Goal: Task Accomplishment & Management: Manage account settings

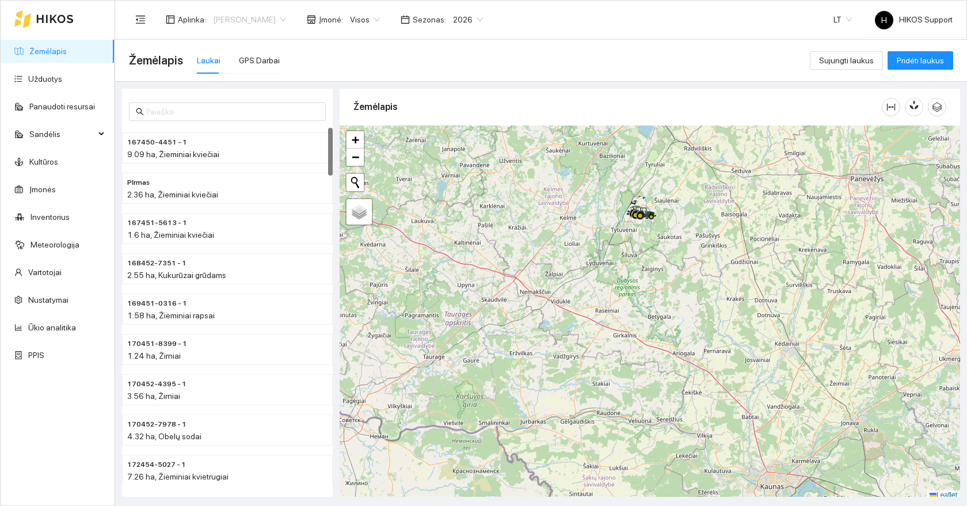
click at [228, 19] on span "[PERSON_NAME]" at bounding box center [249, 19] width 73 height 17
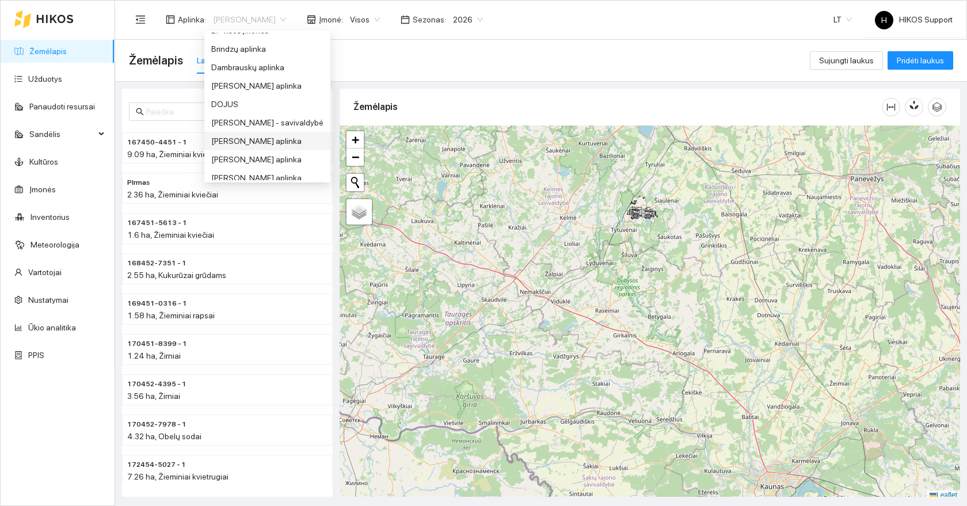
scroll to position [101, 0]
click at [263, 106] on div "Donatas Klimkevičius - savivaldybė" at bounding box center [267, 106] width 112 height 13
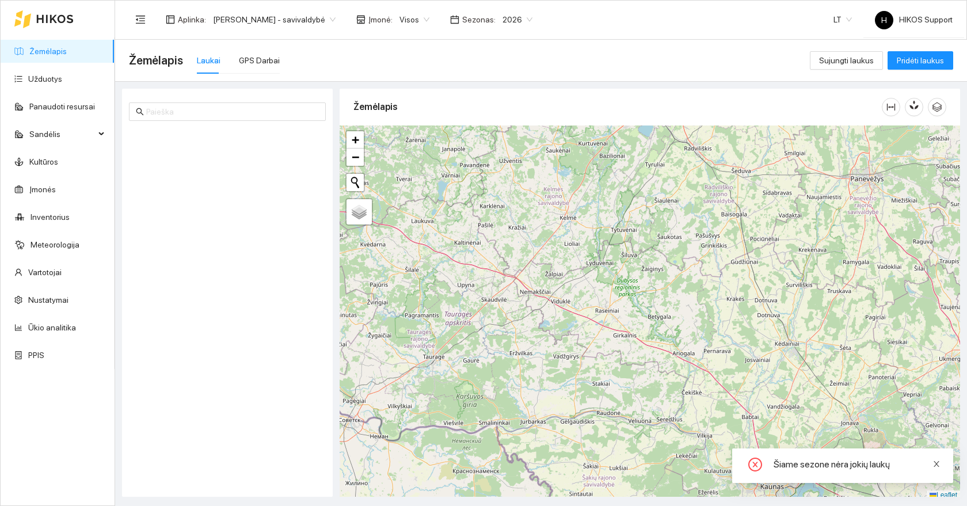
click at [939, 464] on icon "close" at bounding box center [936, 464] width 8 height 8
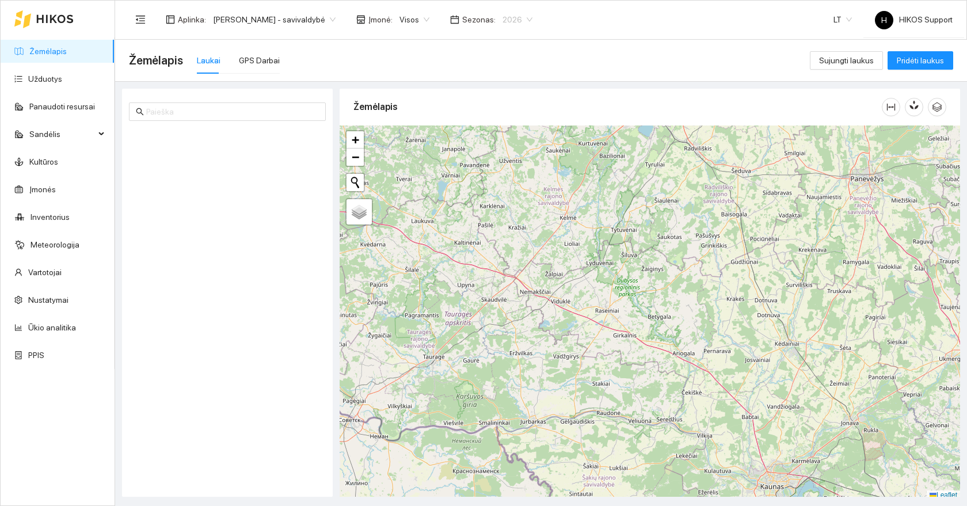
click at [536, 15] on div "2026" at bounding box center [518, 19] width 44 height 18
click at [513, 135] on div "2025" at bounding box center [517, 134] width 30 height 13
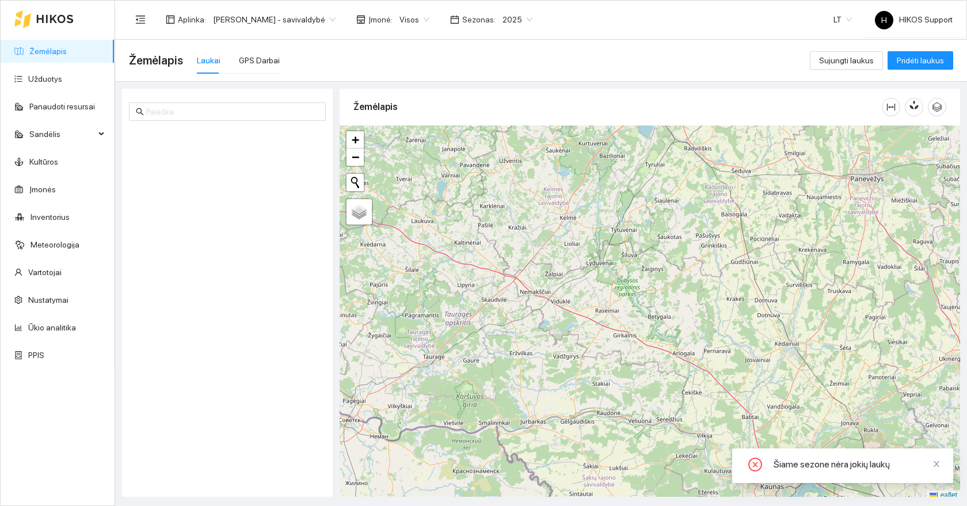
click at [44, 50] on link "Žemėlapis" at bounding box center [47, 51] width 37 height 9
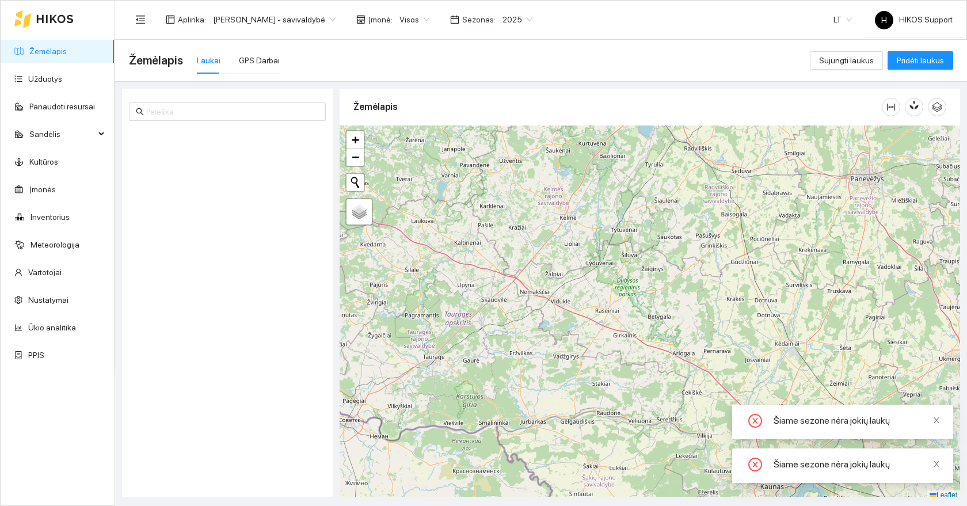
click at [325, 14] on span "Donatas Klimkevičius - savivaldybė" at bounding box center [274, 19] width 123 height 17
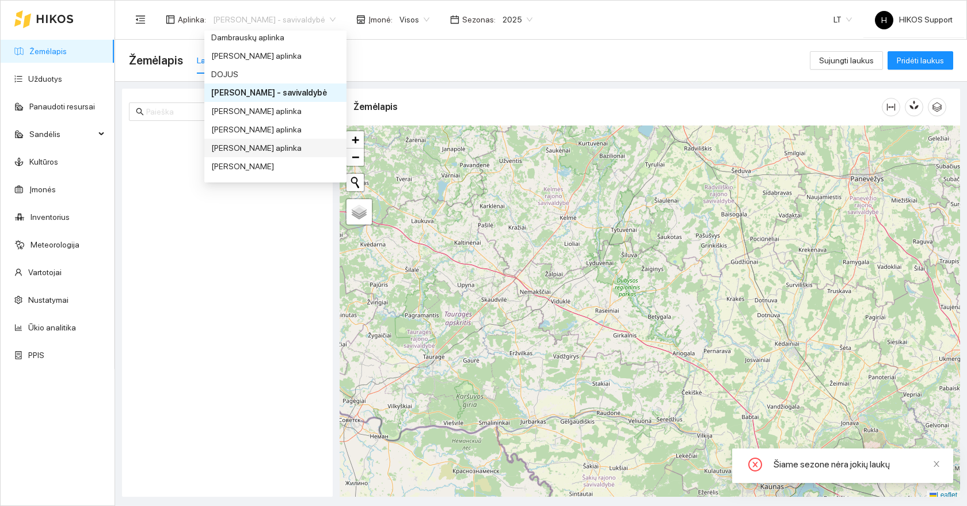
scroll to position [116, 0]
click at [293, 131] on div "[PERSON_NAME] aplinka" at bounding box center [275, 129] width 128 height 13
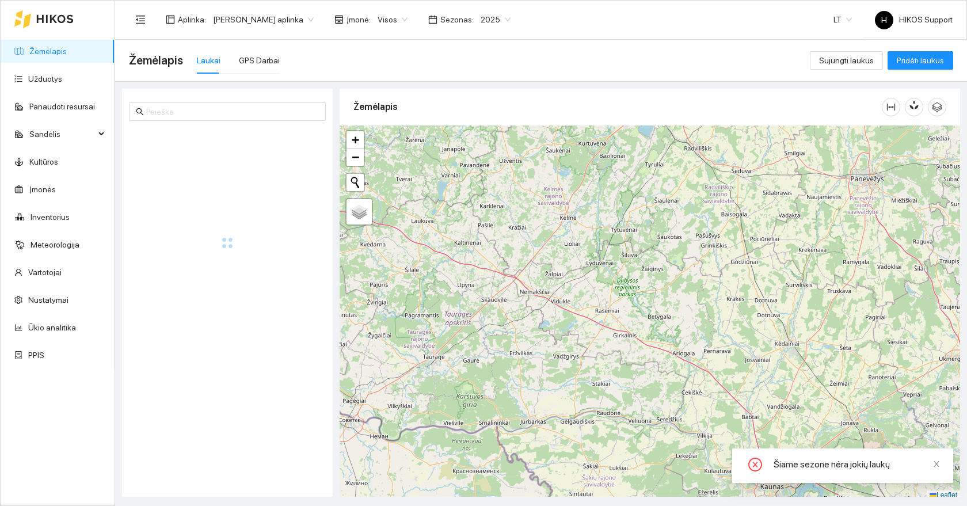
click at [504, 20] on span "2025" at bounding box center [496, 19] width 30 height 17
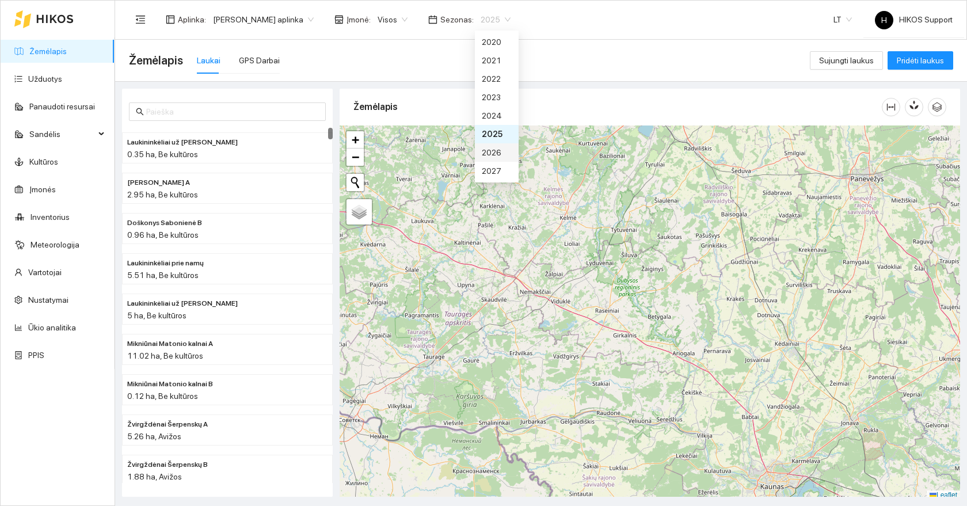
click at [496, 158] on div "2026" at bounding box center [497, 152] width 30 height 13
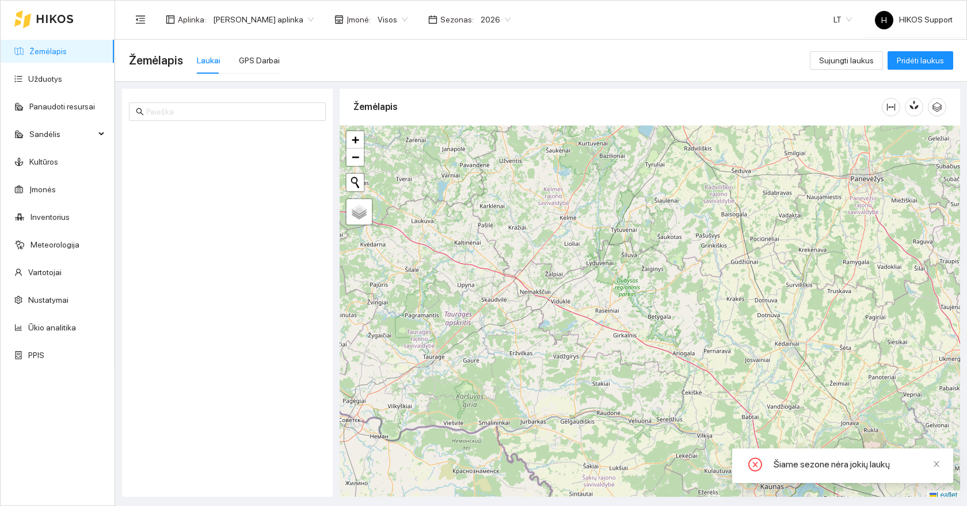
click at [500, 20] on span "2026" at bounding box center [496, 19] width 30 height 17
click at [490, 133] on div "2025" at bounding box center [497, 134] width 30 height 13
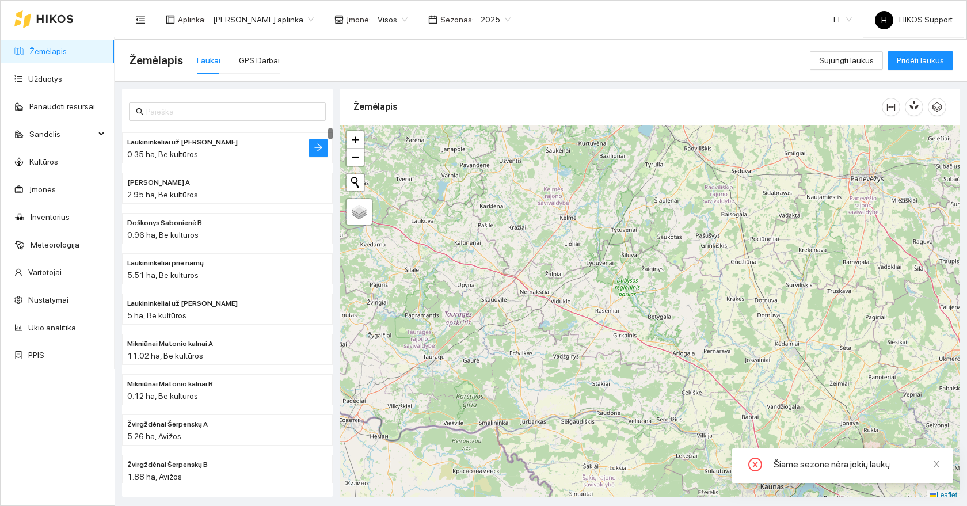
click at [182, 147] on span "Laukininkėliai už [PERSON_NAME]" at bounding box center [182, 142] width 111 height 11
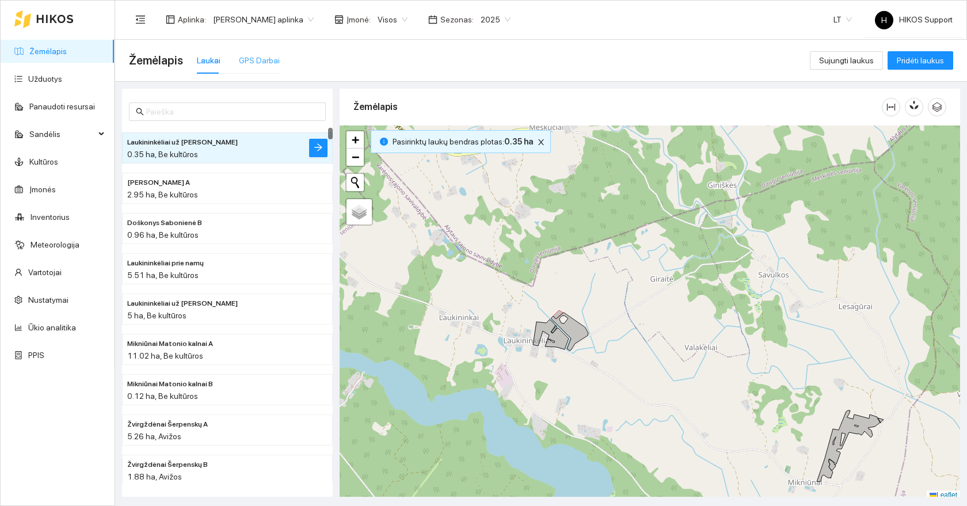
click at [252, 67] on div "GPS Darbai" at bounding box center [259, 60] width 41 height 26
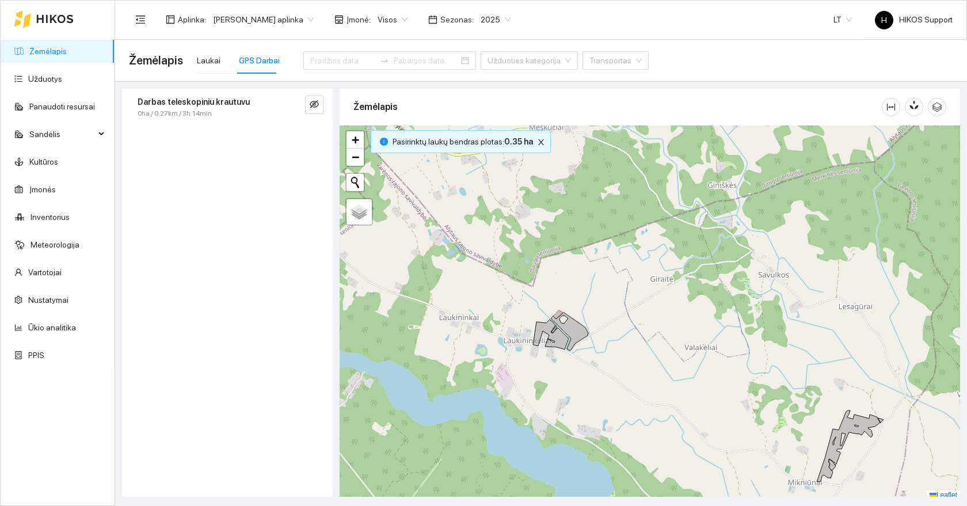
click at [55, 47] on link "Žemėlapis" at bounding box center [47, 51] width 37 height 9
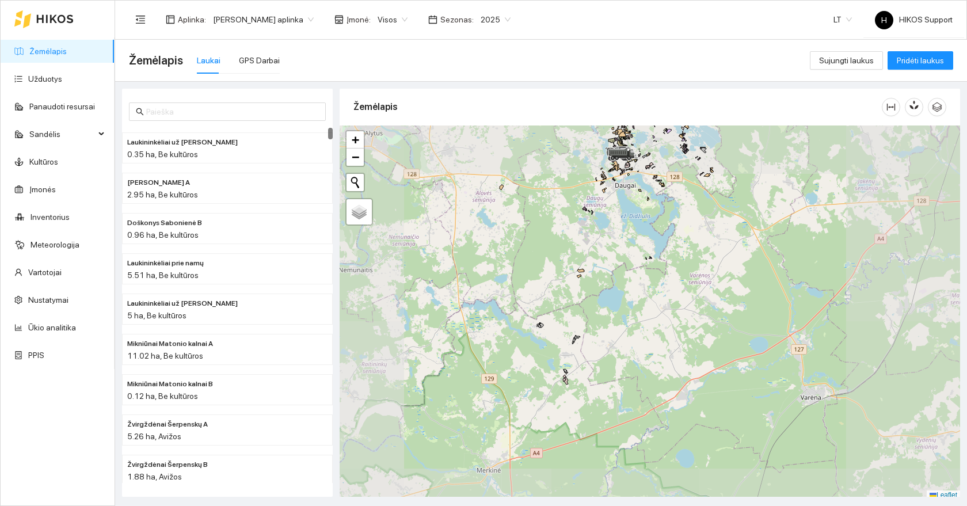
scroll to position [3, 0]
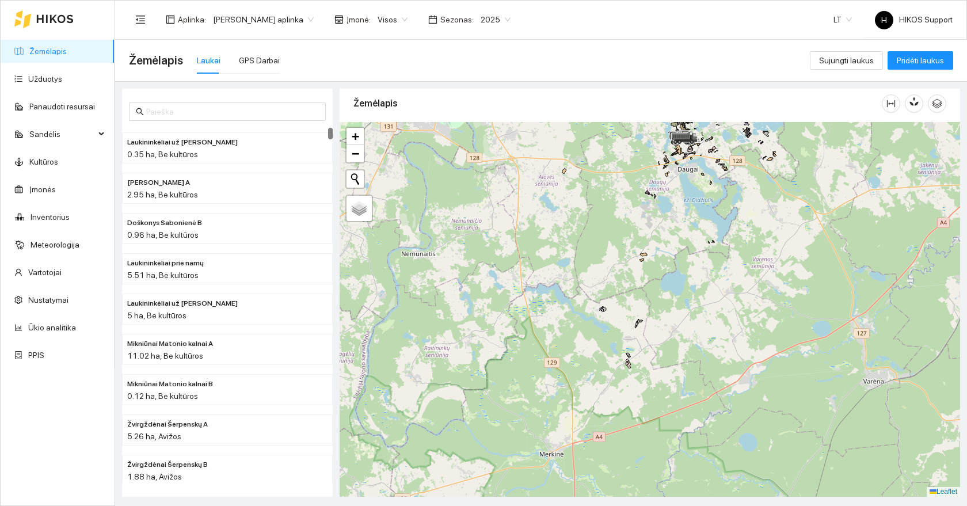
drag, startPoint x: 509, startPoint y: 351, endPoint x: 525, endPoint y: 429, distance: 79.9
click at [527, 429] on div at bounding box center [650, 309] width 620 height 375
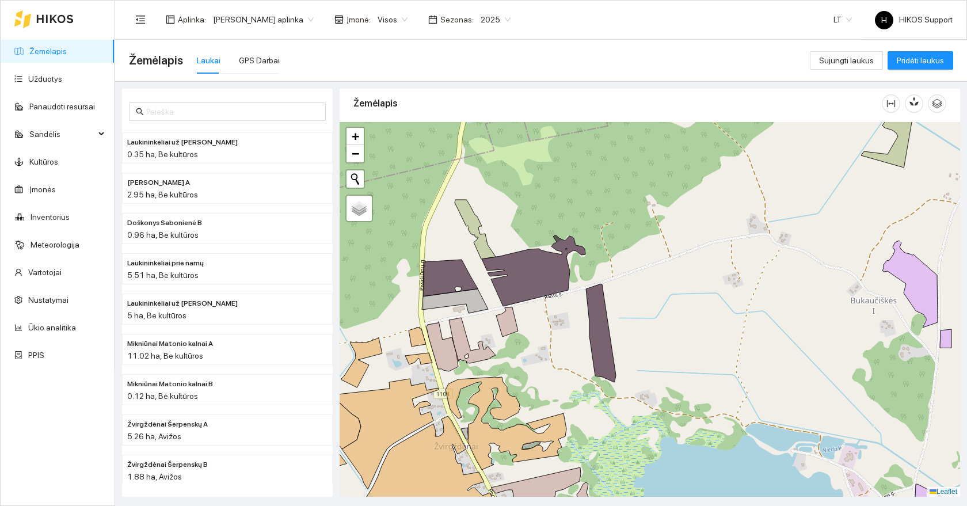
drag, startPoint x: 634, startPoint y: 444, endPoint x: 745, endPoint y: 114, distance: 348.5
click at [744, 115] on div "Žemėlapis" at bounding box center [650, 289] width 620 height 408
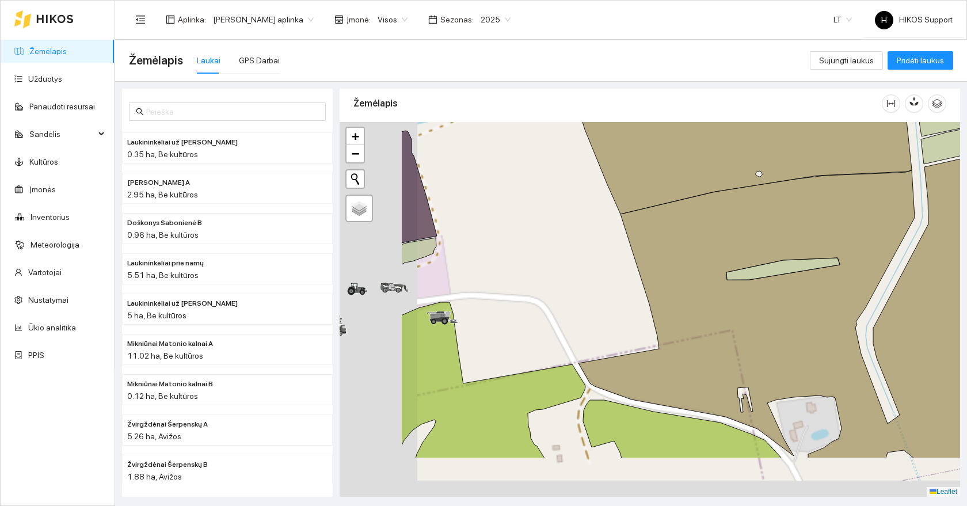
drag, startPoint x: 459, startPoint y: 349, endPoint x: 884, endPoint y: 223, distance: 442.9
click at [884, 224] on div at bounding box center [650, 309] width 620 height 375
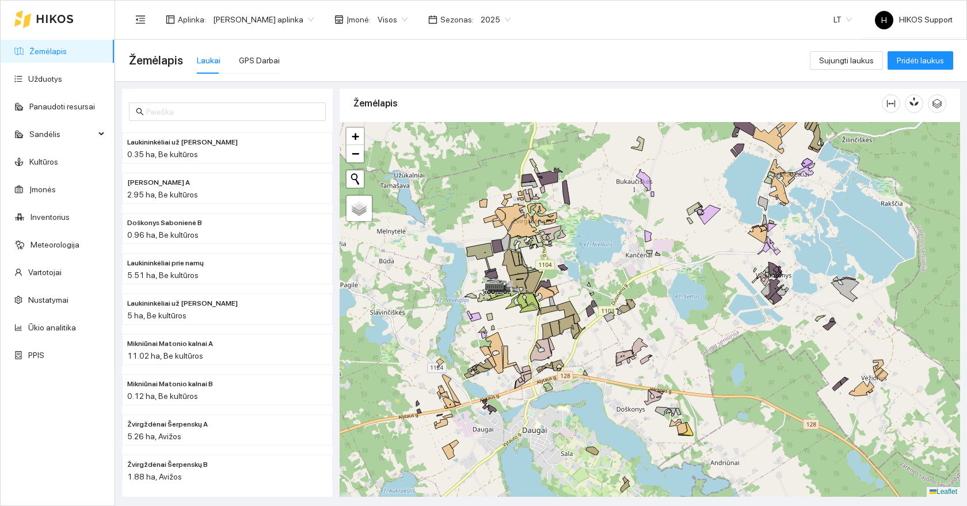
drag, startPoint x: 547, startPoint y: 313, endPoint x: 384, endPoint y: 327, distance: 163.5
click at [384, 327] on div at bounding box center [650, 309] width 620 height 375
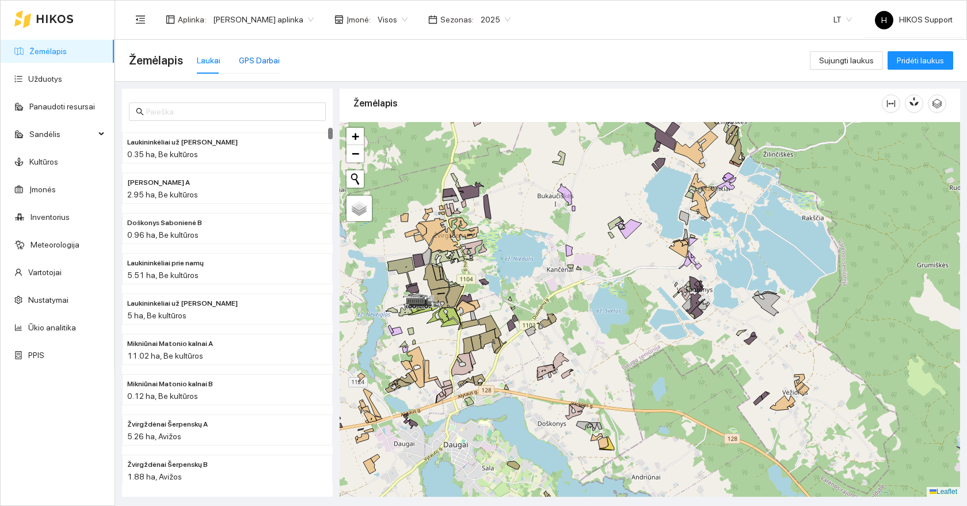
click at [246, 59] on div "GPS Darbai" at bounding box center [259, 60] width 41 height 13
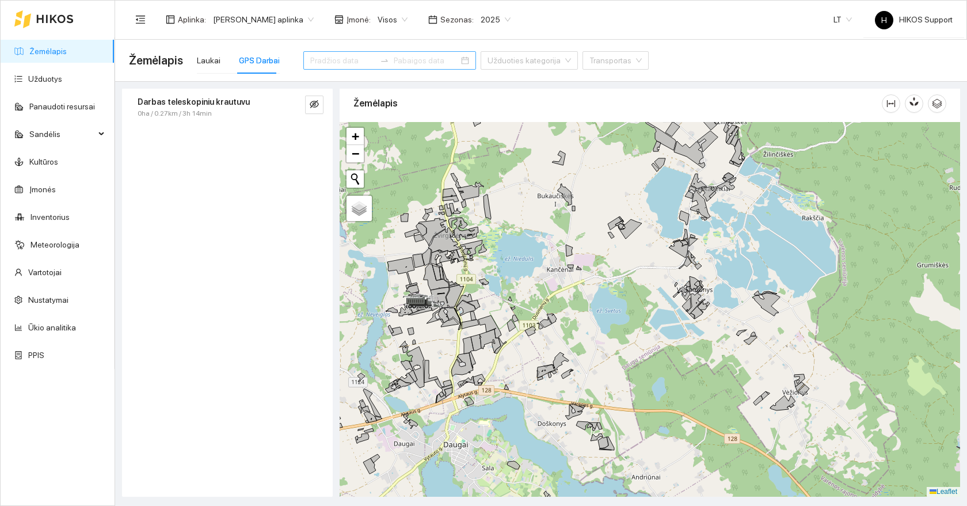
click at [319, 68] on div at bounding box center [389, 60] width 173 height 18
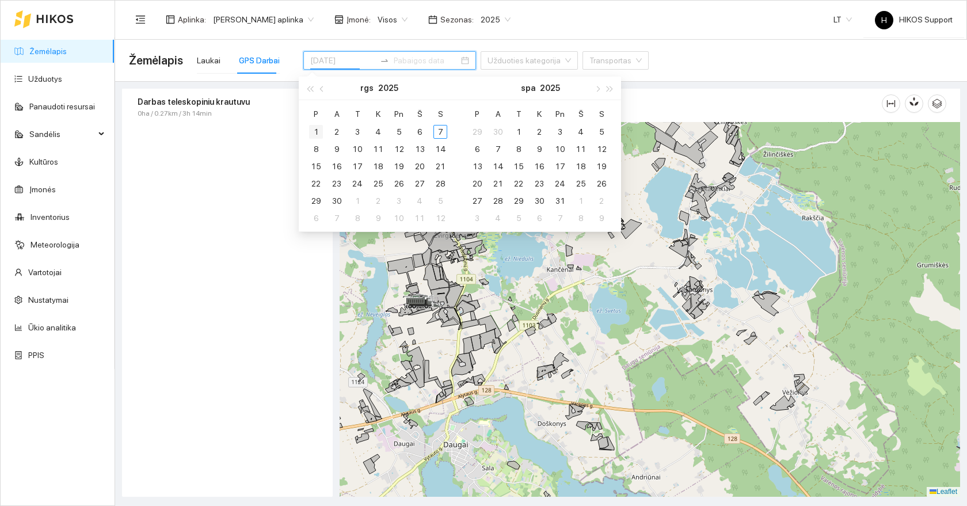
type input "[DATE]"
click at [318, 130] on div "1" at bounding box center [316, 132] width 14 height 14
type input "[DATE]"
click at [440, 134] on div "7" at bounding box center [440, 132] width 14 height 14
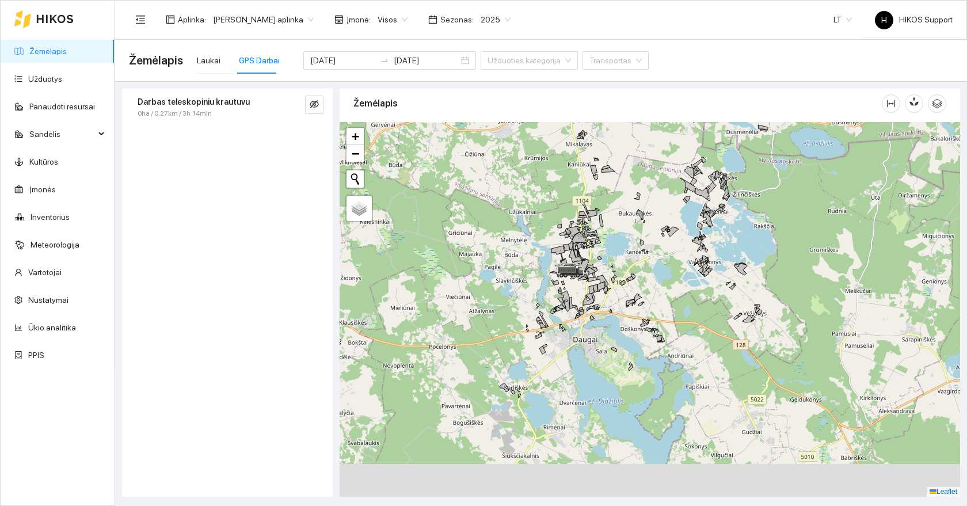
drag, startPoint x: 578, startPoint y: 361, endPoint x: 628, endPoint y: 268, distance: 106.3
click at [628, 268] on div at bounding box center [650, 309] width 620 height 375
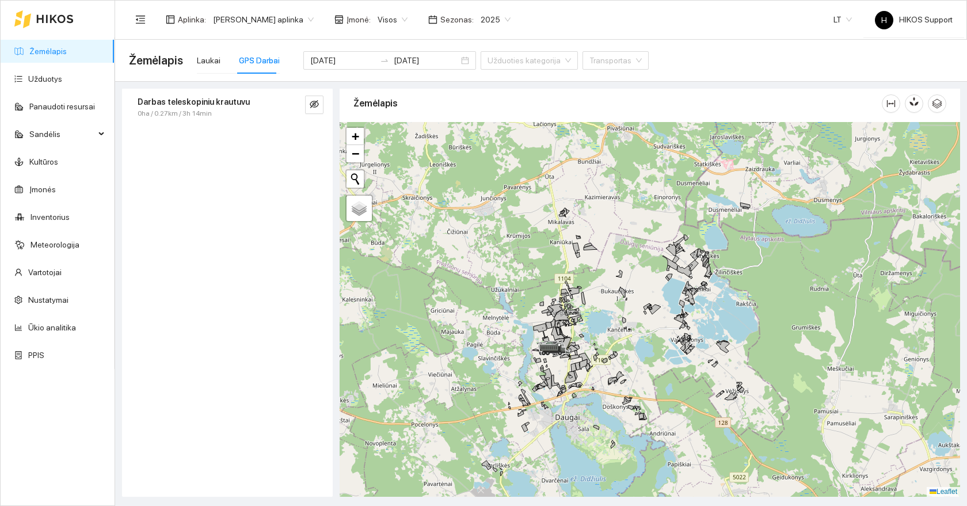
drag, startPoint x: 677, startPoint y: 226, endPoint x: 656, endPoint y: 310, distance: 86.7
click at [656, 310] on div at bounding box center [650, 309] width 620 height 375
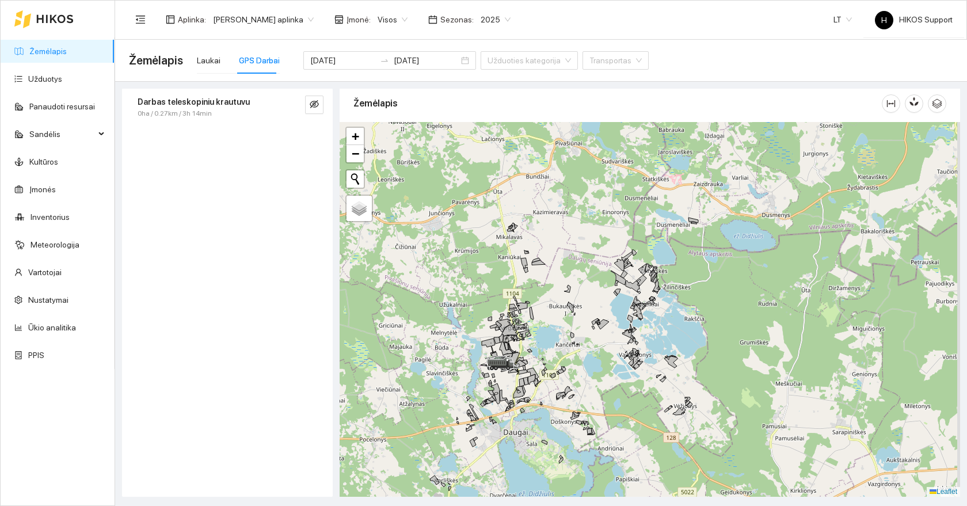
drag, startPoint x: 664, startPoint y: 310, endPoint x: 610, endPoint y: 318, distance: 54.1
click at [610, 318] on div at bounding box center [650, 309] width 620 height 375
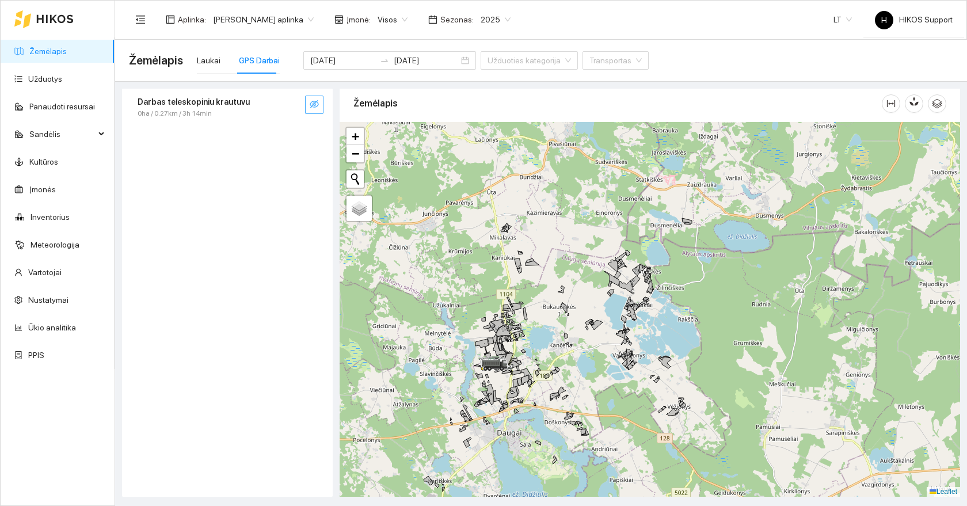
click at [313, 104] on icon "eye-invisible" at bounding box center [314, 104] width 9 height 8
click at [291, 106] on icon "search" at bounding box center [291, 104] width 8 height 8
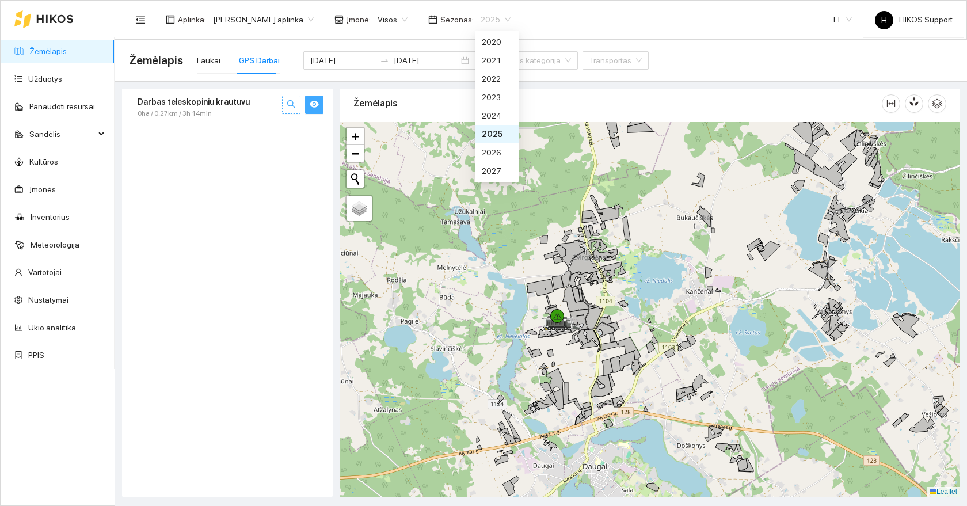
click at [506, 20] on span "2025" at bounding box center [496, 19] width 30 height 17
click at [490, 146] on div "2026" at bounding box center [497, 152] width 30 height 13
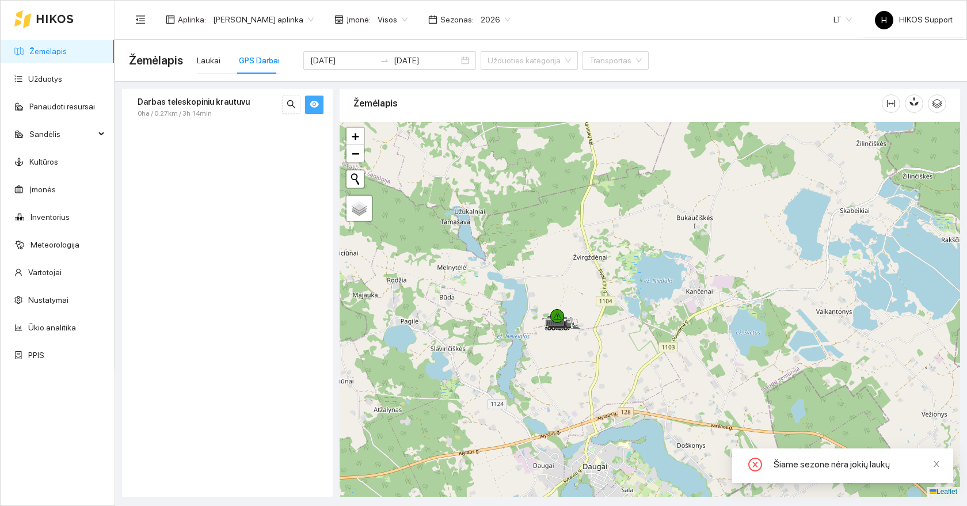
click at [489, 8] on div "Aplinka : Donato Klimkevičiaus aplinka Įmonė : Visos Sezonas : 2026 2026" at bounding box center [323, 19] width 388 height 23
click at [489, 9] on div "Aplinka : Donato Klimkevičiaus aplinka Įmonė : Visos Sezonas : 2026" at bounding box center [323, 19] width 388 height 23
click at [489, 20] on span "2026" at bounding box center [496, 19] width 30 height 17
click at [496, 141] on div "2025" at bounding box center [497, 134] width 44 height 18
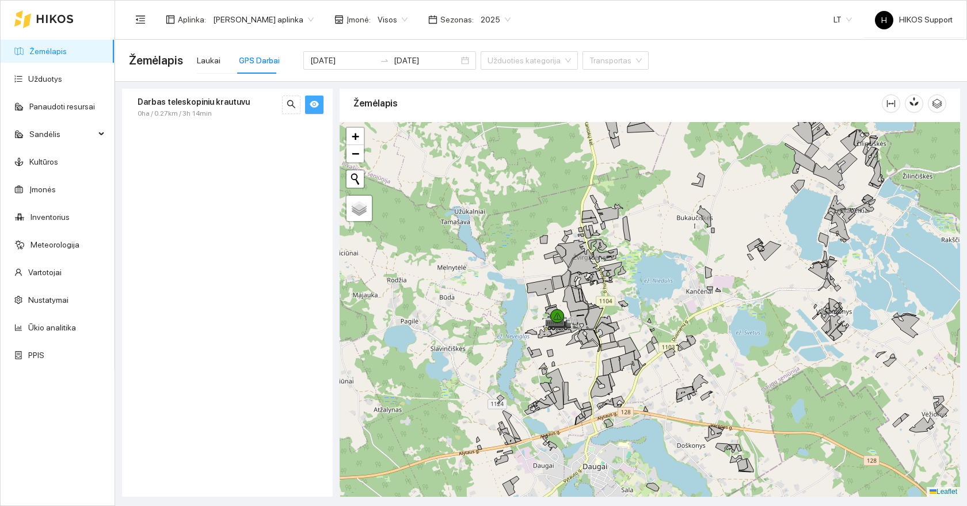
click at [317, 104] on icon "eye" at bounding box center [314, 104] width 9 height 7
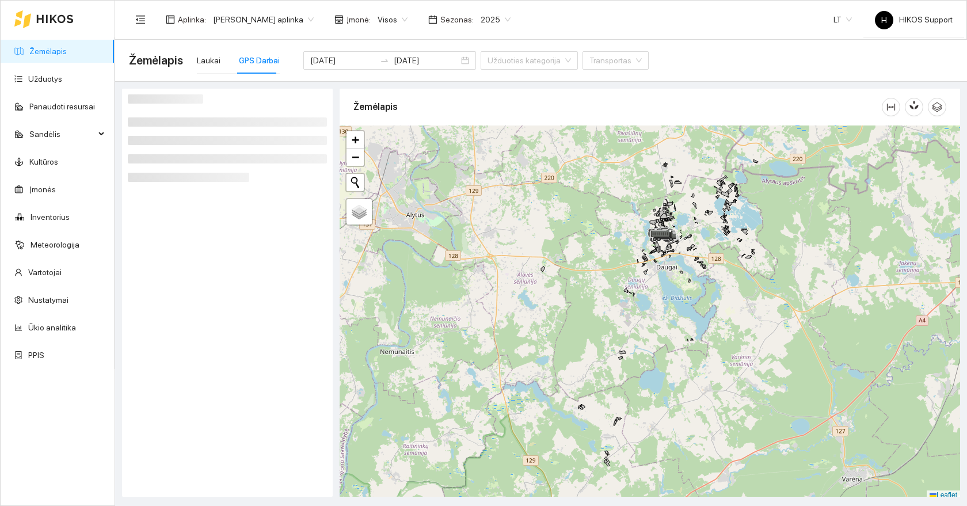
scroll to position [3, 0]
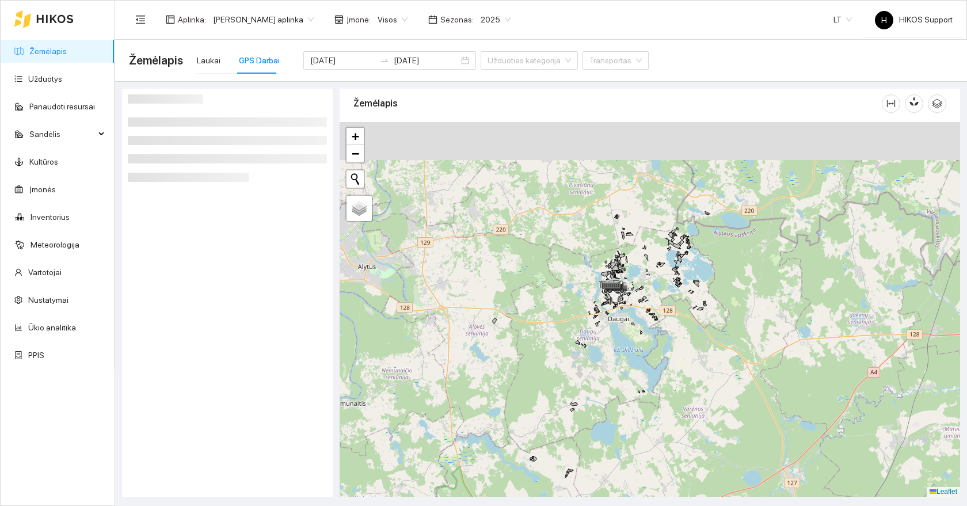
drag, startPoint x: 707, startPoint y: 237, endPoint x: 659, endPoint y: 292, distance: 73.4
click at [659, 292] on div at bounding box center [650, 309] width 620 height 375
click at [649, 318] on div at bounding box center [650, 309] width 620 height 375
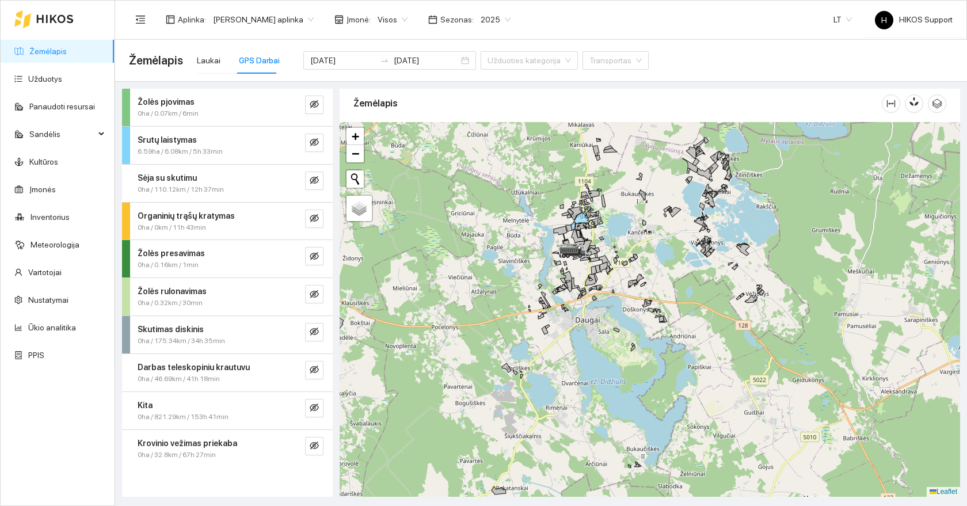
drag, startPoint x: 666, startPoint y: 249, endPoint x: 650, endPoint y: 270, distance: 26.4
click at [650, 270] on div at bounding box center [650, 309] width 620 height 375
click at [319, 105] on button "button" at bounding box center [314, 105] width 18 height 18
click at [312, 143] on icon "eye-invisible" at bounding box center [314, 142] width 9 height 8
click at [292, 144] on icon "search" at bounding box center [291, 142] width 9 height 9
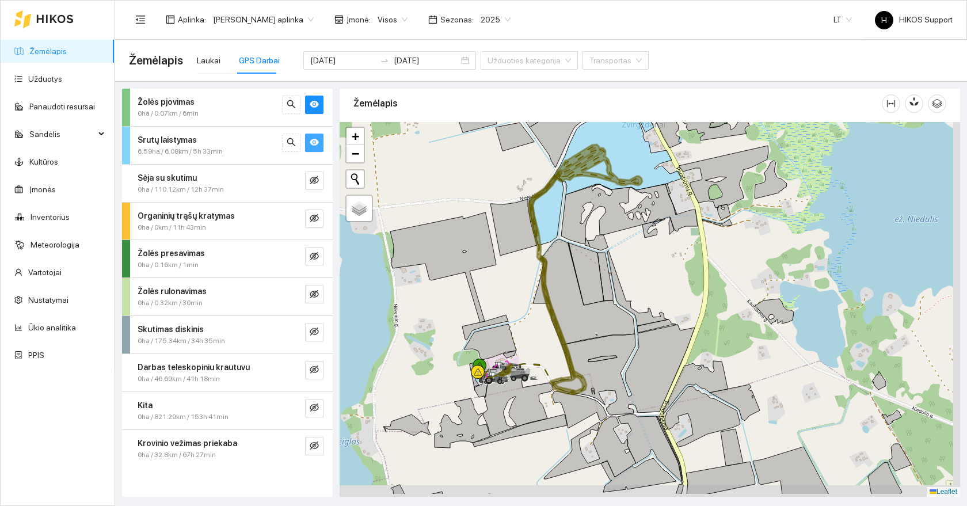
drag, startPoint x: 722, startPoint y: 424, endPoint x: 612, endPoint y: 363, distance: 125.7
click at [612, 363] on icon at bounding box center [622, 370] width 143 height 90
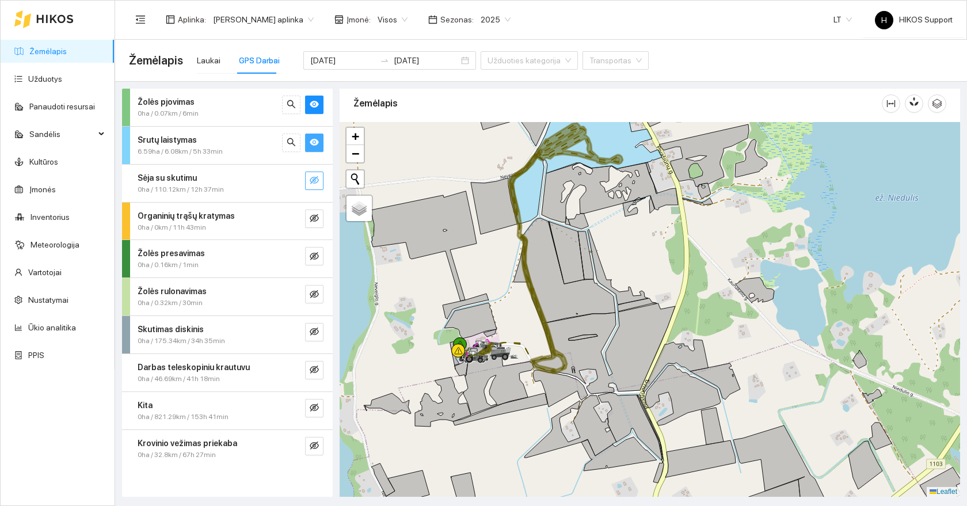
click at [319, 181] on button "button" at bounding box center [314, 181] width 18 height 18
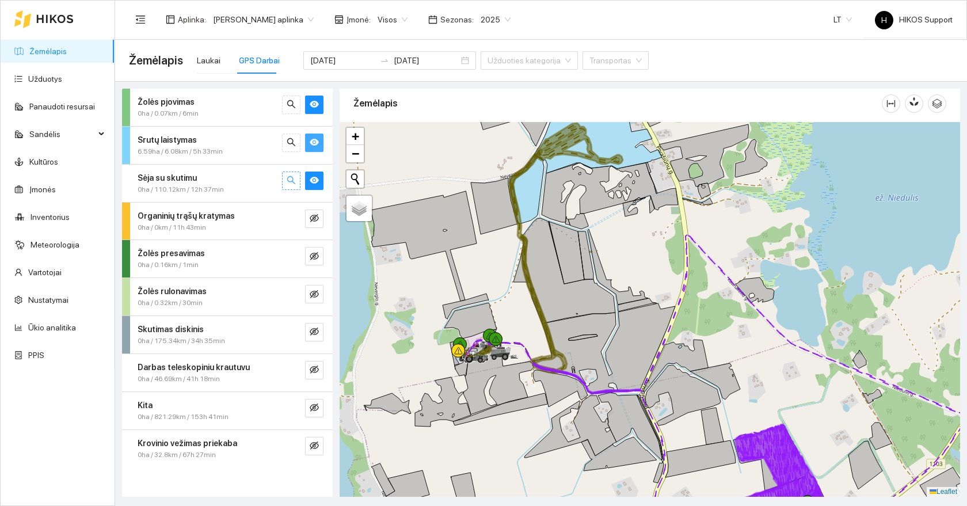
click at [289, 182] on icon "search" at bounding box center [291, 180] width 9 height 9
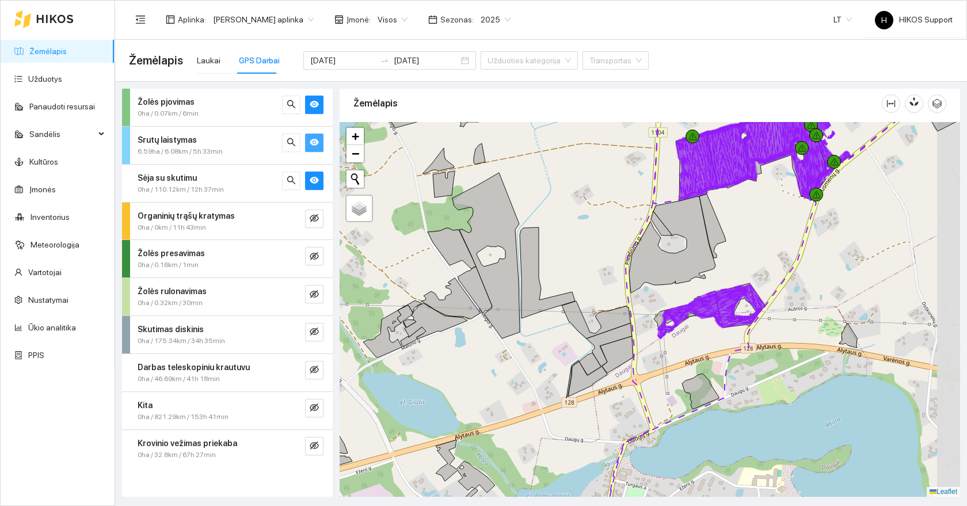
drag, startPoint x: 780, startPoint y: 252, endPoint x: 573, endPoint y: 361, distance: 234.0
click at [573, 361] on div at bounding box center [650, 309] width 620 height 375
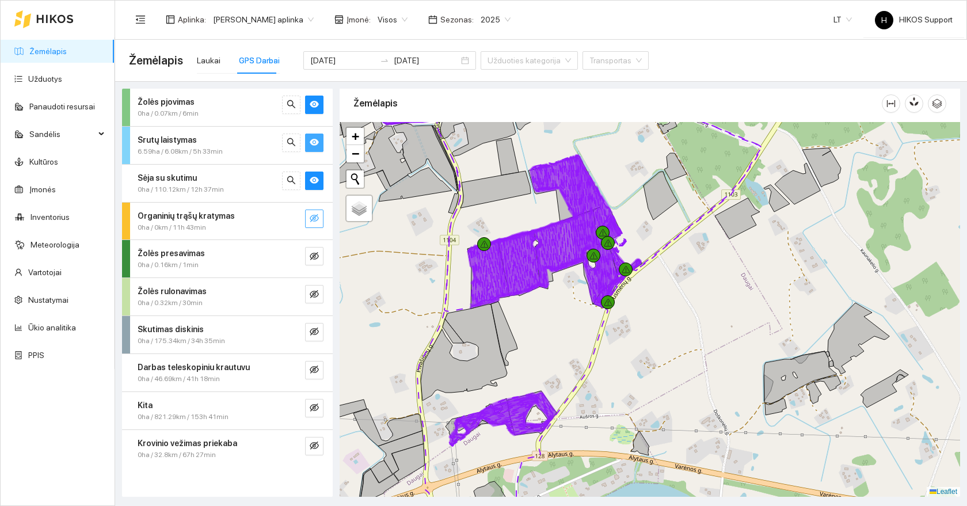
click at [313, 218] on icon "eye-invisible" at bounding box center [314, 218] width 9 height 9
click at [289, 219] on icon "search" at bounding box center [291, 218] width 9 height 9
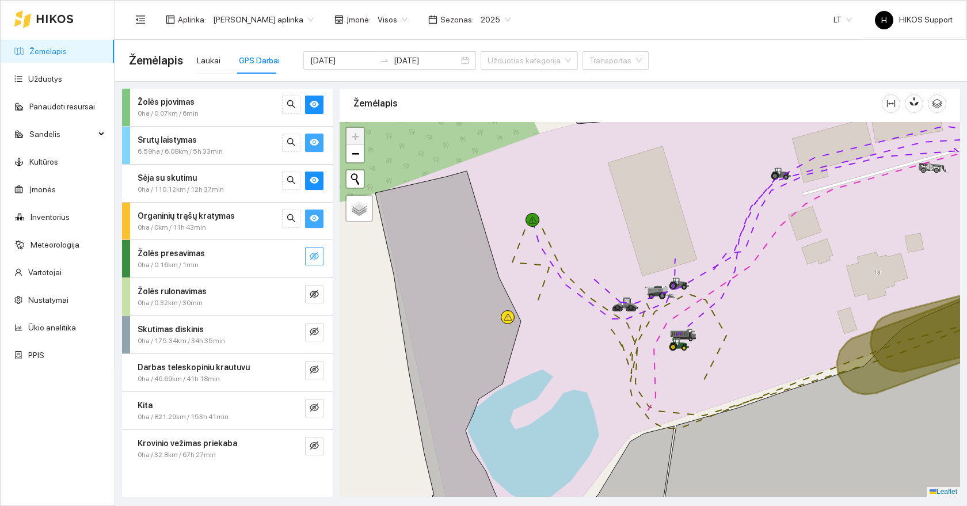
click at [311, 257] on icon "eye-invisible" at bounding box center [314, 256] width 9 height 9
click at [285, 261] on button "button" at bounding box center [291, 256] width 18 height 18
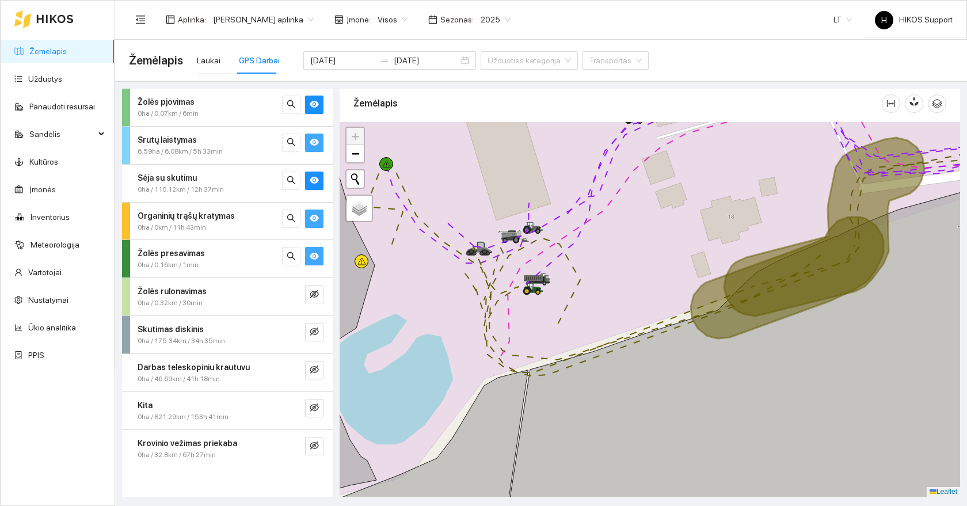
click at [313, 256] on icon "eye" at bounding box center [314, 256] width 9 height 9
click at [315, 218] on icon "eye" at bounding box center [314, 218] width 9 height 9
click at [316, 174] on button "button" at bounding box center [314, 181] width 18 height 18
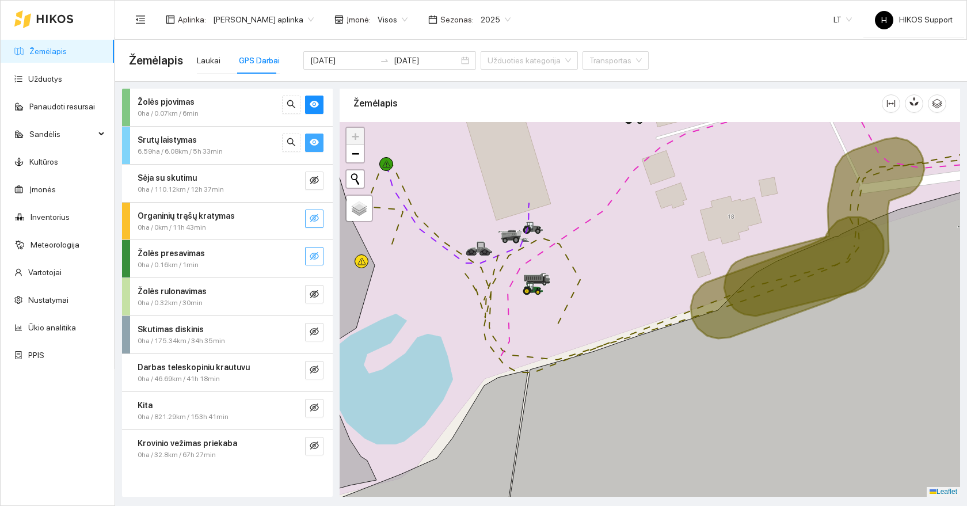
click at [311, 142] on icon "eye" at bounding box center [314, 142] width 9 height 7
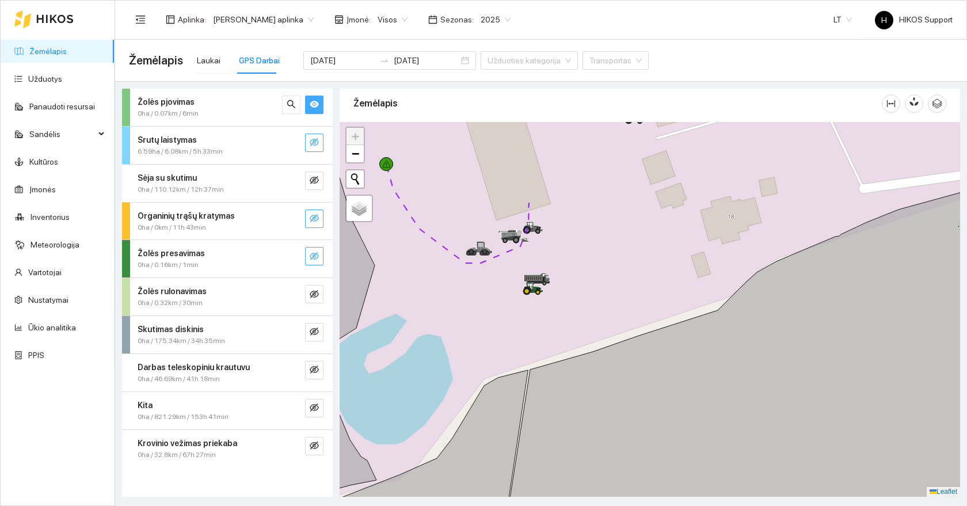
click at [310, 109] on icon "eye" at bounding box center [314, 104] width 9 height 9
click at [313, 292] on icon "eye-invisible" at bounding box center [314, 294] width 9 height 8
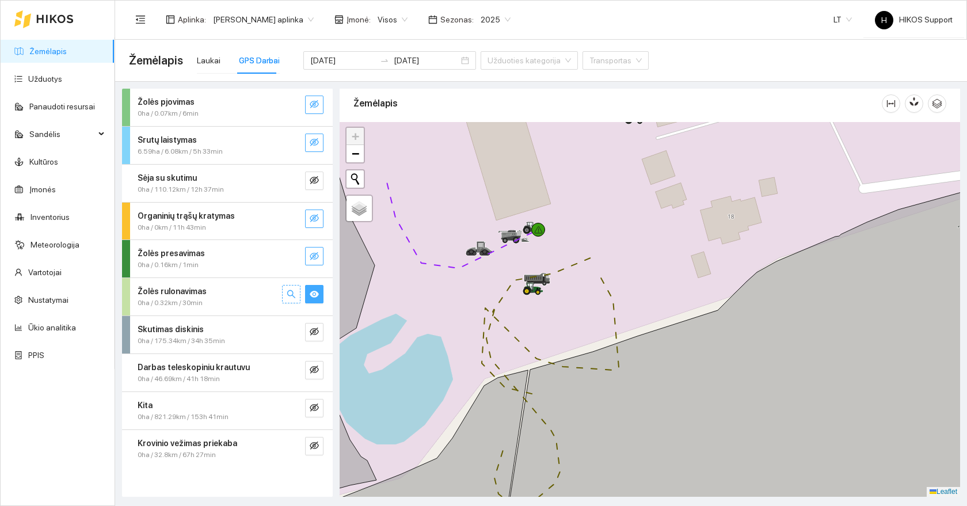
click at [285, 291] on button "button" at bounding box center [291, 294] width 18 height 18
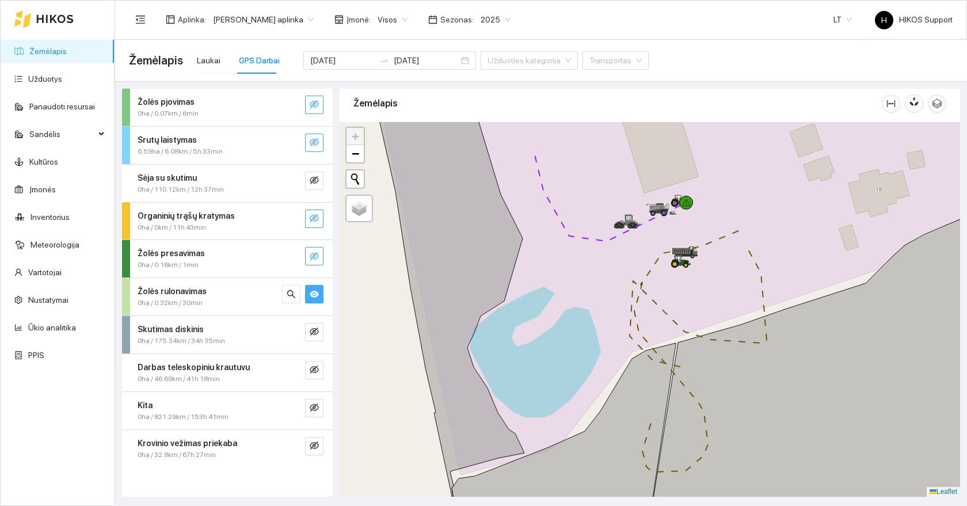
click at [311, 300] on span "eye" at bounding box center [314, 294] width 9 height 11
click at [313, 334] on icon "eye-invisible" at bounding box center [314, 331] width 9 height 9
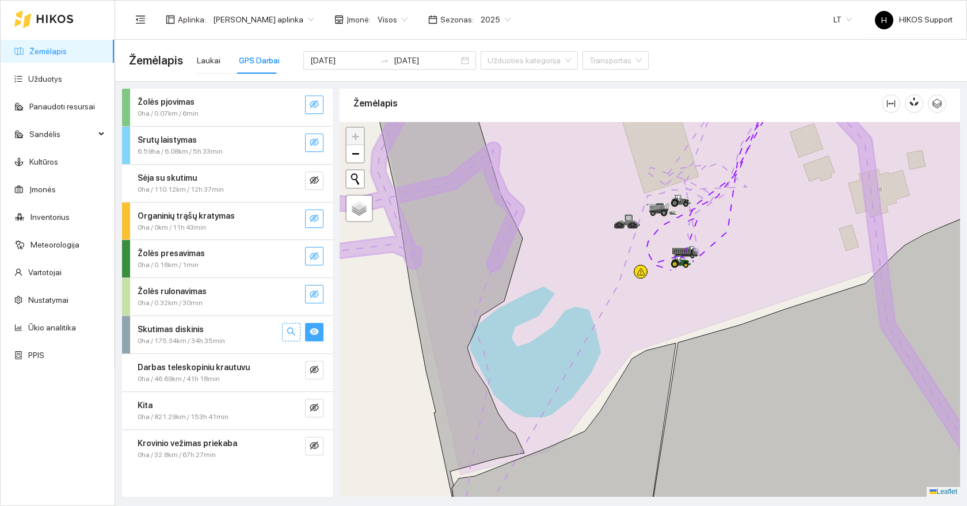
click at [288, 330] on icon "search" at bounding box center [291, 331] width 8 height 8
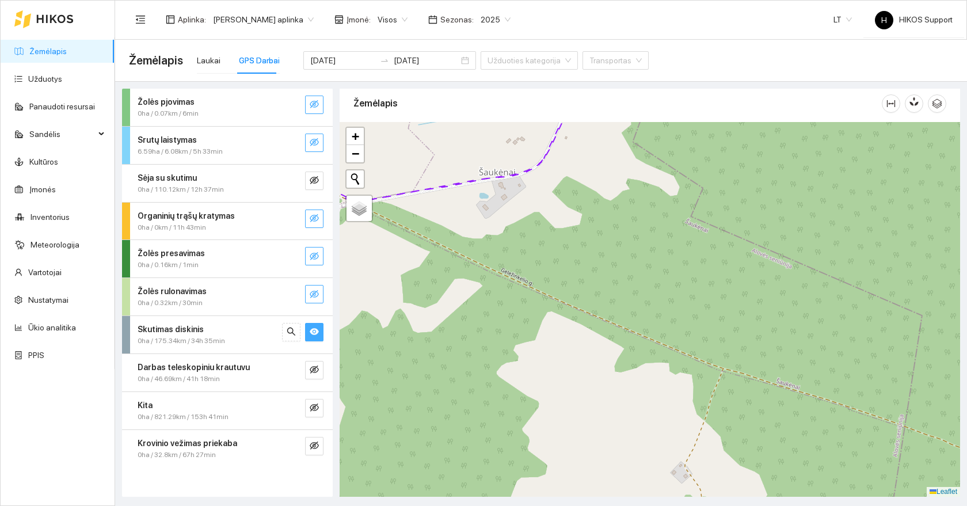
drag, startPoint x: 445, startPoint y: 267, endPoint x: 733, endPoint y: 497, distance: 368.2
click at [733, 496] on div at bounding box center [650, 309] width 620 height 375
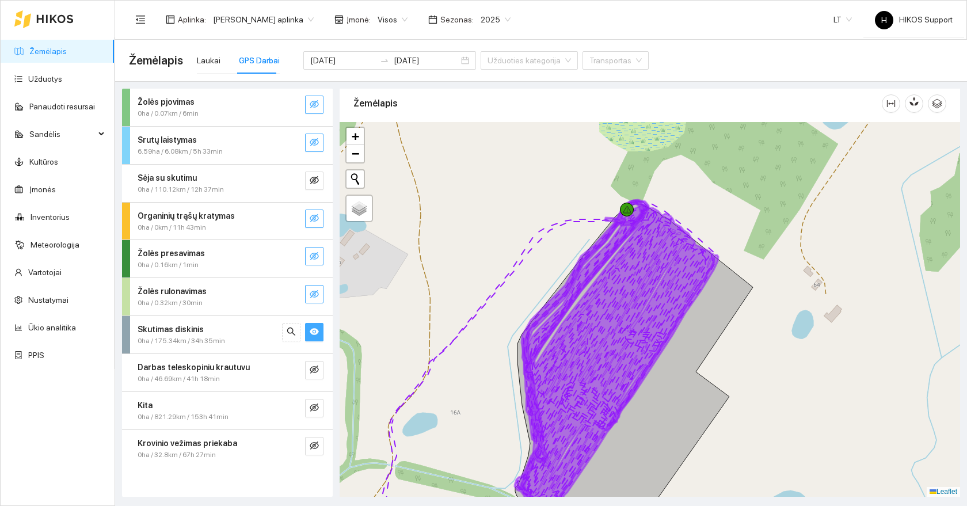
drag, startPoint x: 771, startPoint y: 368, endPoint x: 616, endPoint y: 368, distance: 154.8
click at [616, 368] on div at bounding box center [650, 309] width 620 height 375
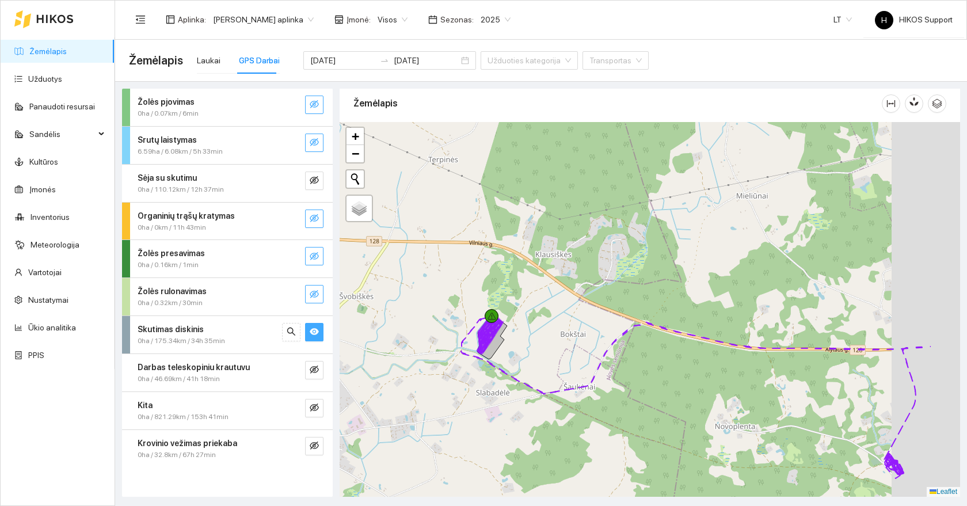
drag, startPoint x: 765, startPoint y: 418, endPoint x: 467, endPoint y: 313, distance: 316.2
click at [467, 313] on div at bounding box center [650, 309] width 620 height 375
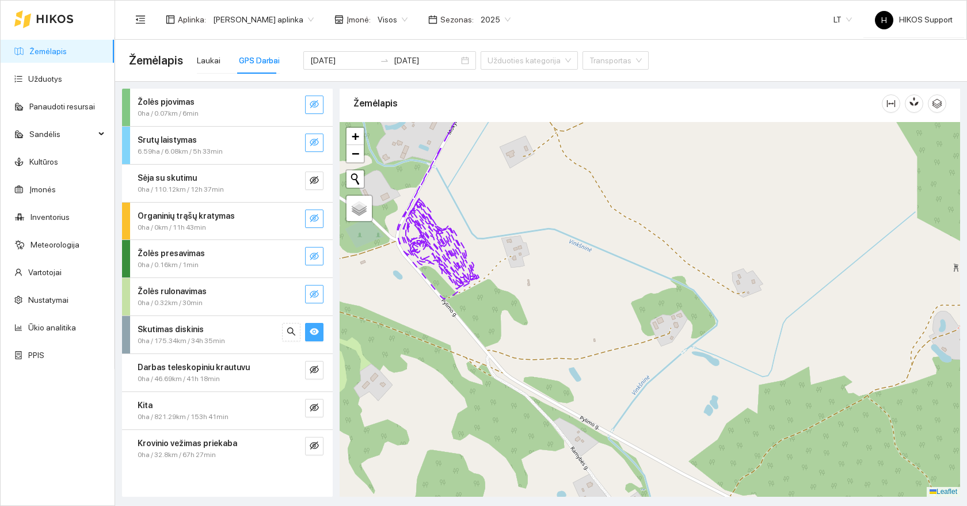
drag, startPoint x: 484, startPoint y: 242, endPoint x: 637, endPoint y: 340, distance: 181.2
click at [637, 340] on div at bounding box center [650, 309] width 620 height 375
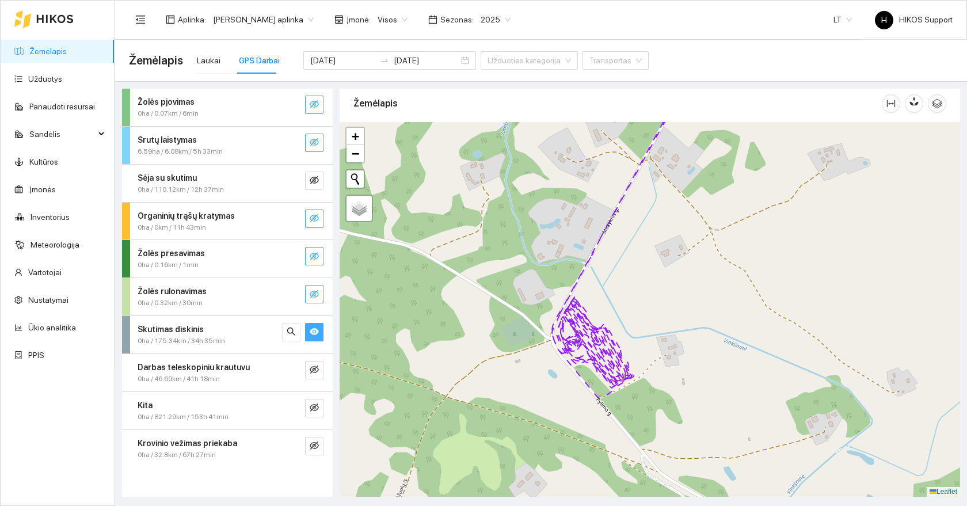
click at [182, 328] on strong "Skutimas diskinis" at bounding box center [171, 329] width 66 height 9
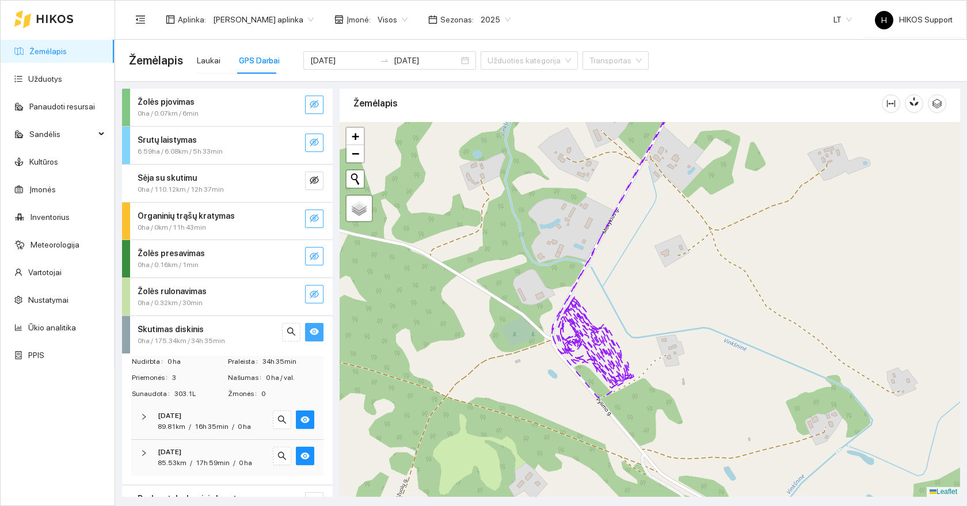
click at [189, 328] on strong "Skutimas diskinis" at bounding box center [171, 329] width 66 height 9
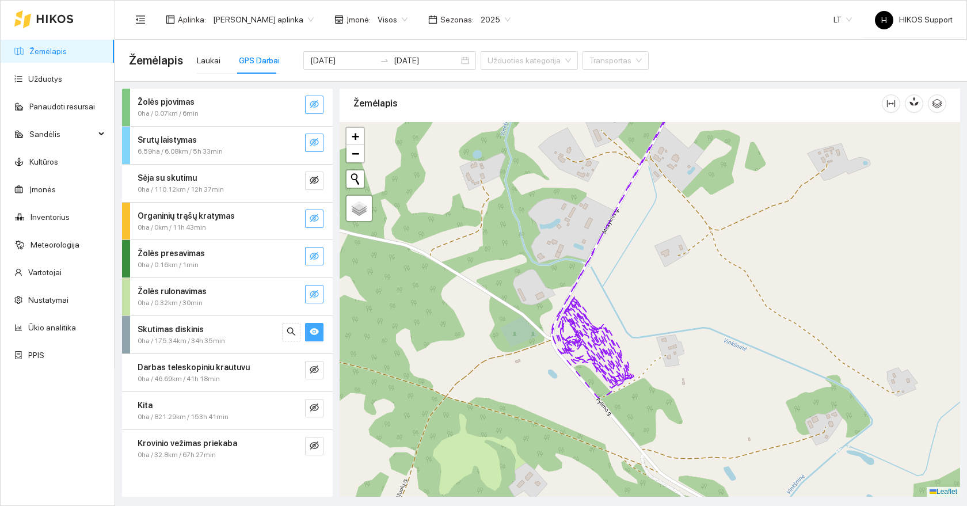
click at [189, 328] on strong "Skutimas diskinis" at bounding box center [171, 329] width 66 height 9
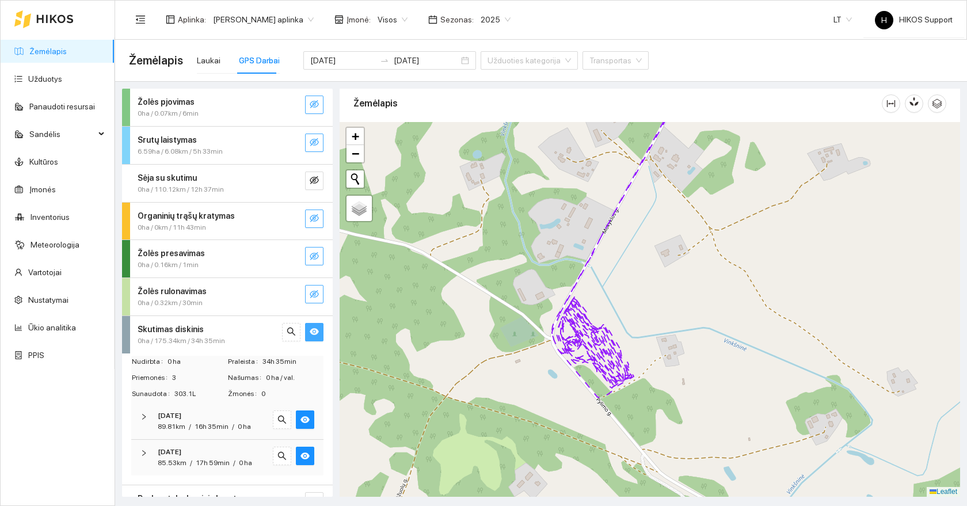
click at [177, 429] on span "89.81km" at bounding box center [172, 426] width 28 height 8
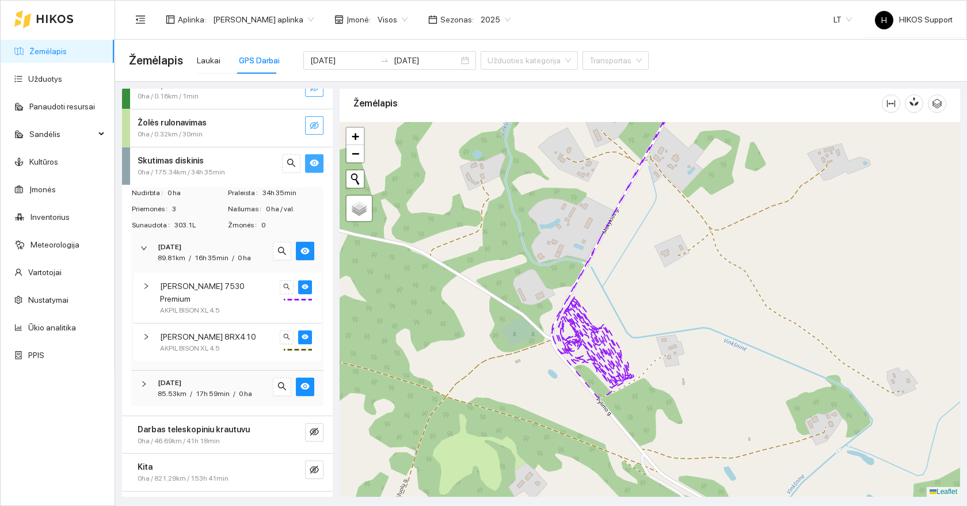
scroll to position [188, 0]
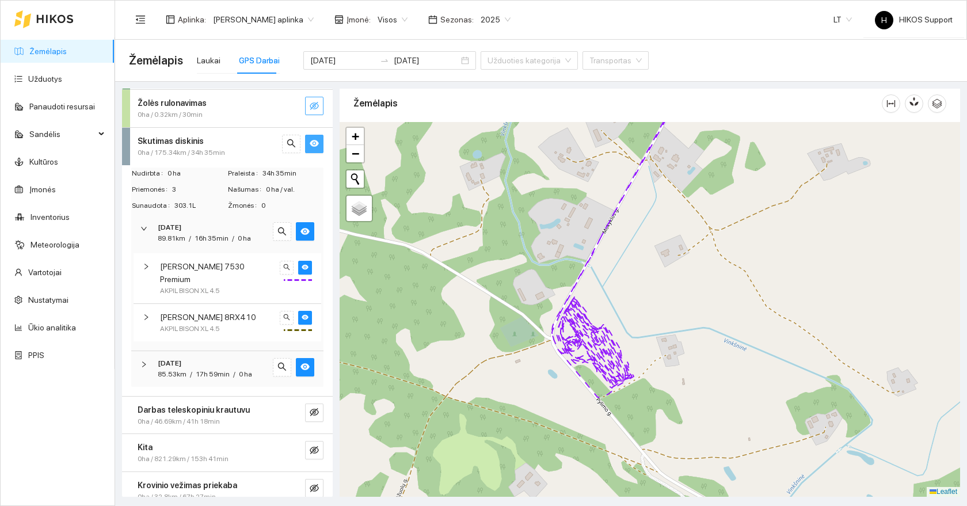
click at [171, 146] on span "Skutimas diskinis" at bounding box center [171, 141] width 66 height 13
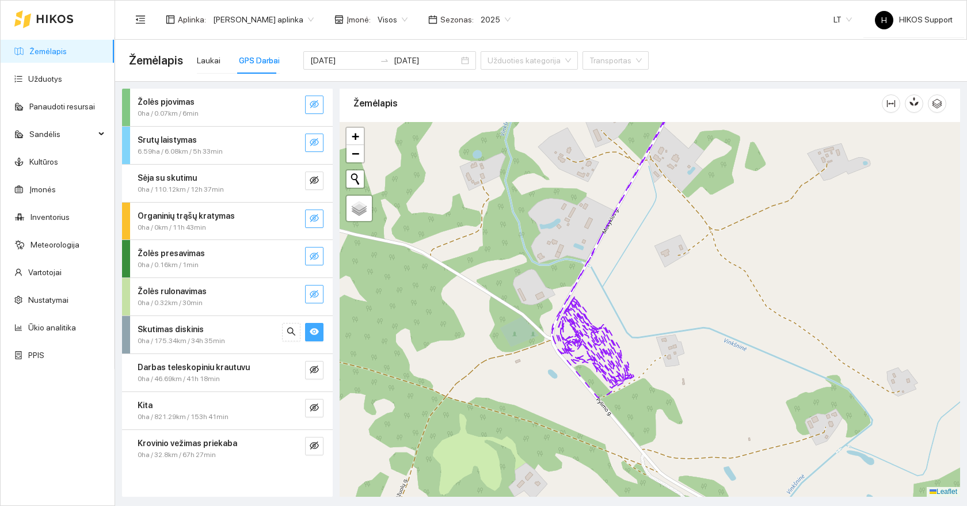
scroll to position [0, 0]
click at [317, 339] on button "button" at bounding box center [314, 332] width 18 height 18
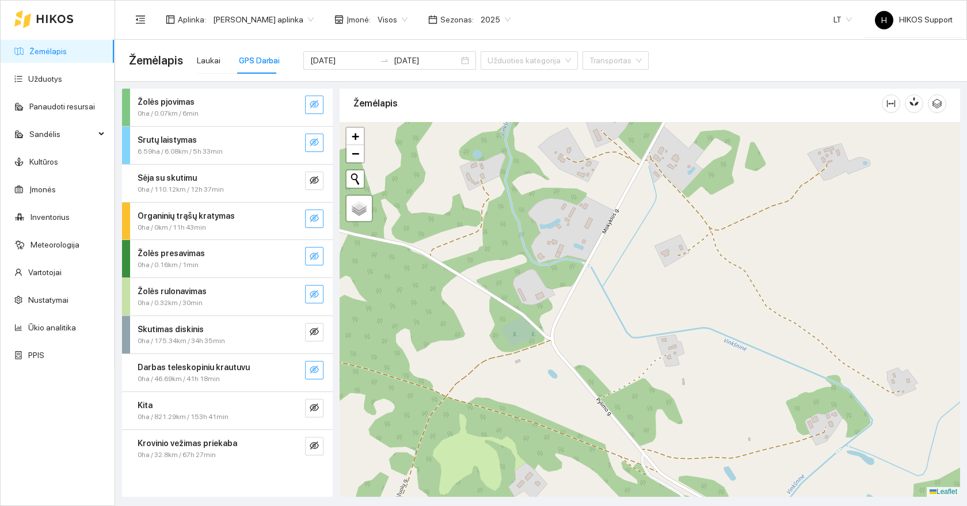
click at [314, 367] on icon "eye-invisible" at bounding box center [314, 369] width 9 height 9
click at [288, 369] on icon "search" at bounding box center [291, 369] width 9 height 9
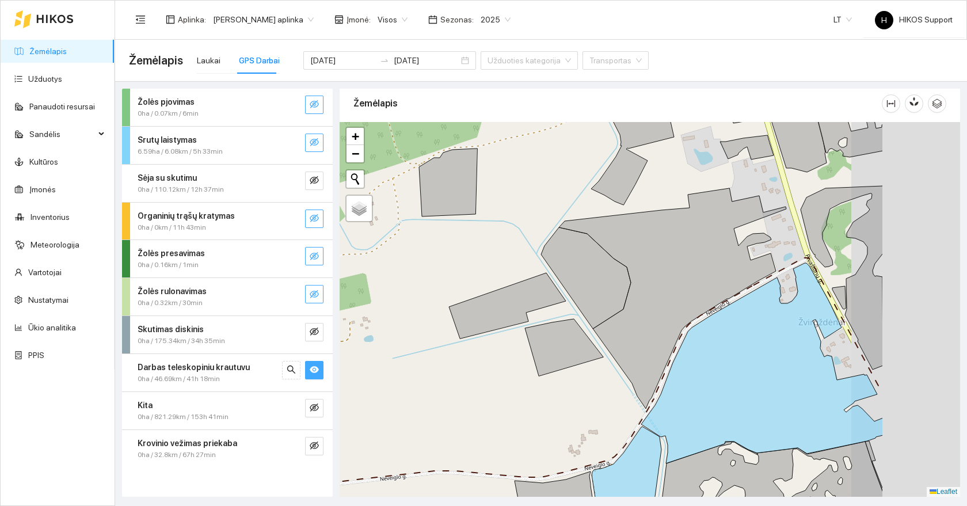
drag, startPoint x: 844, startPoint y: 373, endPoint x: 542, endPoint y: 288, distance: 313.9
click at [641, 288] on icon at bounding box center [762, 363] width 242 height 200
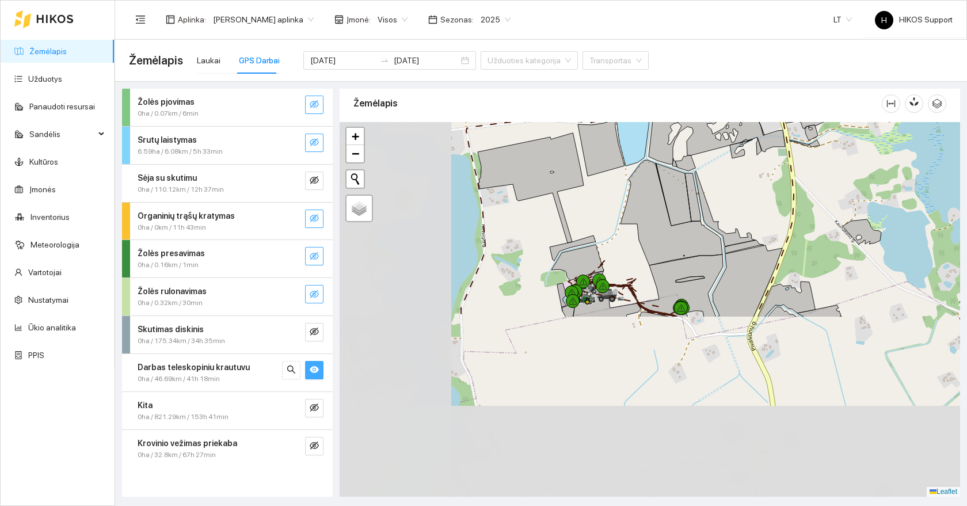
drag, startPoint x: 499, startPoint y: 446, endPoint x: 672, endPoint y: 223, distance: 282.3
click at [672, 223] on icon at bounding box center [671, 212] width 102 height 105
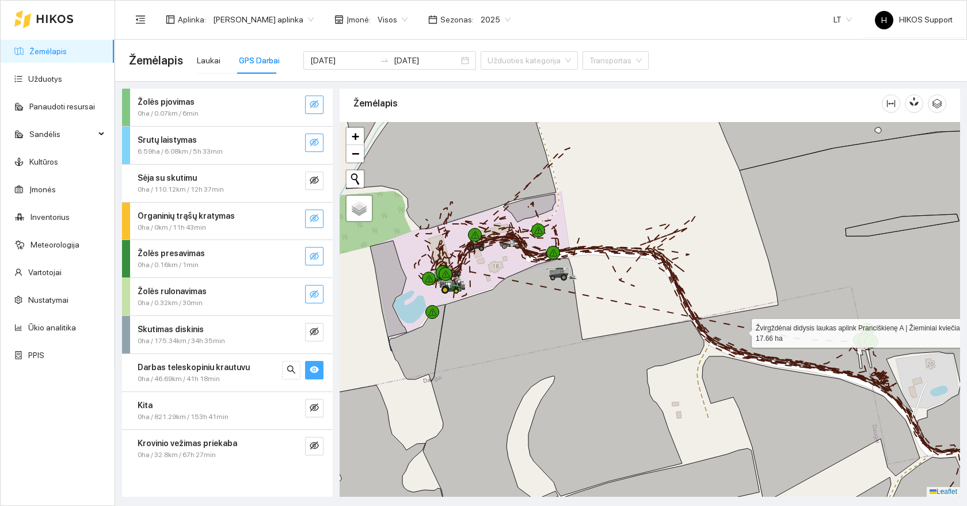
drag, startPoint x: 741, startPoint y: 330, endPoint x: 520, endPoint y: 319, distance: 221.3
click at [698, 319] on icon at bounding box center [860, 289] width 325 height 323
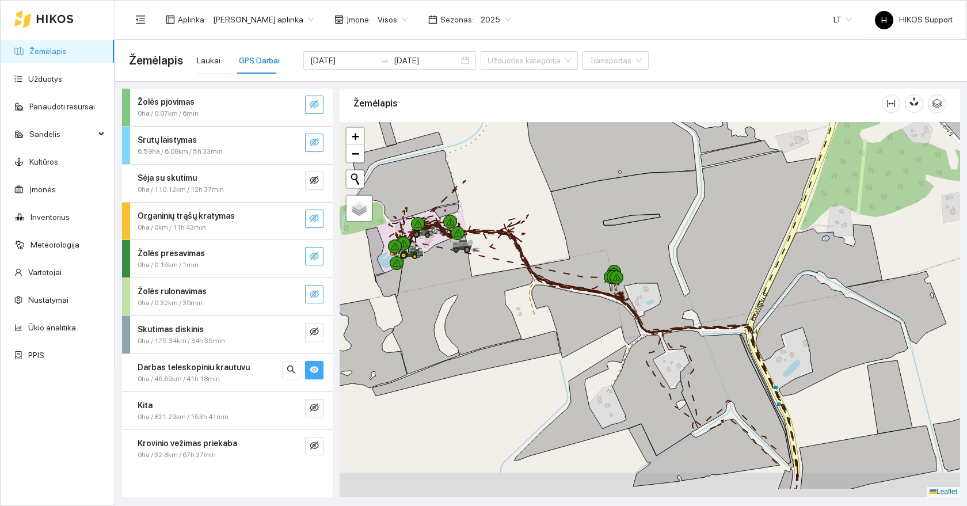
drag, startPoint x: 553, startPoint y: 364, endPoint x: 661, endPoint y: 292, distance: 130.3
click at [641, 292] on icon at bounding box center [586, 321] width 109 height 73
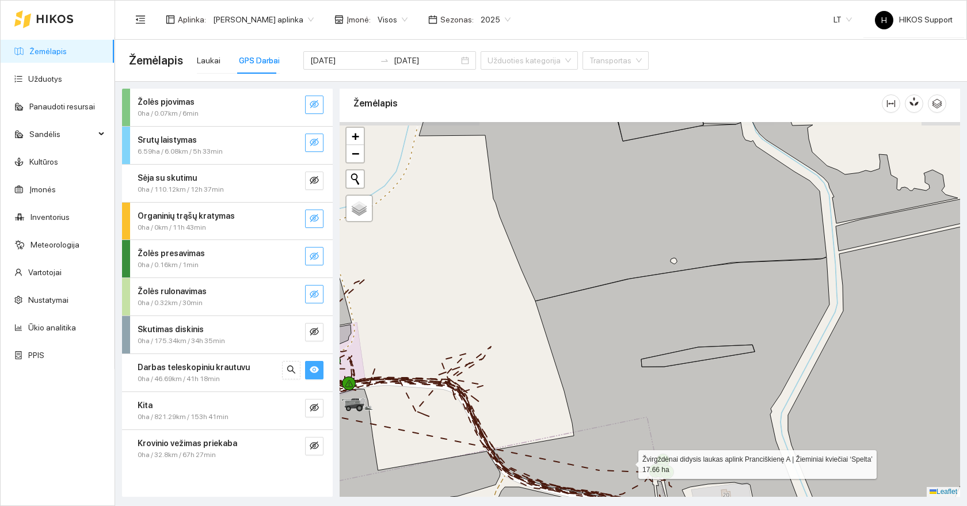
drag, startPoint x: 628, startPoint y: 462, endPoint x: 637, endPoint y: 366, distance: 96.0
click at [637, 366] on icon at bounding box center [758, 377] width 530 height 316
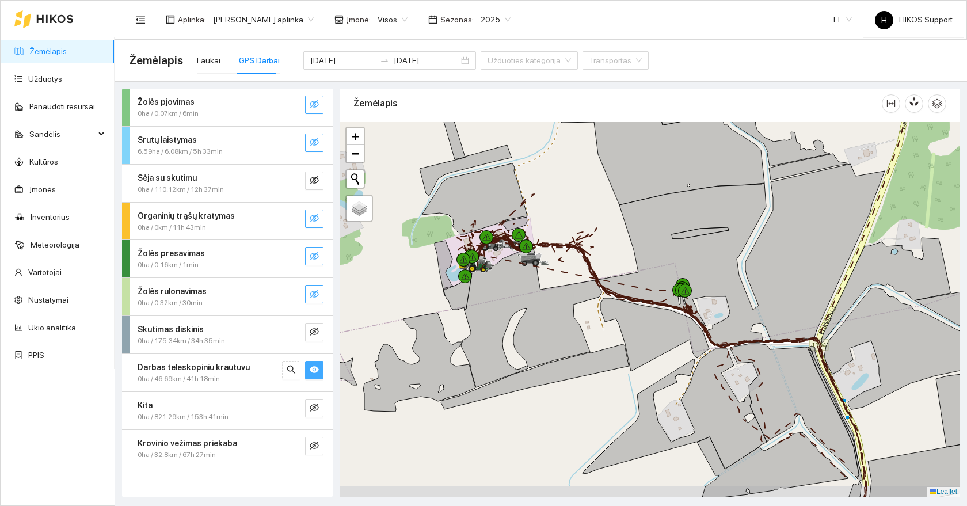
drag, startPoint x: 721, startPoint y: 403, endPoint x: 528, endPoint y: 308, distance: 214.2
click at [582, 349] on icon at bounding box center [674, 411] width 184 height 125
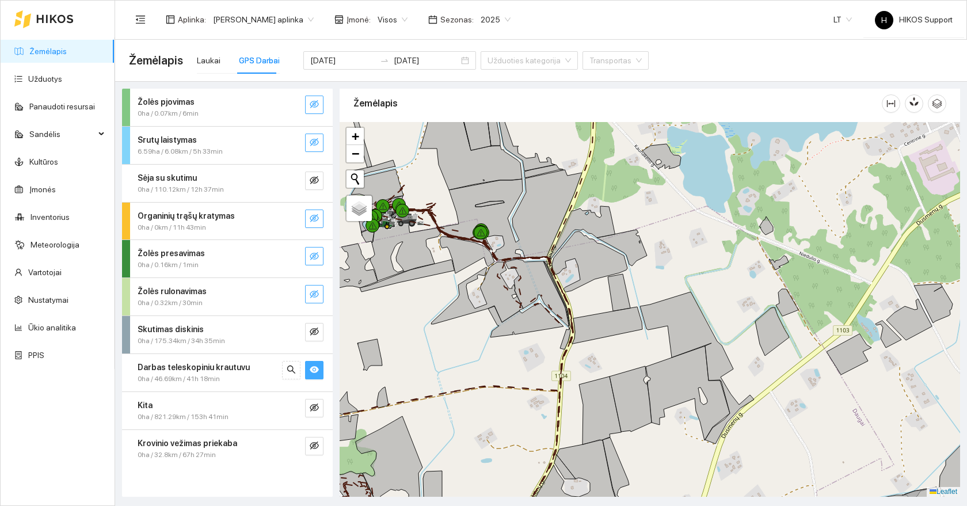
click at [316, 368] on icon "eye" at bounding box center [314, 370] width 9 height 7
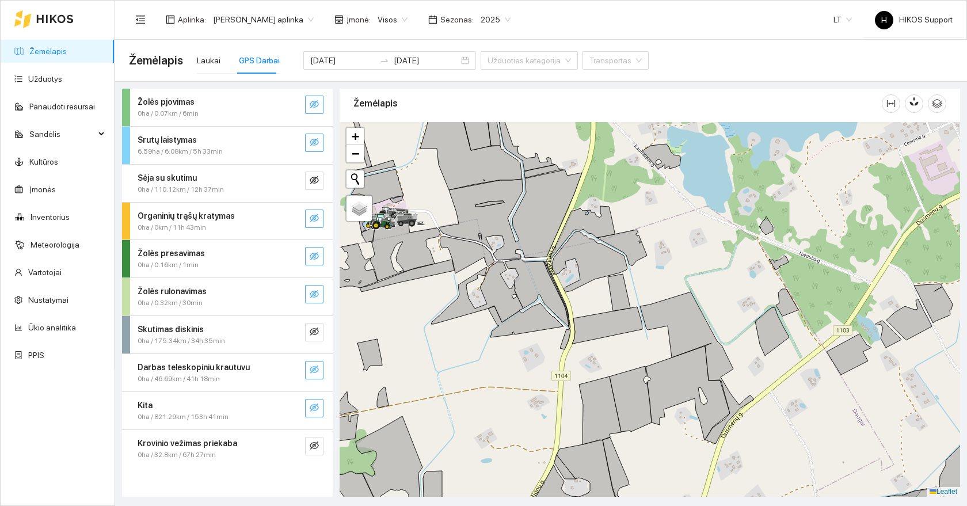
click at [314, 414] on button "button" at bounding box center [314, 408] width 18 height 18
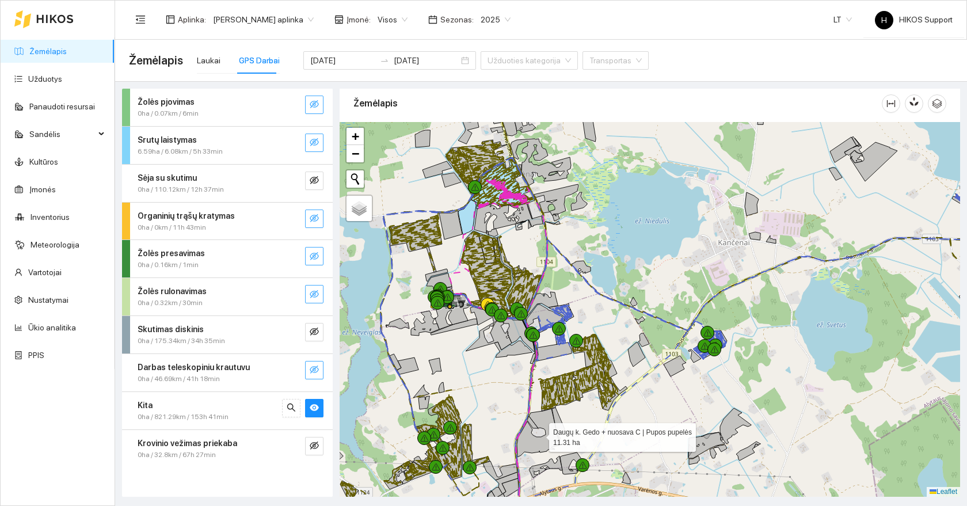
drag, startPoint x: 527, startPoint y: 422, endPoint x: 647, endPoint y: 306, distance: 167.3
click at [560, 409] on icon at bounding box center [538, 433] width 43 height 48
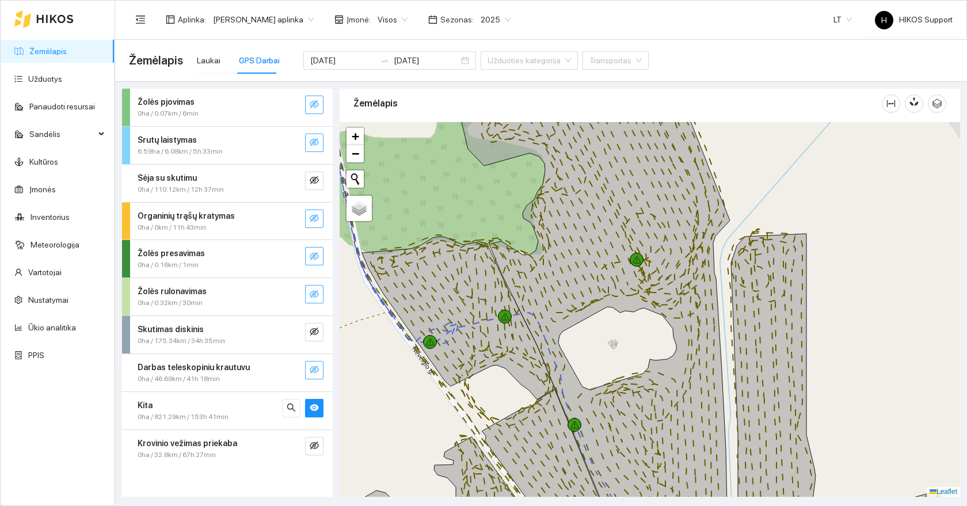
drag, startPoint x: 658, startPoint y: 322, endPoint x: 472, endPoint y: 196, distance: 225.1
click at [472, 196] on div at bounding box center [650, 309] width 620 height 375
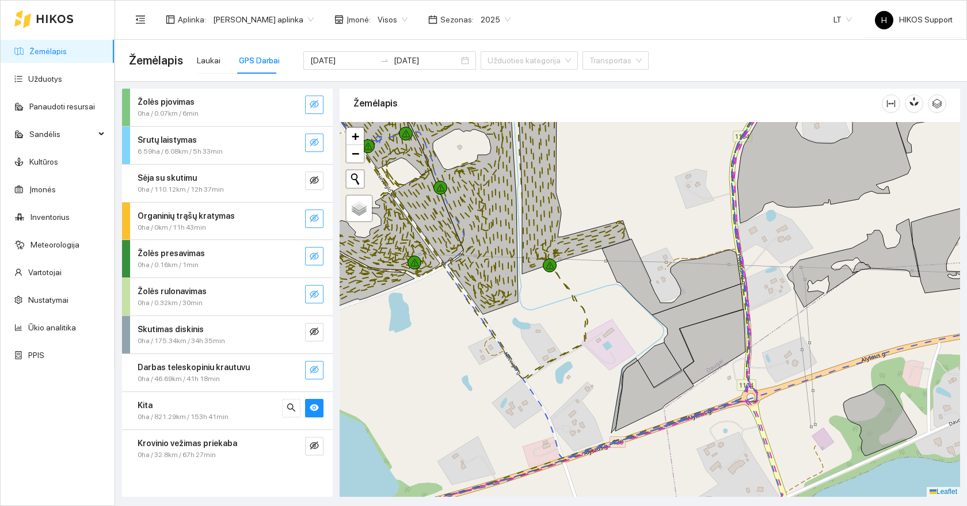
drag, startPoint x: 438, startPoint y: 393, endPoint x: 622, endPoint y: 271, distance: 220.6
click at [622, 271] on div at bounding box center [650, 309] width 620 height 375
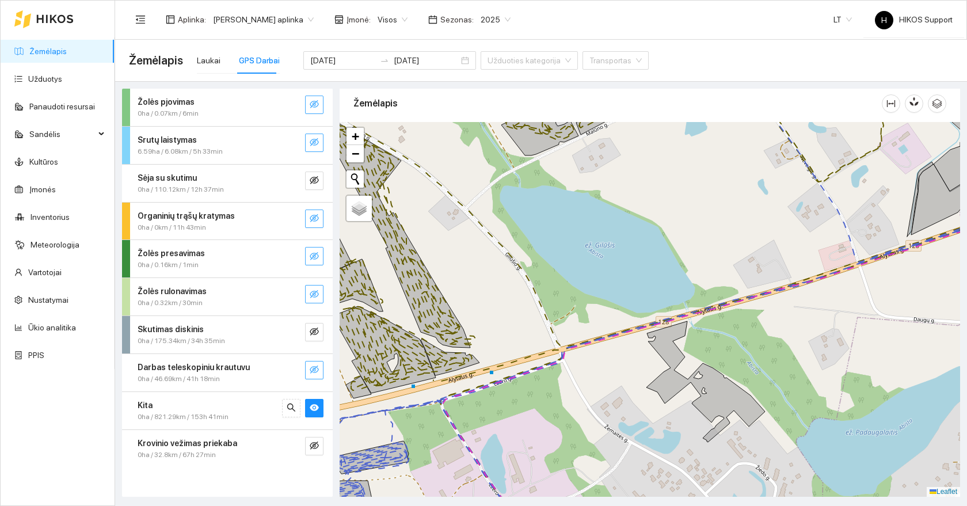
drag, startPoint x: 415, startPoint y: 413, endPoint x: 603, endPoint y: 241, distance: 254.2
click at [603, 241] on div at bounding box center [650, 309] width 620 height 375
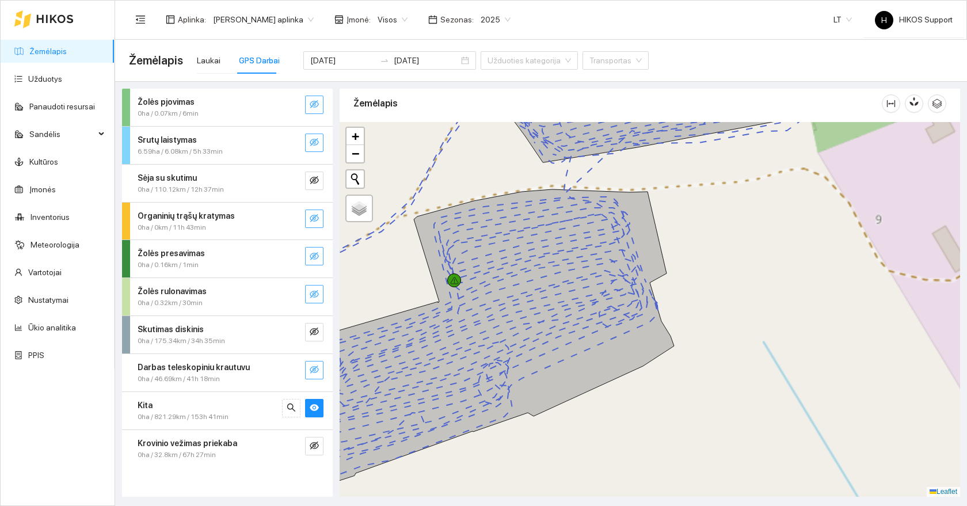
drag, startPoint x: 703, startPoint y: 278, endPoint x: 645, endPoint y: 323, distance: 73.8
click at [645, 323] on div at bounding box center [650, 309] width 620 height 375
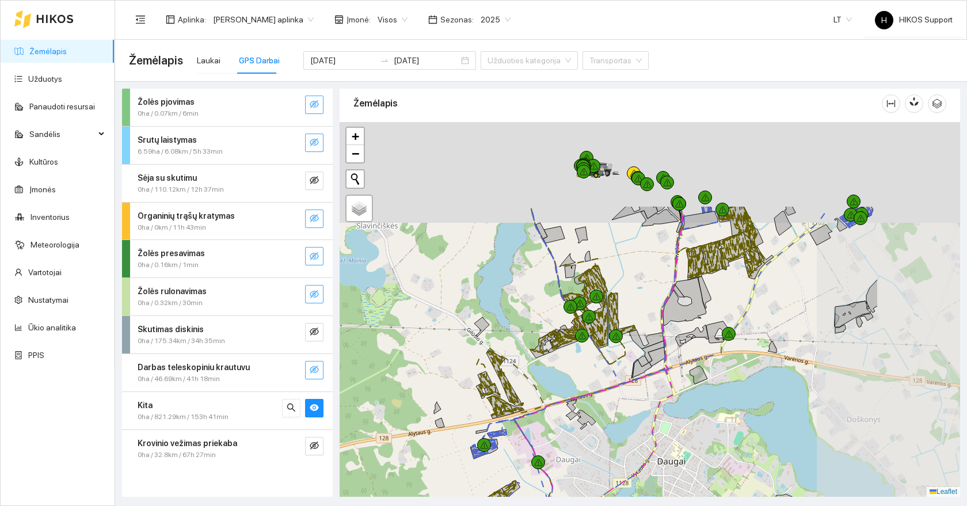
drag, startPoint x: 784, startPoint y: 321, endPoint x: 584, endPoint y: 483, distance: 257.8
click at [584, 484] on div at bounding box center [650, 309] width 620 height 375
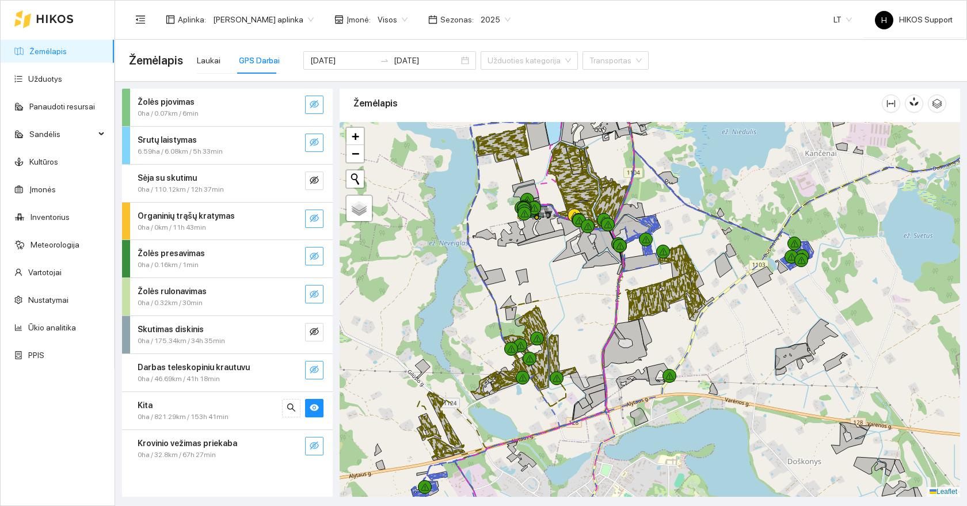
click at [318, 445] on icon "eye-invisible" at bounding box center [314, 445] width 9 height 8
click at [318, 405] on button "button" at bounding box center [314, 408] width 18 height 18
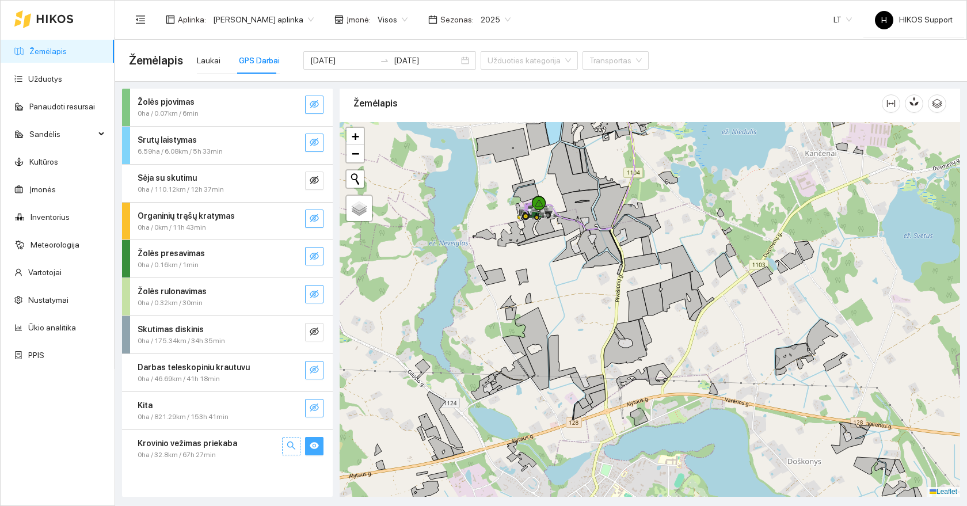
click at [290, 451] on span "search" at bounding box center [291, 446] width 9 height 11
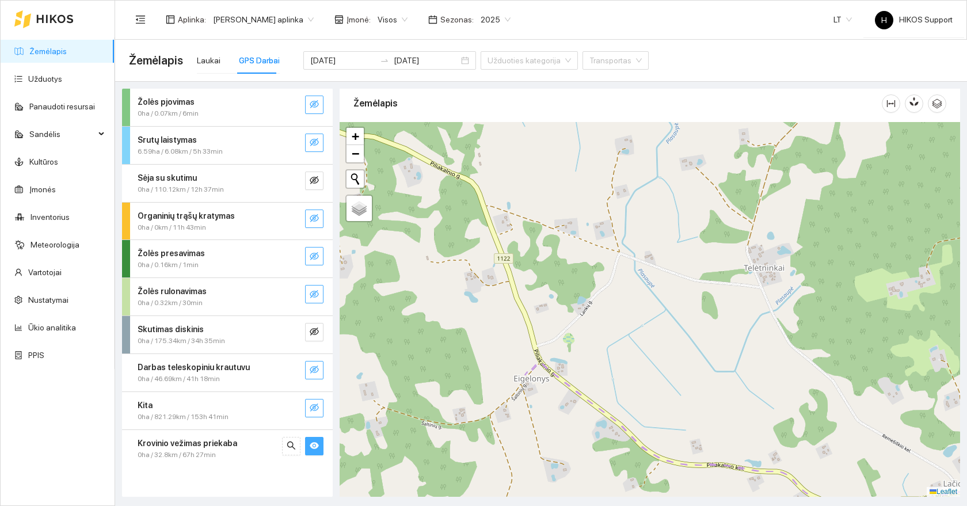
click at [314, 450] on icon "eye" at bounding box center [314, 445] width 9 height 9
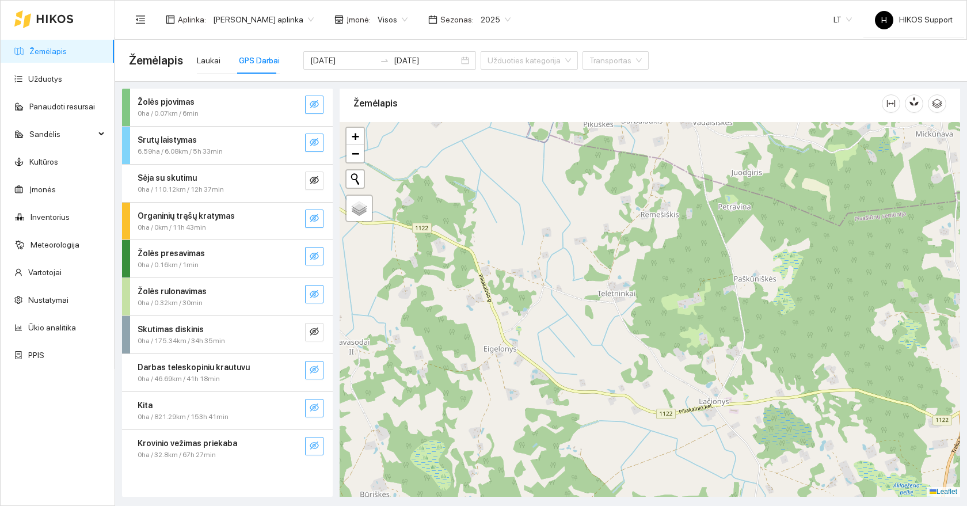
click at [34, 49] on link "Žemėlapis" at bounding box center [47, 51] width 37 height 9
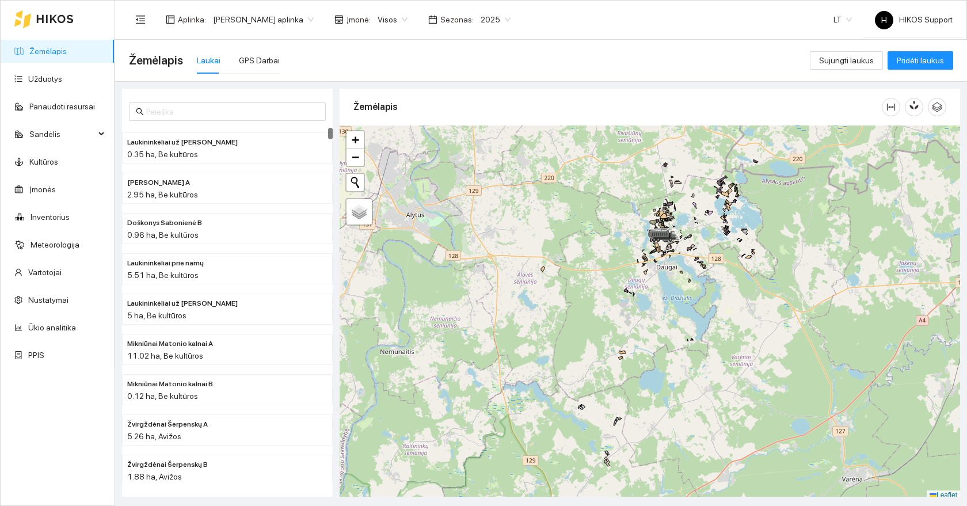
click at [631, 415] on div at bounding box center [650, 312] width 620 height 375
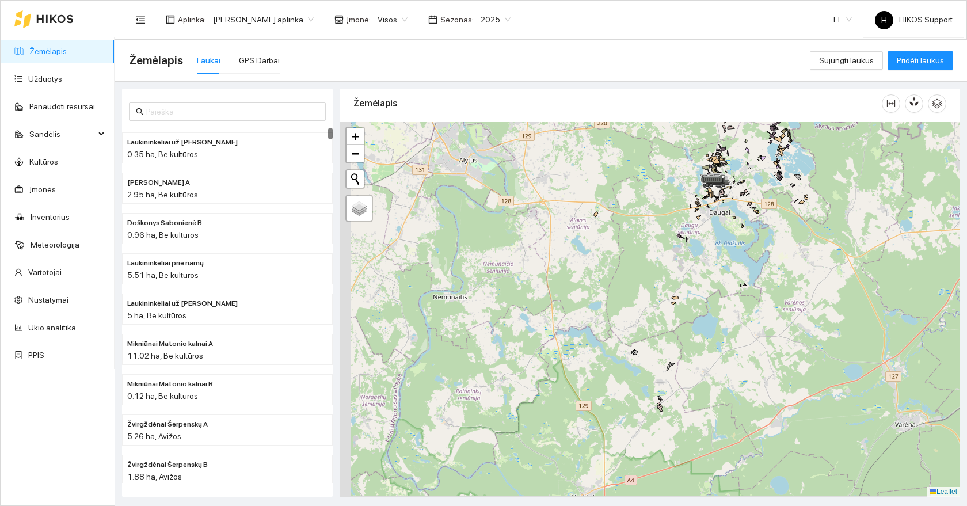
drag, startPoint x: 631, startPoint y: 415, endPoint x: 686, endPoint y: 362, distance: 76.5
click at [686, 362] on div at bounding box center [650, 309] width 620 height 375
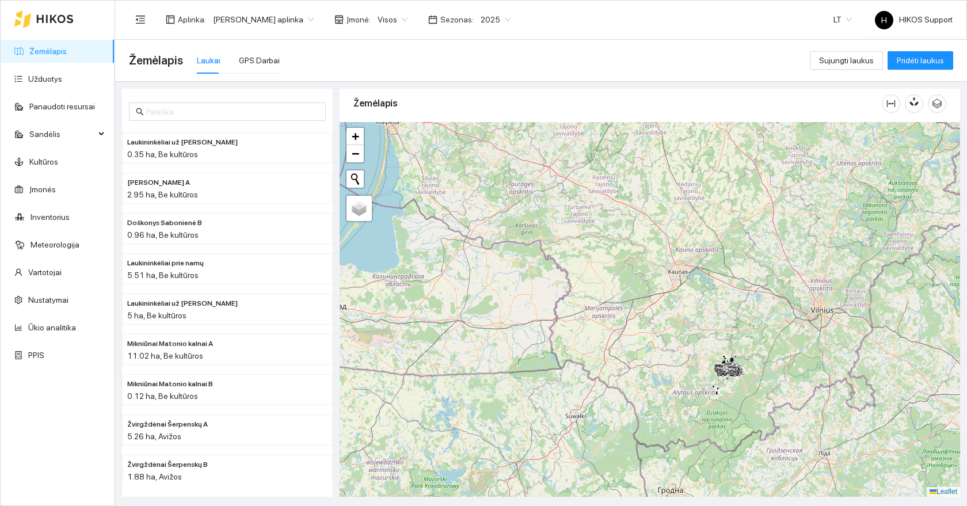
drag, startPoint x: 509, startPoint y: 285, endPoint x: 553, endPoint y: 383, distance: 107.7
click at [559, 383] on div at bounding box center [650, 309] width 620 height 375
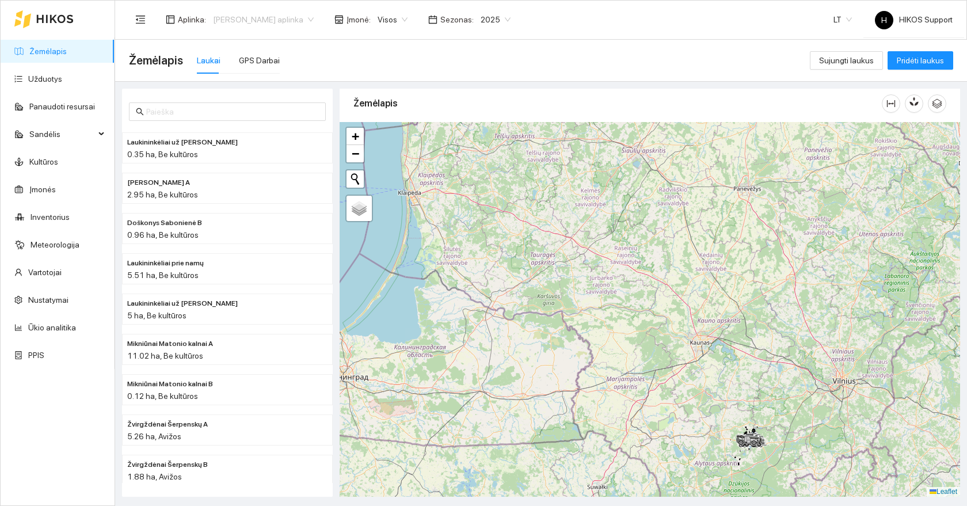
click at [276, 16] on span "[PERSON_NAME] aplinka" at bounding box center [263, 19] width 101 height 17
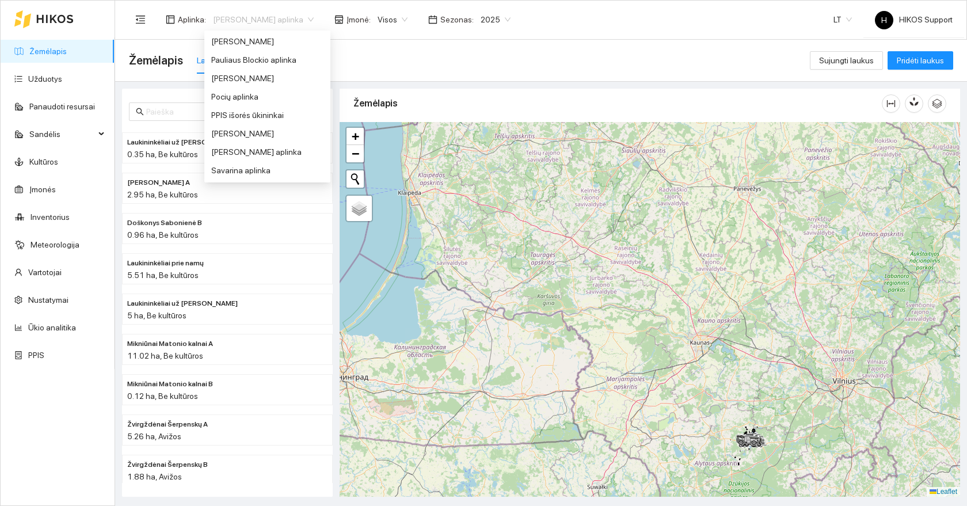
scroll to position [403, 0]
click at [225, 130] on div "Paulius" at bounding box center [267, 135] width 112 height 13
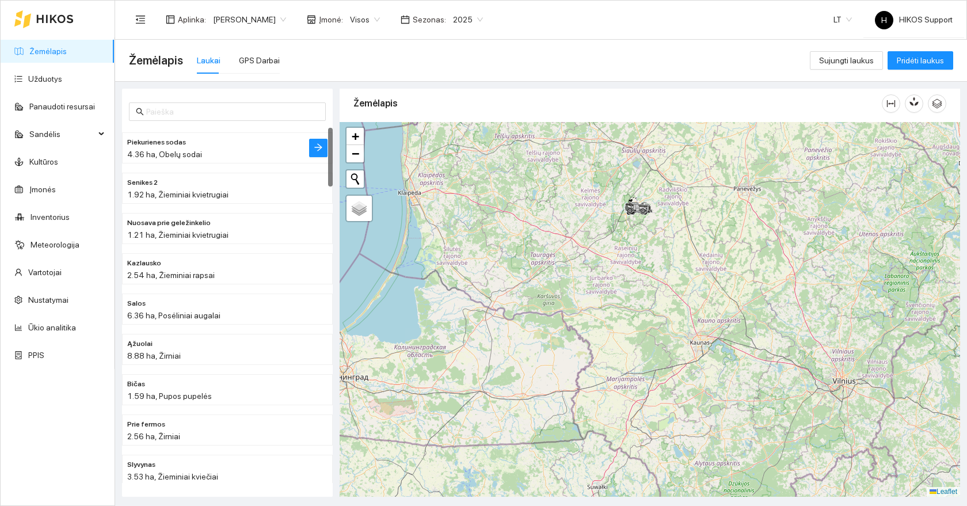
click at [172, 134] on li "Piekurienes sodas 4.36 ha, Obelų sodai" at bounding box center [227, 147] width 211 height 31
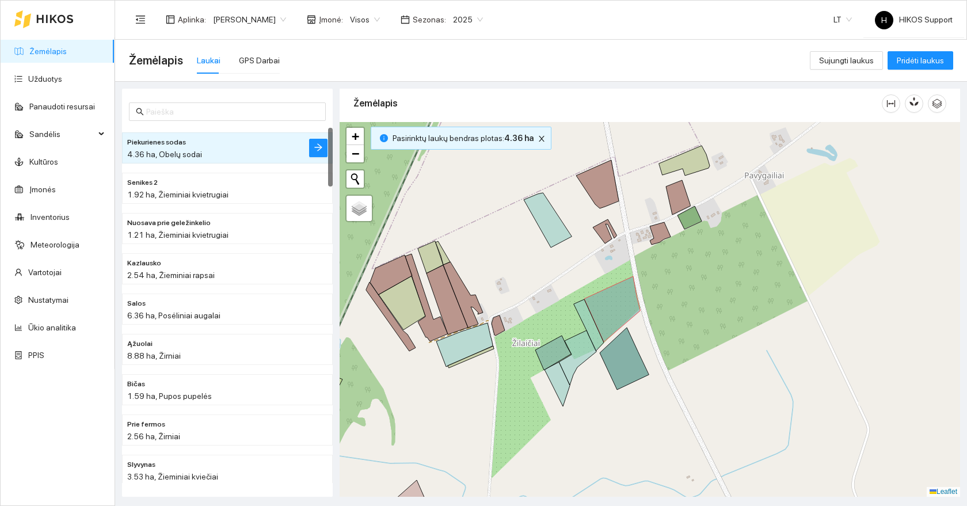
click at [453, 14] on span "2025" at bounding box center [468, 19] width 30 height 17
click at [425, 153] on div "2026" at bounding box center [423, 152] width 30 height 13
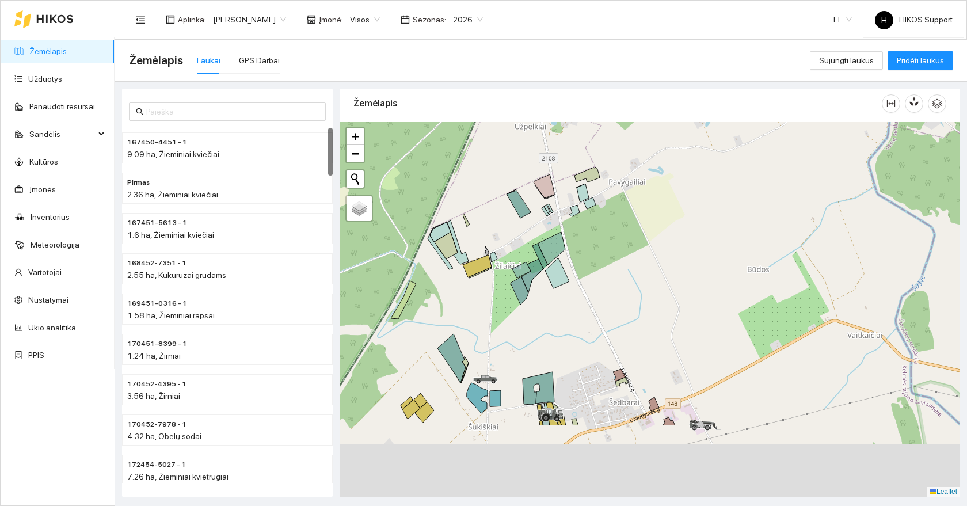
drag, startPoint x: 530, startPoint y: 453, endPoint x: 521, endPoint y: 341, distance: 111.9
click at [521, 341] on div at bounding box center [650, 309] width 620 height 375
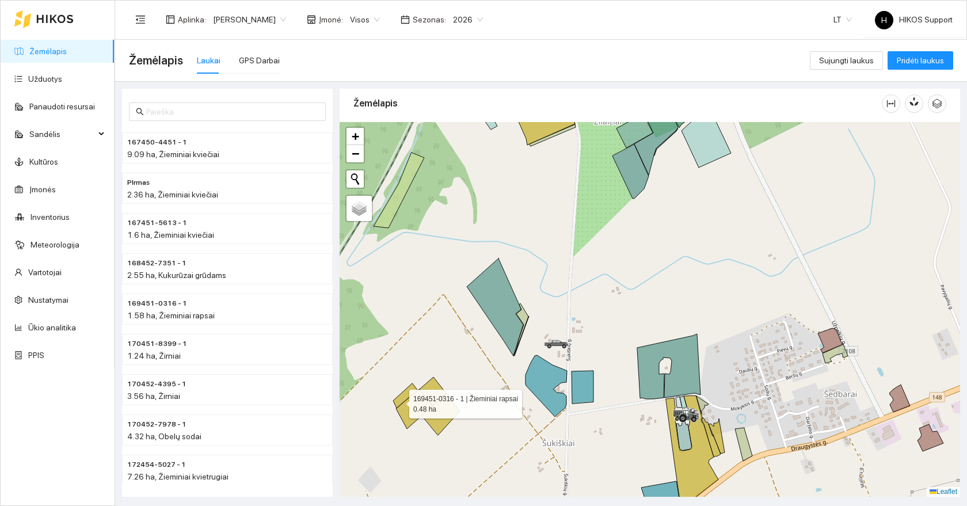
click at [401, 398] on icon at bounding box center [405, 395] width 24 height 25
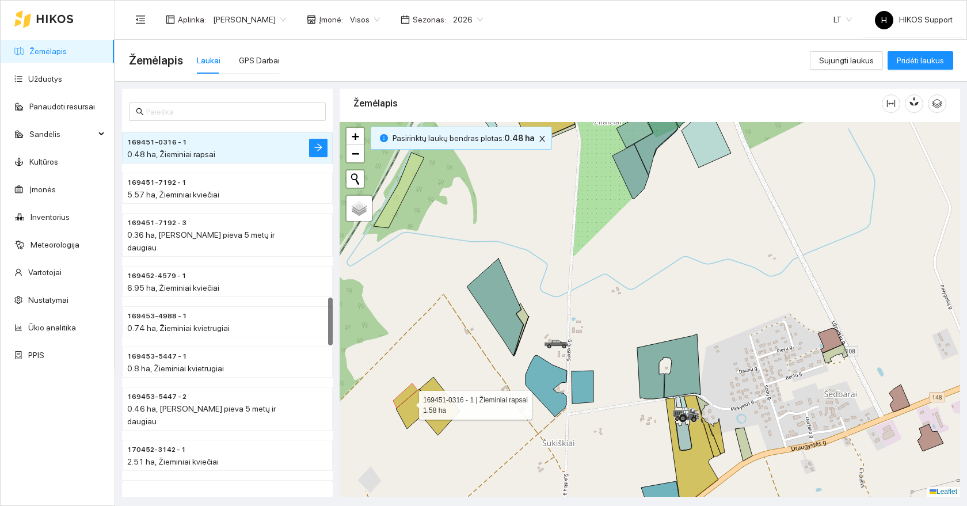
click at [415, 410] on icon at bounding box center [414, 409] width 37 height 40
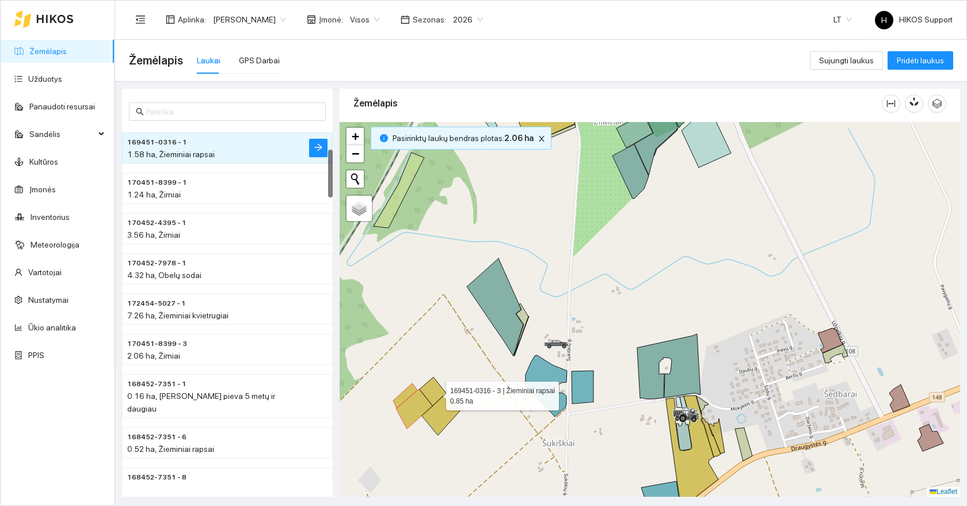
click at [436, 392] on icon at bounding box center [433, 391] width 26 height 29
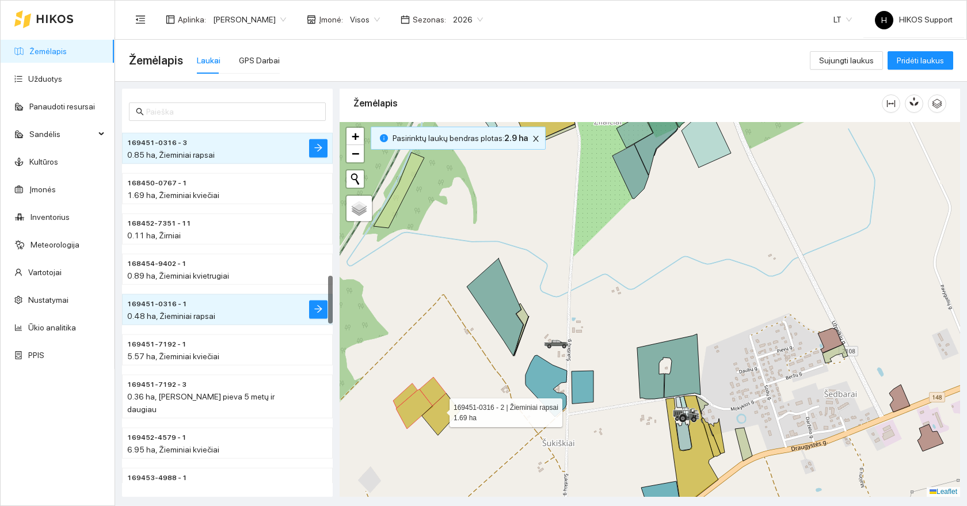
click at [439, 410] on icon at bounding box center [441, 414] width 38 height 42
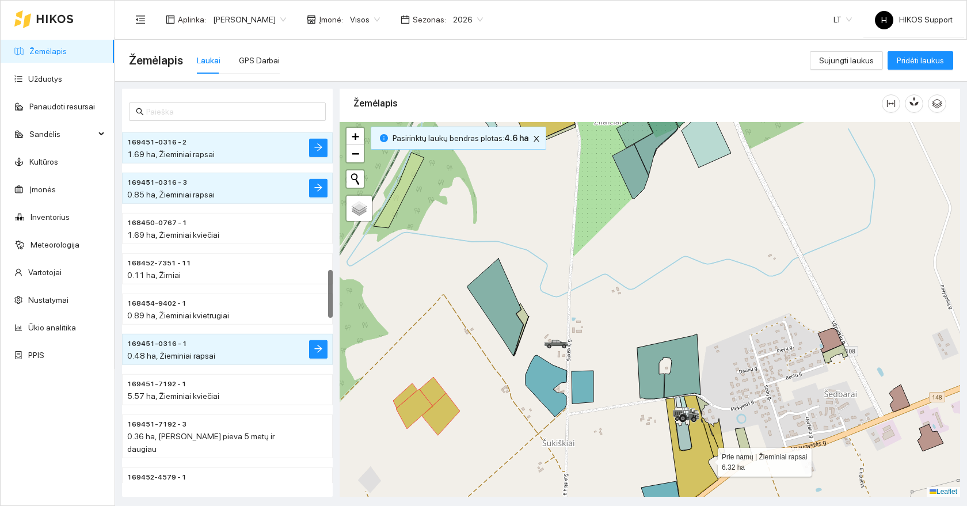
click at [695, 467] on icon at bounding box center [692, 451] width 52 height 113
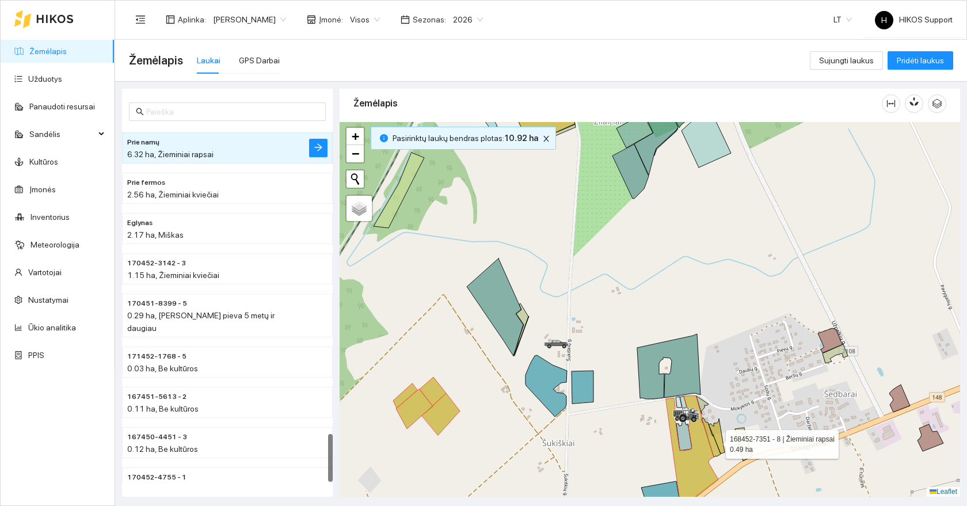
click at [715, 441] on icon at bounding box center [711, 437] width 19 height 39
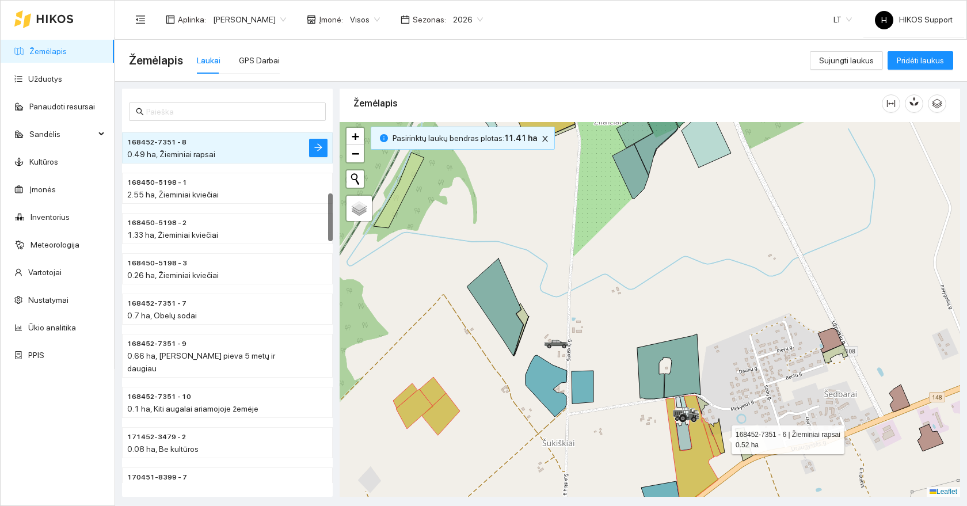
click at [721, 437] on icon at bounding box center [716, 435] width 16 height 35
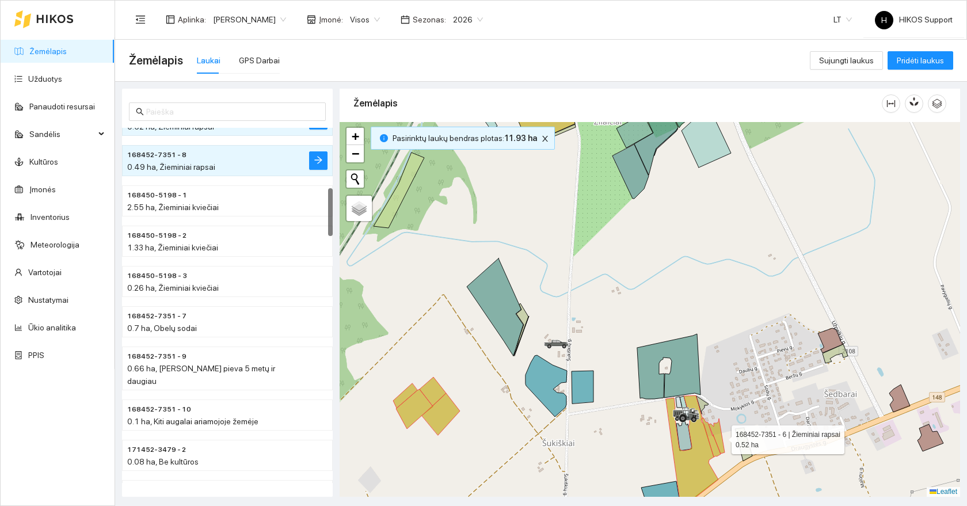
scroll to position [443, 0]
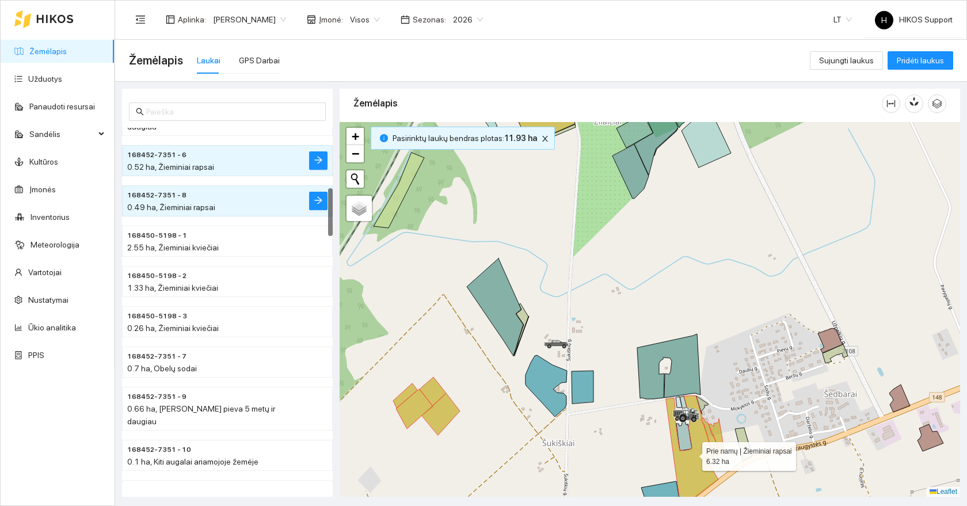
click at [688, 399] on icon at bounding box center [692, 451] width 52 height 113
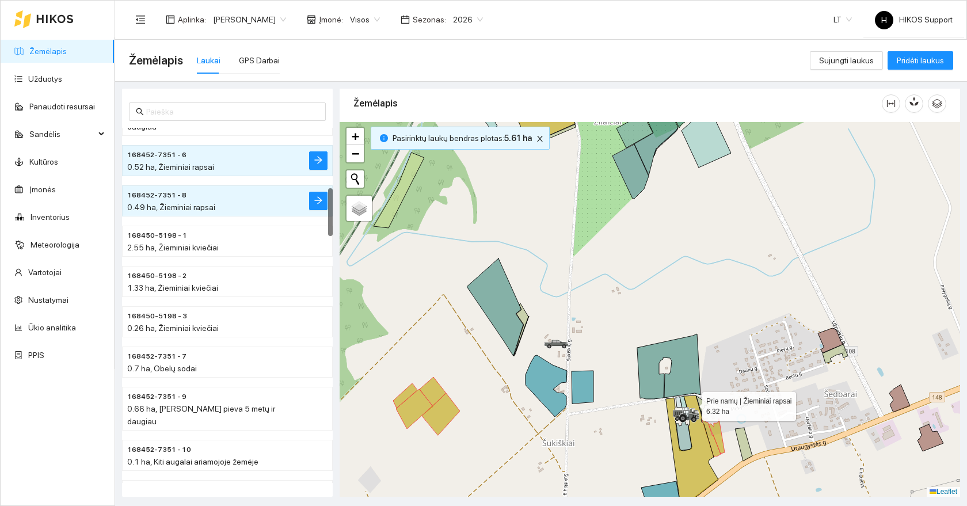
click at [692, 404] on icon at bounding box center [692, 451] width 52 height 113
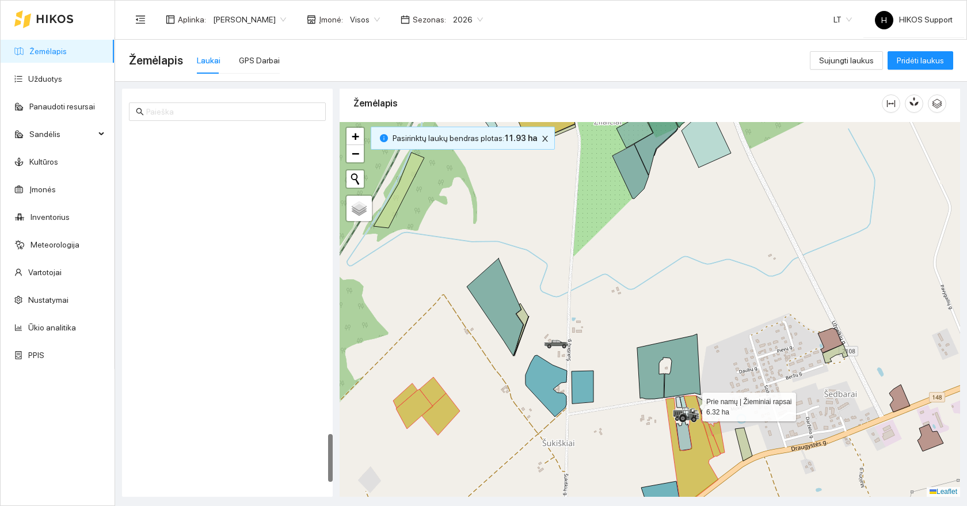
scroll to position [2254, 0]
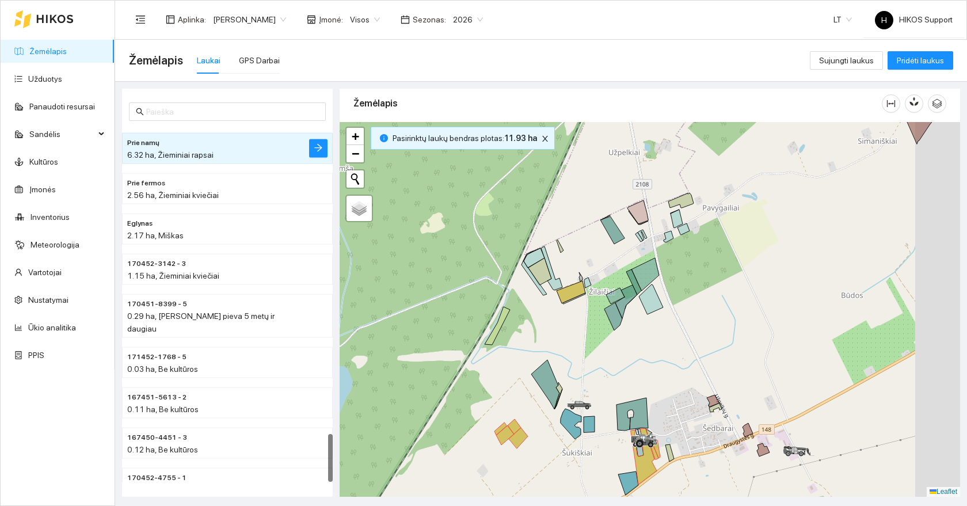
drag, startPoint x: 754, startPoint y: 435, endPoint x: 679, endPoint y: 412, distance: 78.7
click at [679, 412] on div at bounding box center [650, 309] width 620 height 375
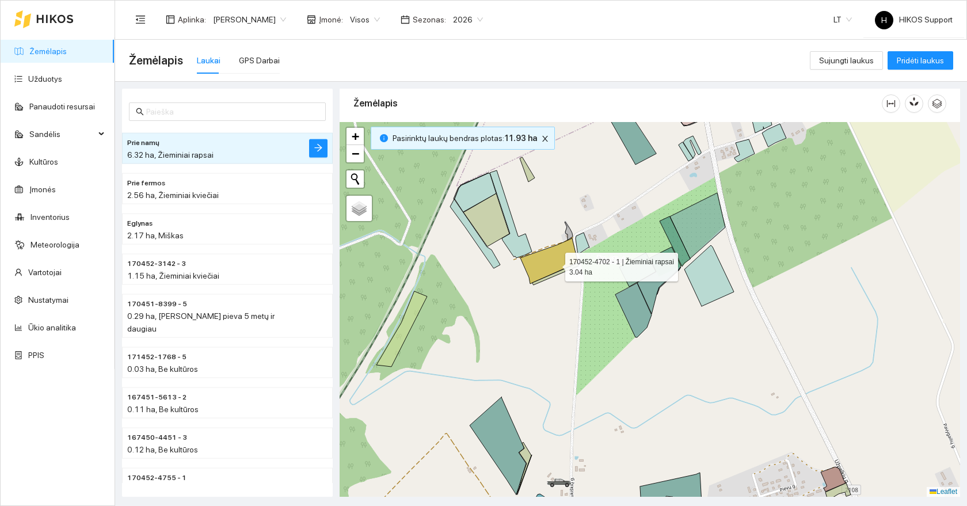
click at [555, 264] on icon at bounding box center [549, 260] width 58 height 45
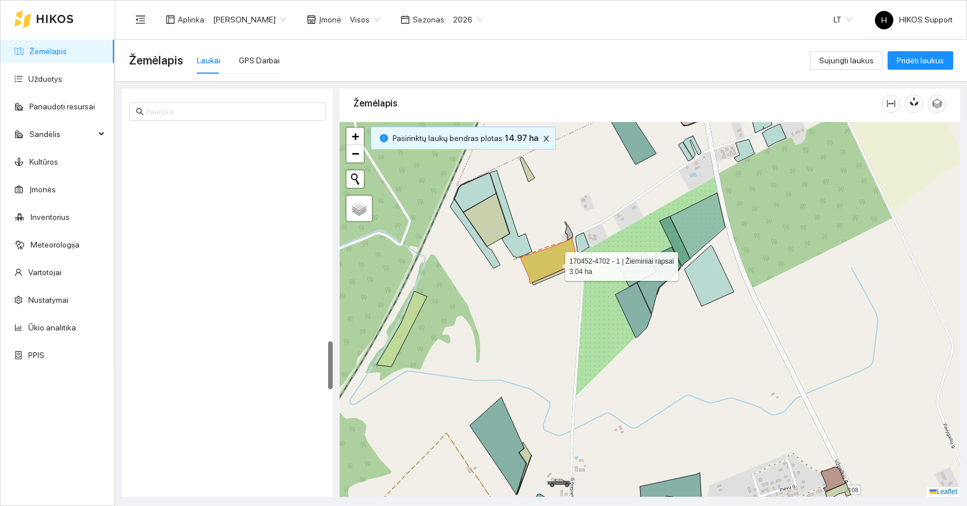
scroll to position [1571, 0]
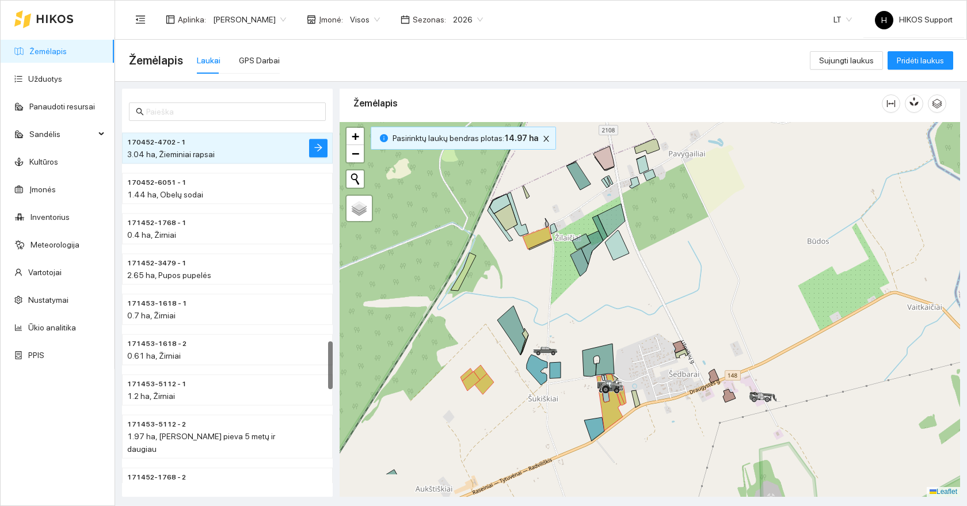
drag, startPoint x: 628, startPoint y: 367, endPoint x: 630, endPoint y: 307, distance: 59.9
click at [630, 307] on div at bounding box center [650, 309] width 620 height 375
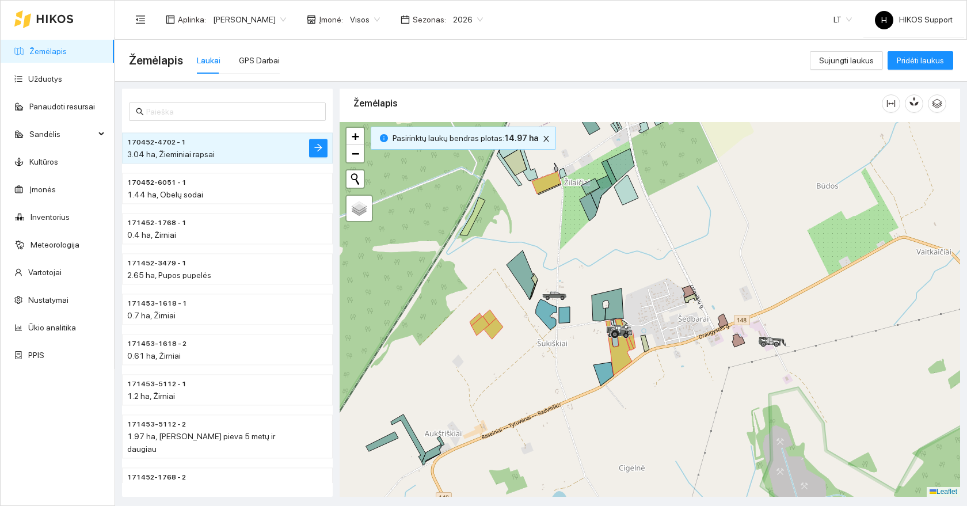
drag, startPoint x: 708, startPoint y: 213, endPoint x: 717, endPoint y: 158, distance: 56.0
click at [717, 158] on div at bounding box center [650, 309] width 620 height 375
click at [759, 10] on div "Aplinka : Paulius Įmonė : Visos Sezonas : 2026 LT H HIKOS Support" at bounding box center [541, 19] width 824 height 37
click at [245, 24] on span "Paulius" at bounding box center [249, 19] width 73 height 17
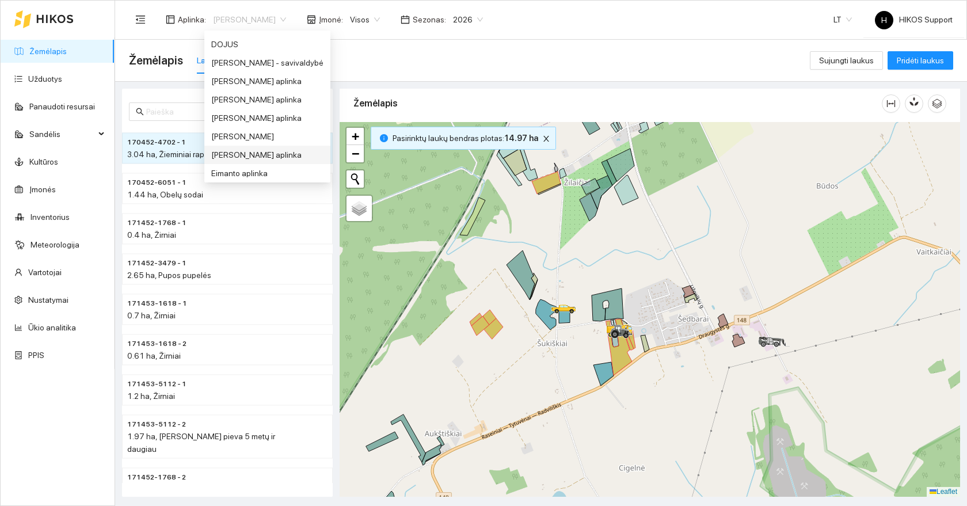
scroll to position [142, 0]
click at [254, 143] on div "Dovydas Baršauskas" at bounding box center [267, 140] width 112 height 13
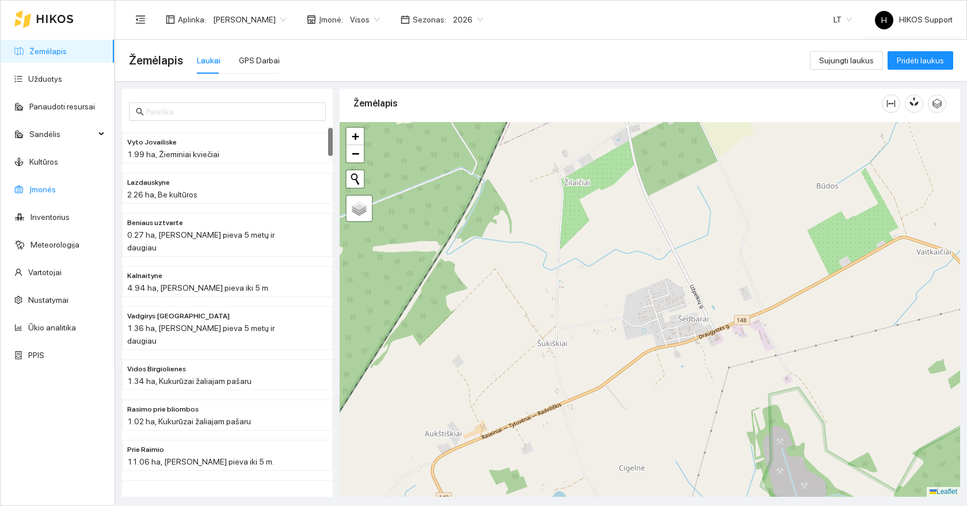
click at [39, 194] on link "Įmonės" at bounding box center [42, 189] width 26 height 9
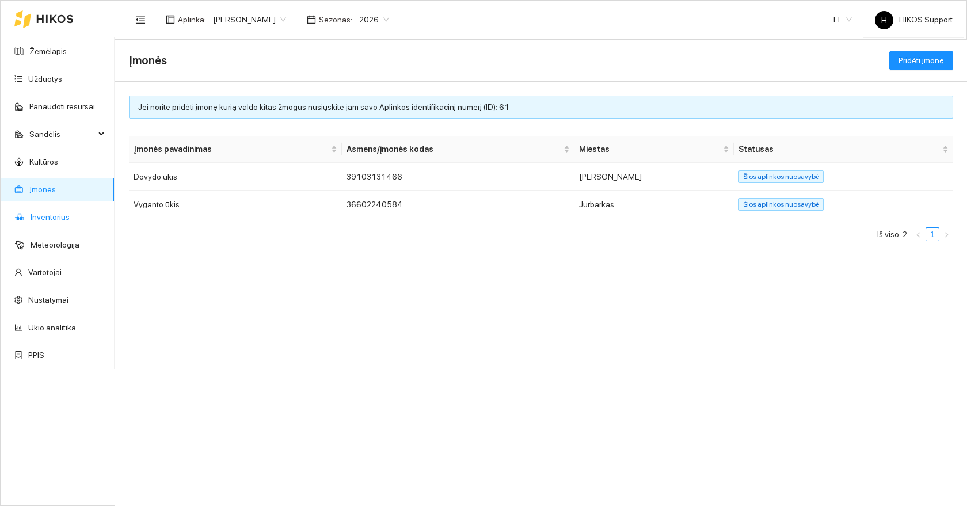
click at [44, 217] on link "Inventorius" at bounding box center [50, 216] width 39 height 9
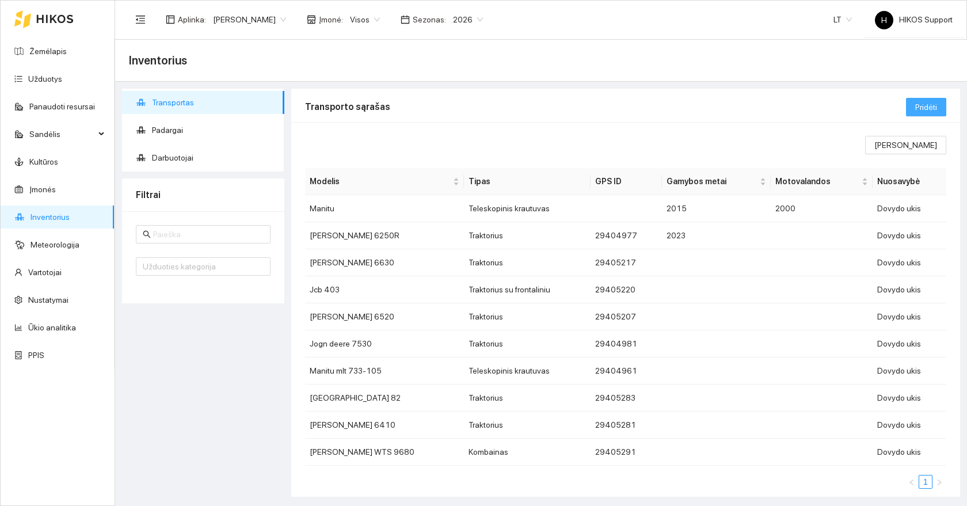
click at [925, 104] on span "Pridėti" at bounding box center [926, 107] width 22 height 13
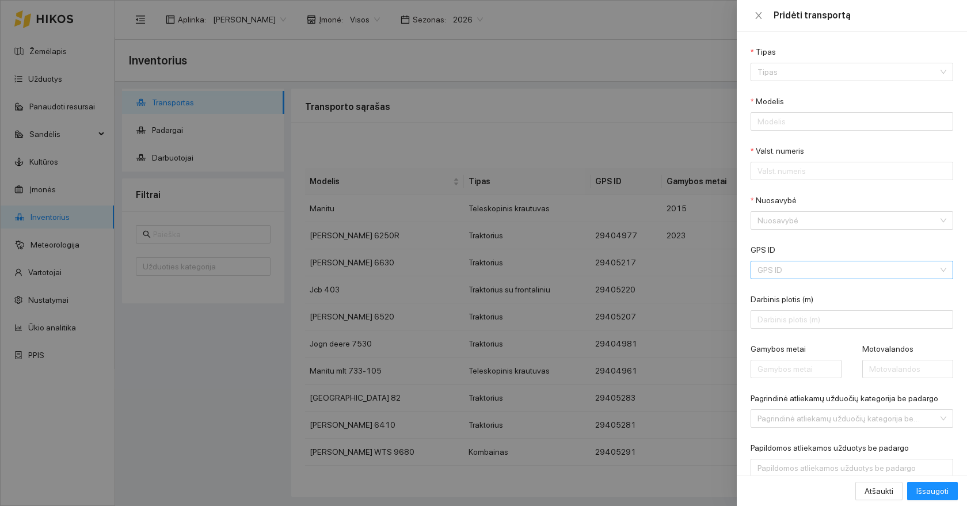
click at [763, 267] on input "GPS ID" at bounding box center [847, 269] width 181 height 17
click at [610, 148] on div at bounding box center [483, 253] width 967 height 506
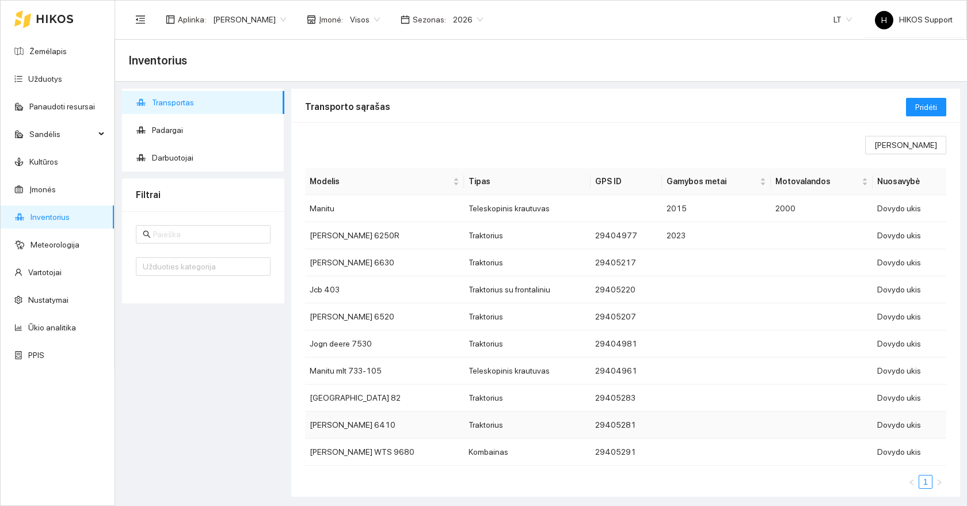
scroll to position [15, 0]
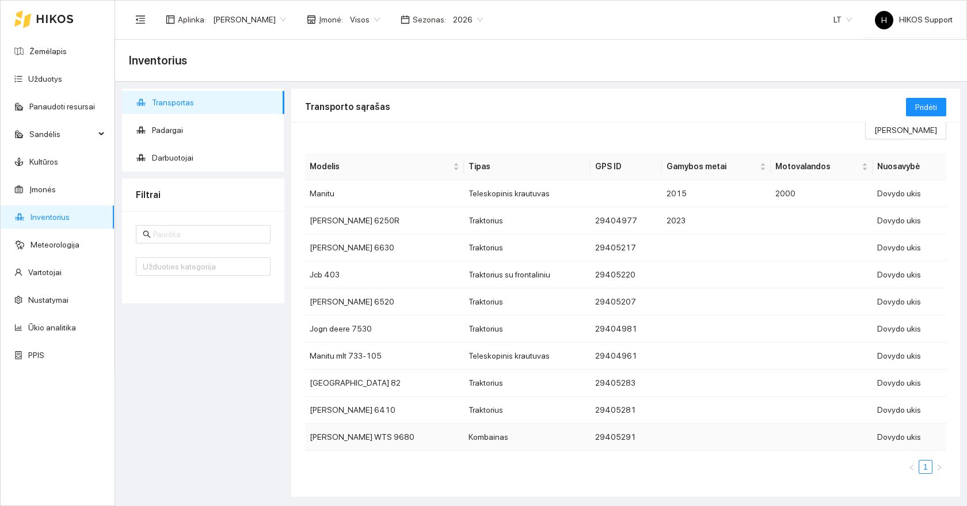
click at [464, 436] on td "Kombainas" at bounding box center [527, 437] width 127 height 27
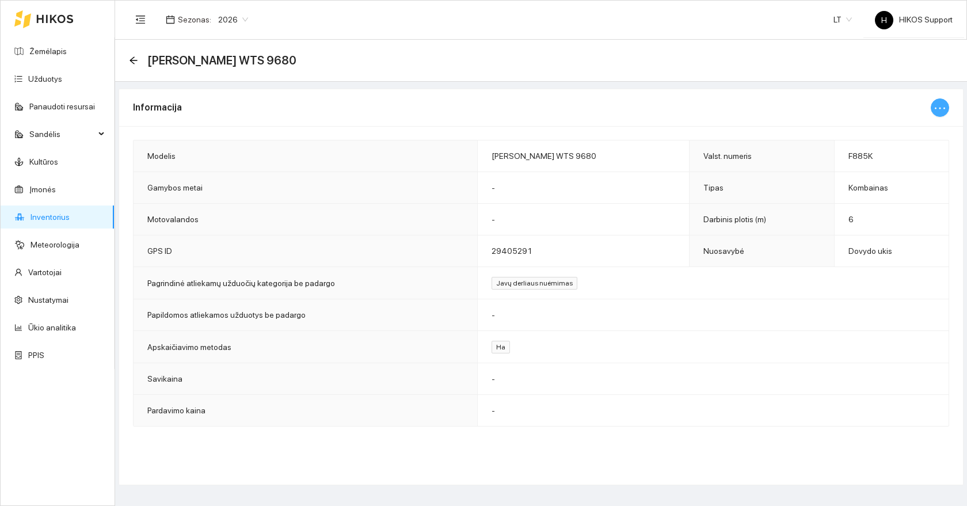
click at [936, 111] on icon "ellipsis" at bounding box center [940, 108] width 14 height 14
click at [624, 319] on td "-" at bounding box center [712, 315] width 471 height 32
drag, startPoint x: 604, startPoint y: 156, endPoint x: 487, endPoint y: 156, distance: 116.8
click at [487, 156] on tr "Modelis John deere WTS 9680 Valst. numeris F885K" at bounding box center [541, 156] width 815 height 32
drag, startPoint x: 560, startPoint y: 250, endPoint x: 488, endPoint y: 250, distance: 71.9
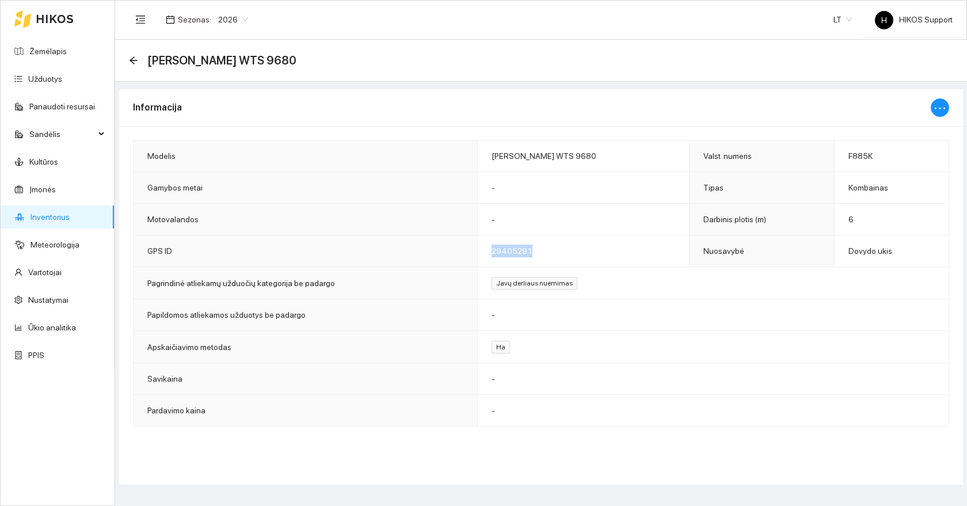
click at [489, 250] on tr "GPS ID 29405291 Nuosavybė Dovydo ukis" at bounding box center [541, 251] width 815 height 32
copy tr "29405291"
click at [936, 110] on icon "ellipsis" at bounding box center [940, 108] width 14 height 14
click at [911, 132] on span "Keisti informaciją" at bounding box center [915, 130] width 59 height 13
type input "John deere WTS 9680"
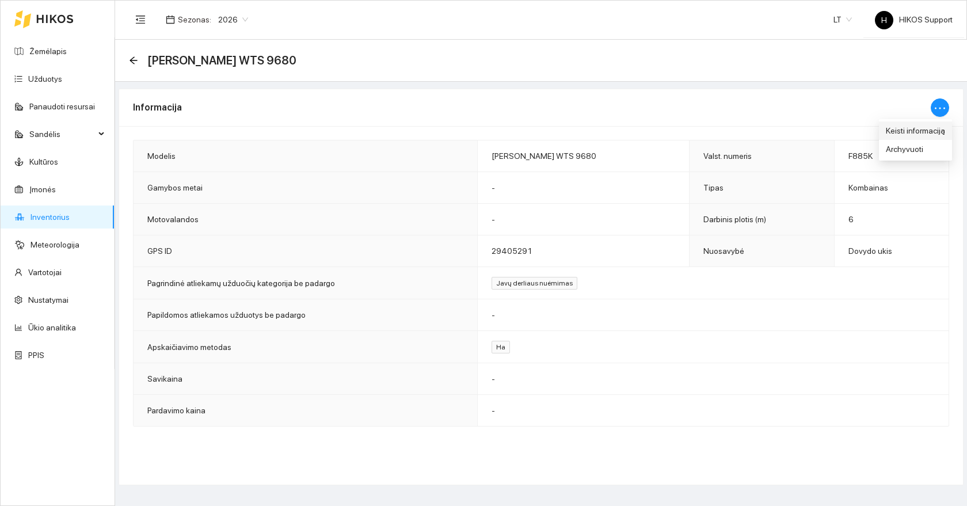
type input "F885K"
type input "6"
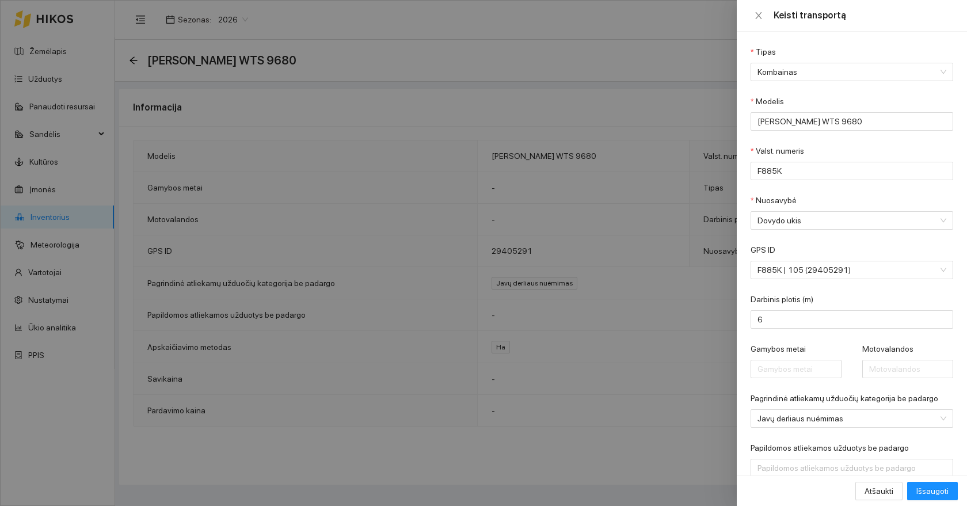
click at [619, 411] on div at bounding box center [483, 253] width 967 height 506
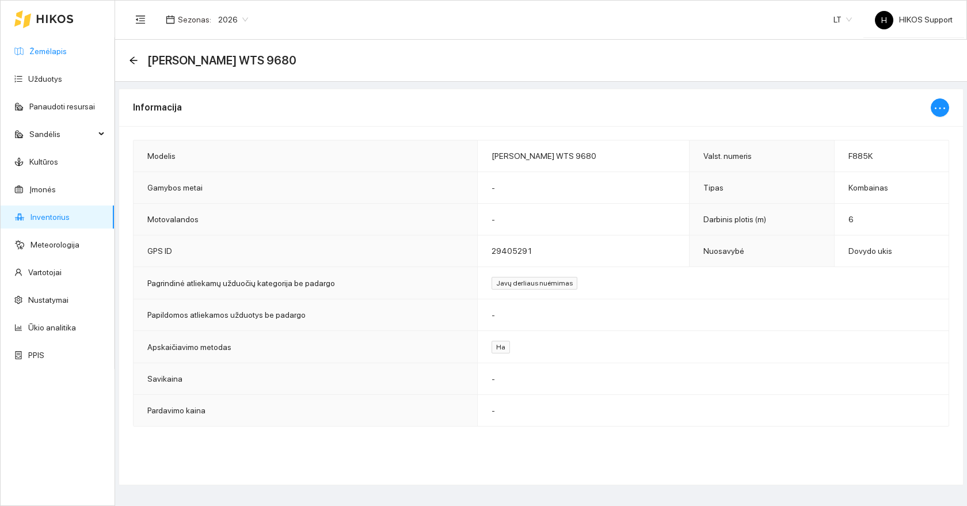
click at [49, 52] on link "Žemėlapis" at bounding box center [47, 51] width 37 height 9
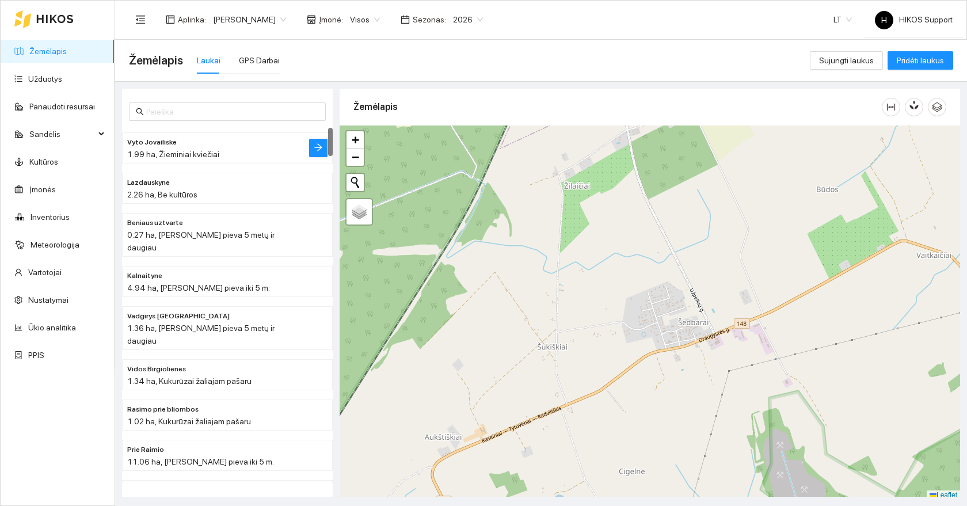
click at [180, 148] on div "1.99 ha, Žieminiai kviečiai" at bounding box center [204, 154] width 154 height 13
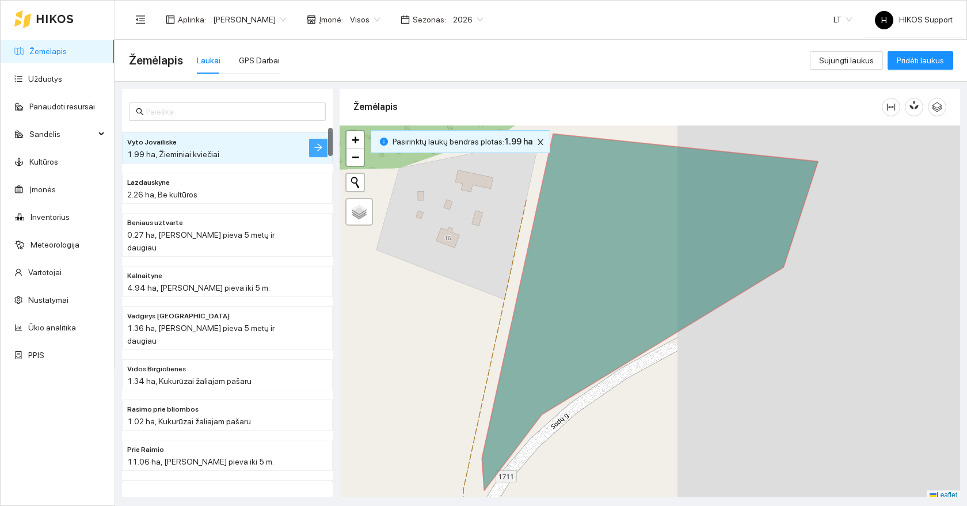
click at [321, 151] on icon "arrow-right" at bounding box center [318, 147] width 9 height 9
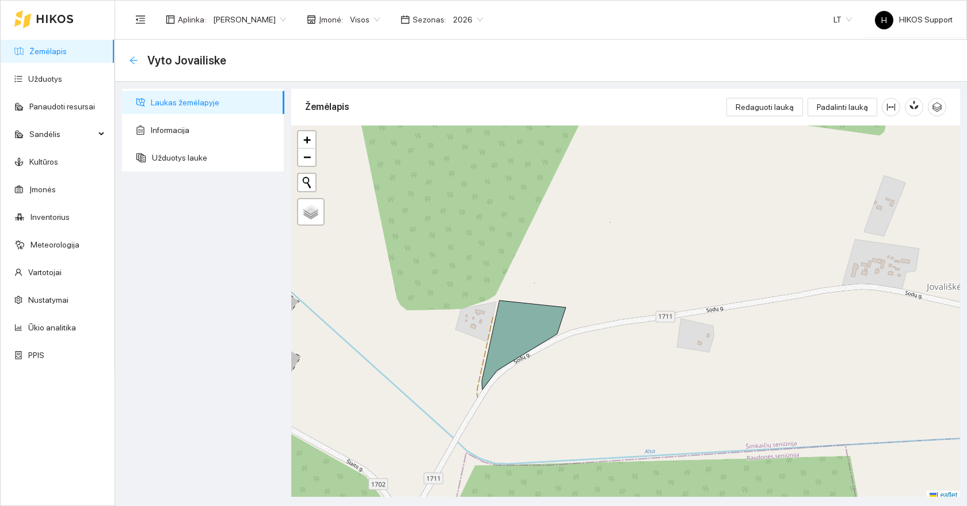
click at [135, 63] on icon "arrow-left" at bounding box center [133, 60] width 9 height 9
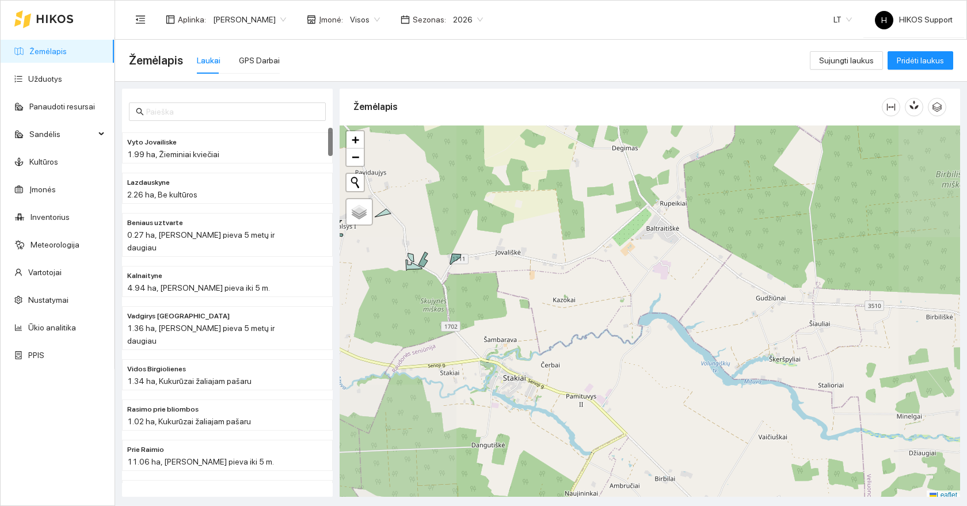
scroll to position [3, 0]
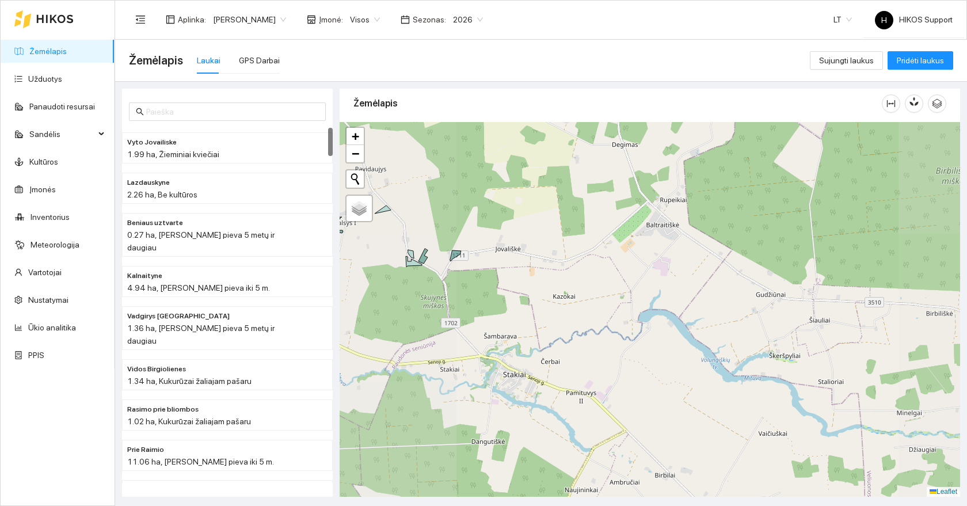
drag, startPoint x: 441, startPoint y: 182, endPoint x: 683, endPoint y: 302, distance: 269.5
click at [683, 302] on div at bounding box center [650, 309] width 620 height 375
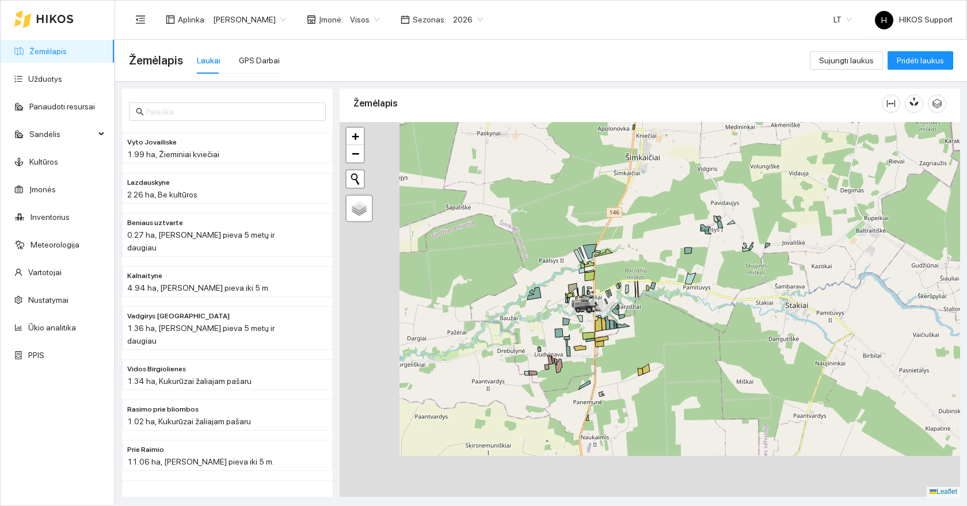
drag, startPoint x: 576, startPoint y: 381, endPoint x: 744, endPoint y: 214, distance: 237.3
click at [744, 214] on div at bounding box center [650, 309] width 620 height 375
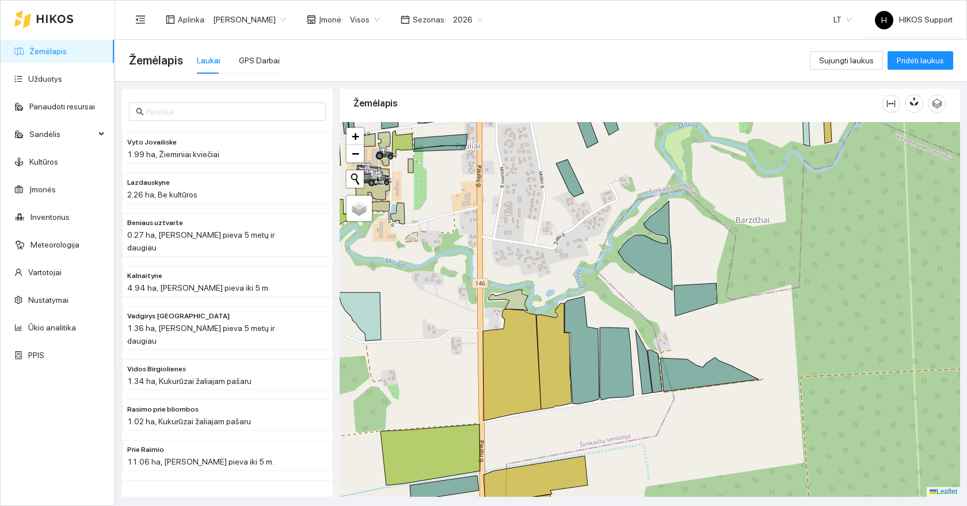
drag, startPoint x: 547, startPoint y: 218, endPoint x: 787, endPoint y: 285, distance: 249.7
click at [792, 288] on div at bounding box center [650, 309] width 620 height 375
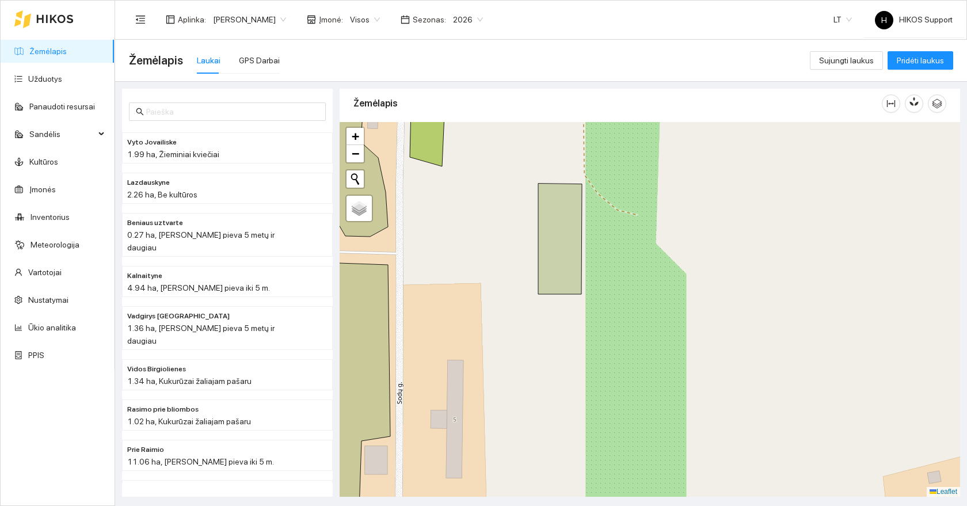
drag, startPoint x: 502, startPoint y: 296, endPoint x: 935, endPoint y: 294, distance: 432.8
click at [936, 300] on div at bounding box center [650, 309] width 620 height 375
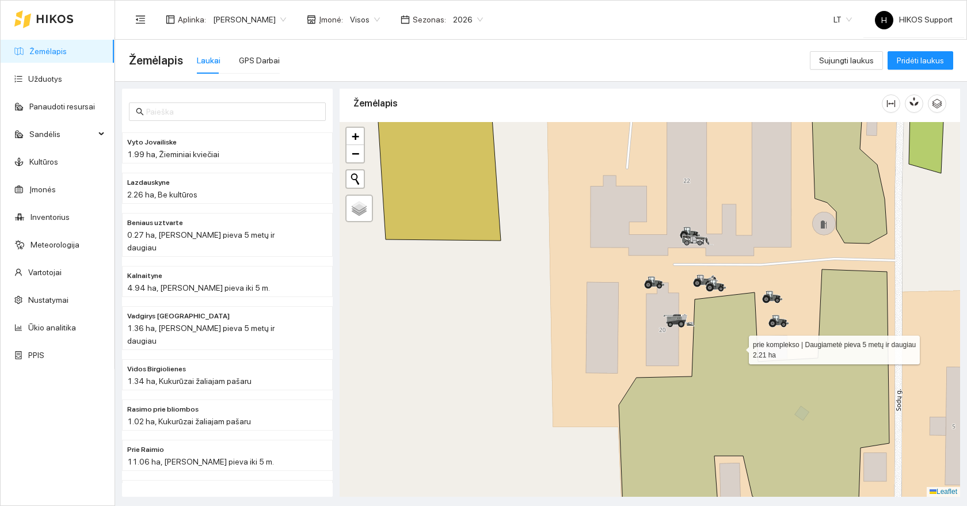
drag, startPoint x: 778, startPoint y: 347, endPoint x: 520, endPoint y: 347, distance: 257.3
click at [619, 349] on icon at bounding box center [755, 402] width 272 height 266
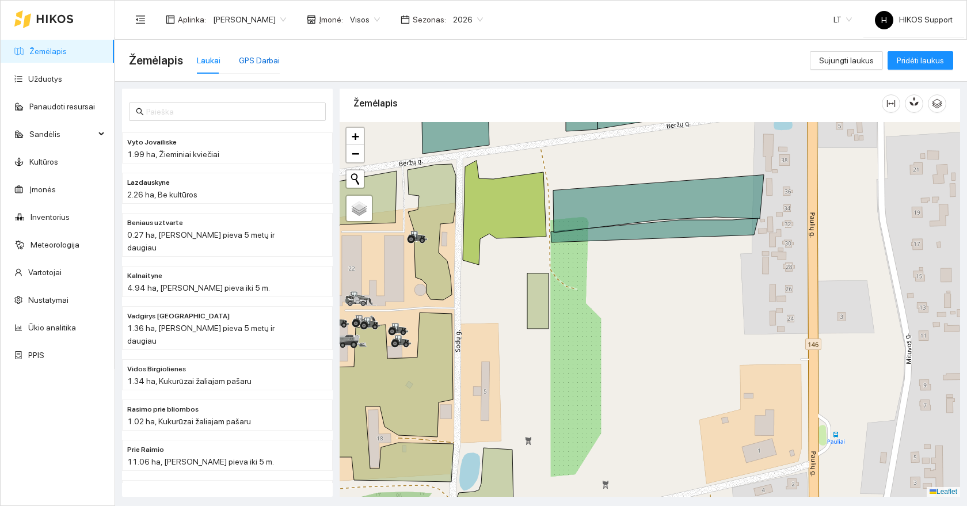
click at [249, 56] on div "GPS Darbai" at bounding box center [259, 60] width 41 height 13
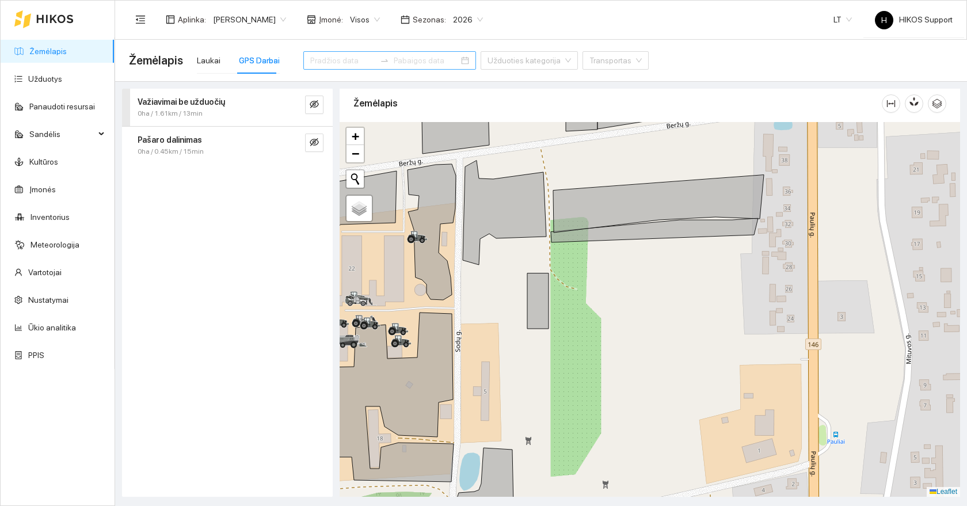
click at [339, 63] on input at bounding box center [342, 60] width 65 height 13
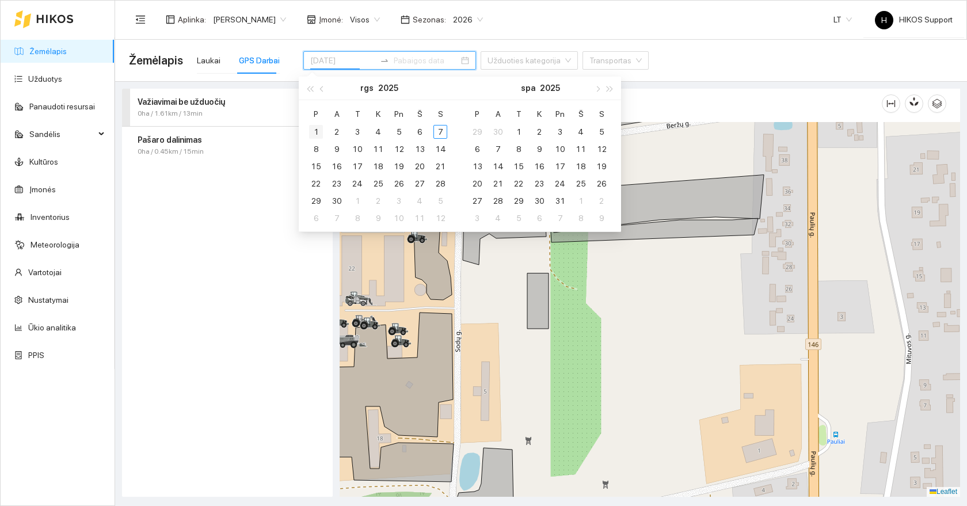
type input "[DATE]"
click at [321, 132] on div "1" at bounding box center [316, 132] width 14 height 14
type input "[DATE]"
click at [445, 132] on div "7" at bounding box center [440, 132] width 14 height 14
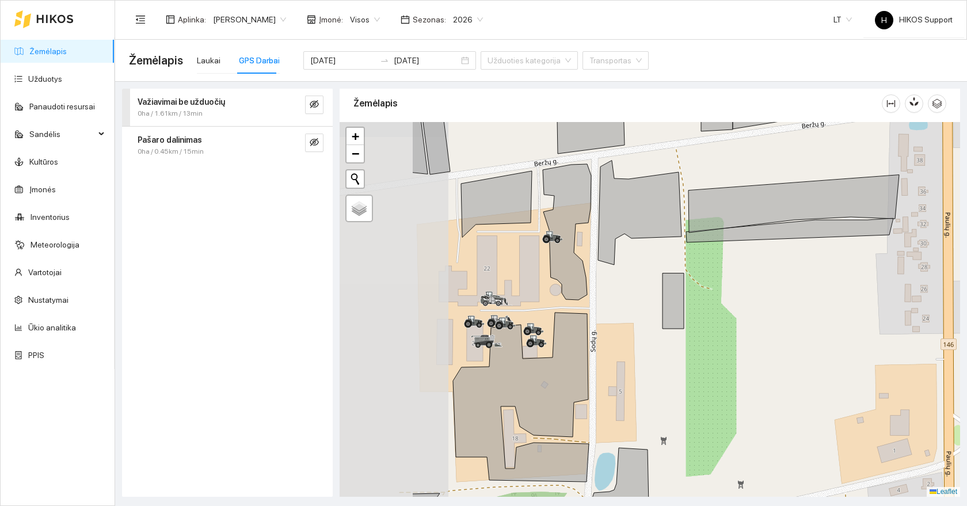
drag, startPoint x: 398, startPoint y: 314, endPoint x: 533, endPoint y: 315, distance: 135.3
click at [533, 315] on div at bounding box center [650, 309] width 620 height 375
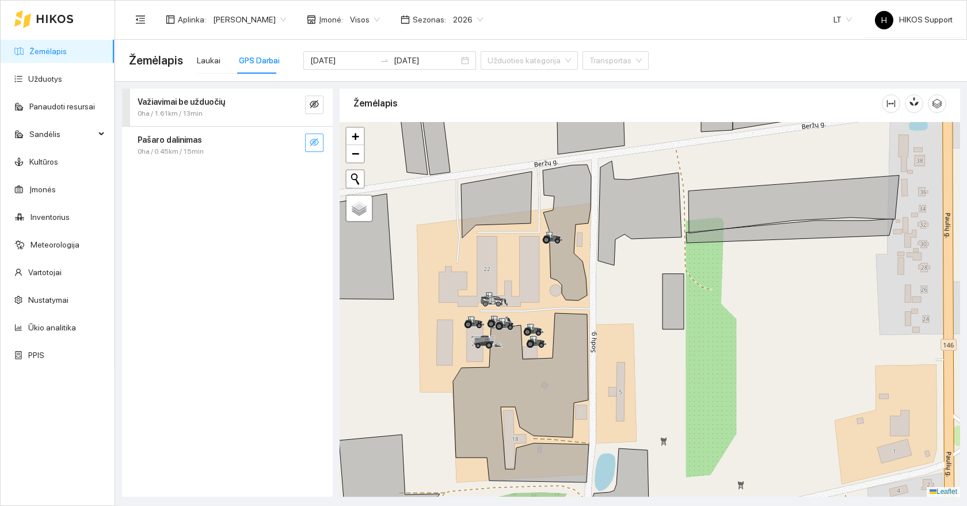
click at [318, 142] on icon "eye-invisible" at bounding box center [314, 142] width 9 height 8
click at [291, 144] on icon "search" at bounding box center [291, 142] width 9 height 9
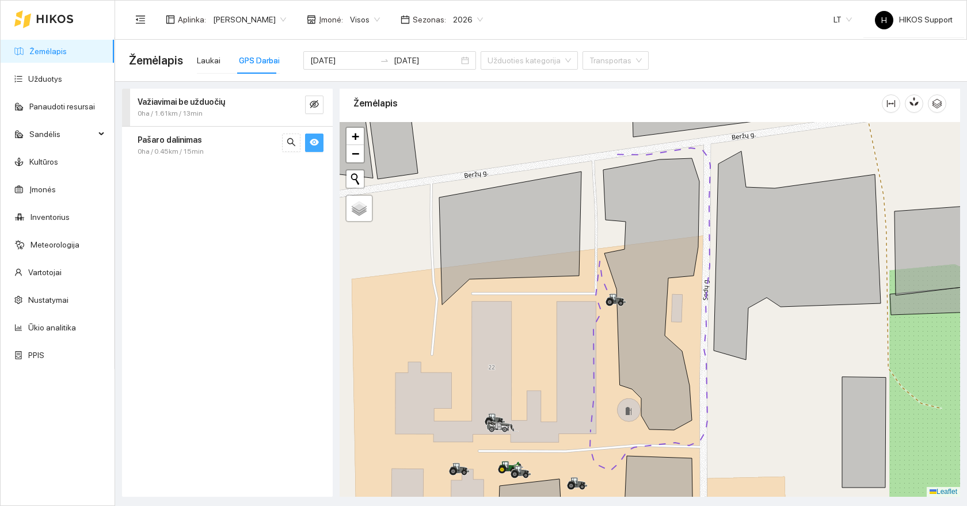
click at [318, 148] on button "button" at bounding box center [314, 143] width 18 height 18
click at [318, 107] on icon "eye-invisible" at bounding box center [314, 104] width 9 height 9
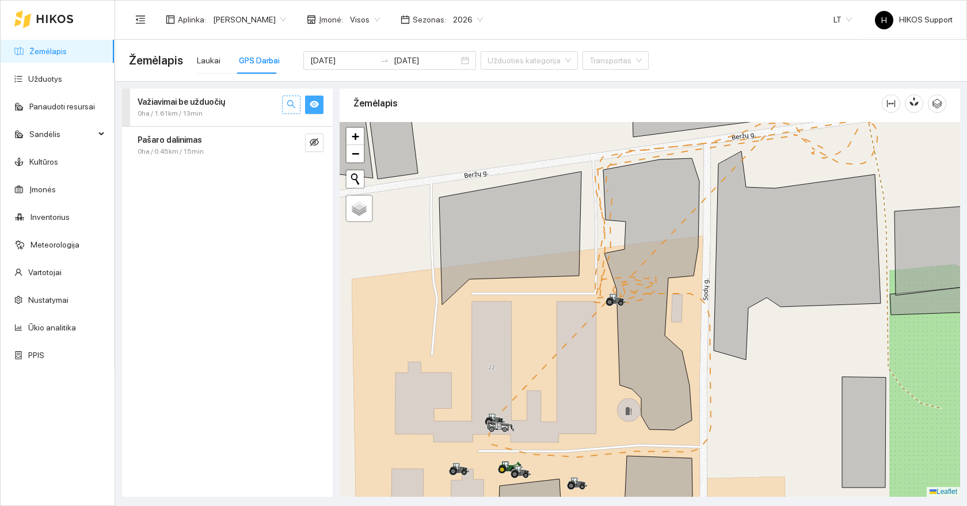
click at [291, 108] on icon "search" at bounding box center [291, 104] width 9 height 9
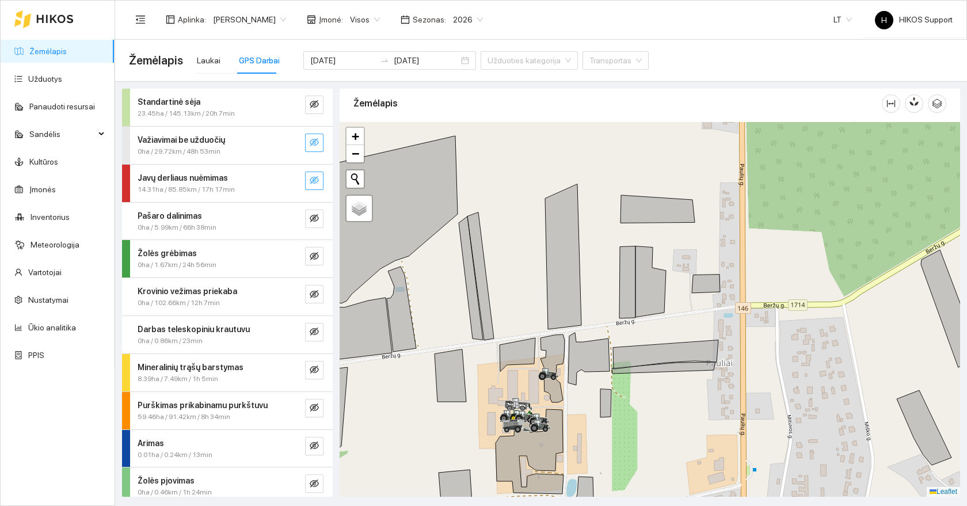
click at [313, 178] on icon "eye-invisible" at bounding box center [314, 180] width 9 height 9
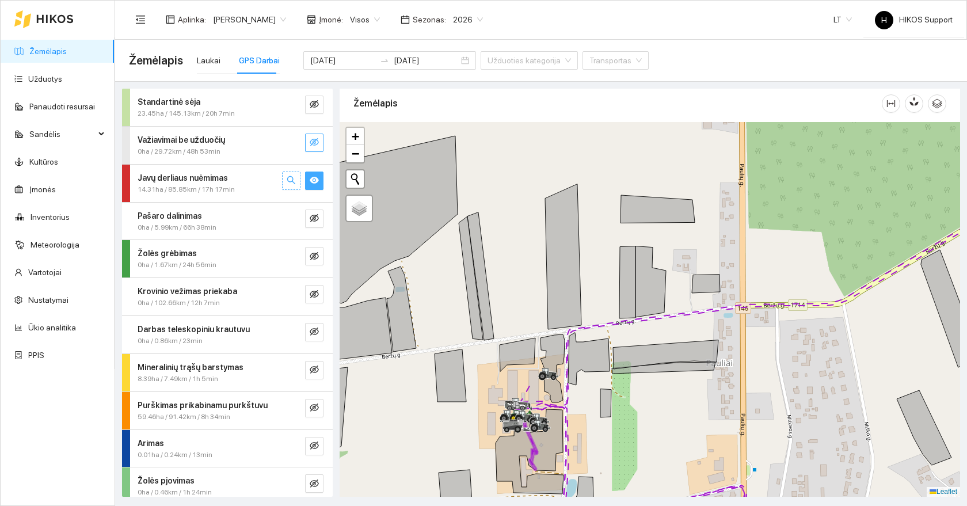
click at [288, 180] on icon "search" at bounding box center [291, 180] width 9 height 9
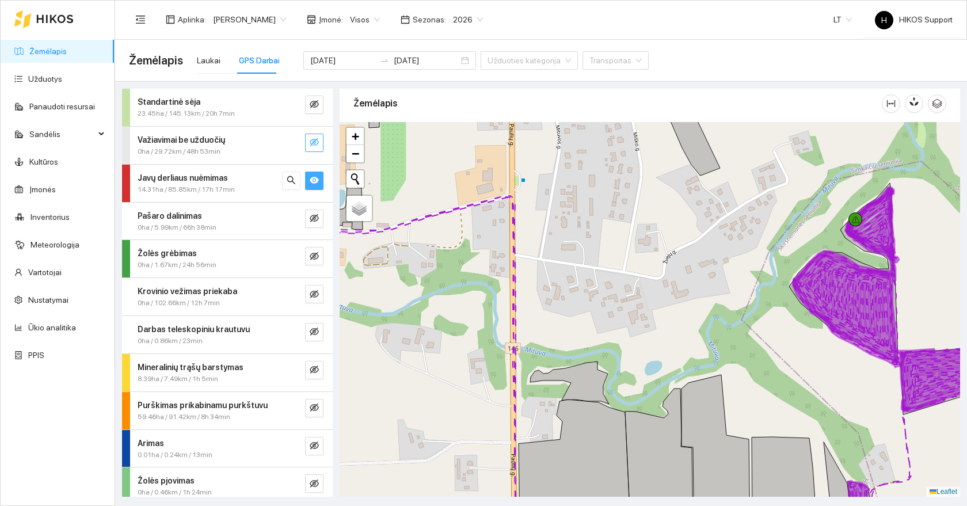
drag, startPoint x: 497, startPoint y: 220, endPoint x: 513, endPoint y: 313, distance: 94.6
click at [513, 313] on div at bounding box center [650, 309] width 620 height 375
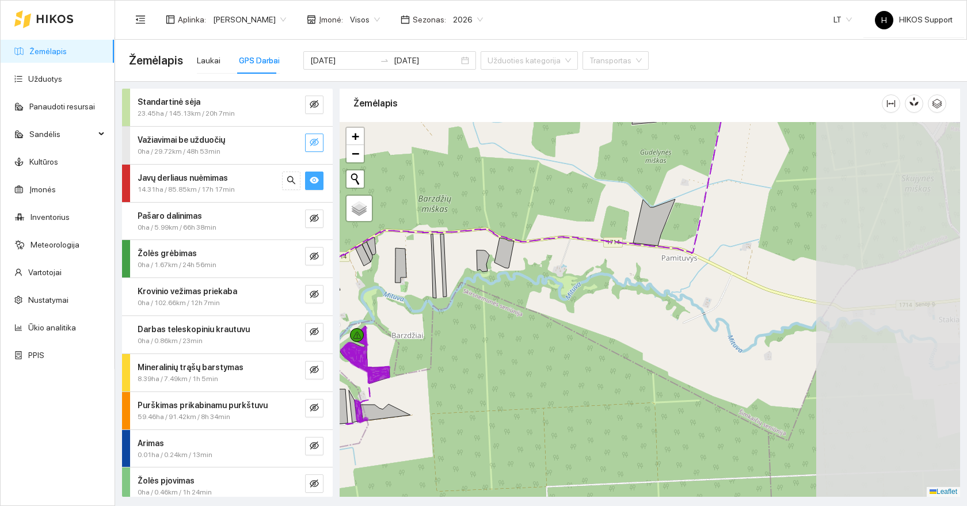
drag, startPoint x: 789, startPoint y: 344, endPoint x: 518, endPoint y: 363, distance: 271.7
click at [518, 363] on div at bounding box center [650, 309] width 620 height 375
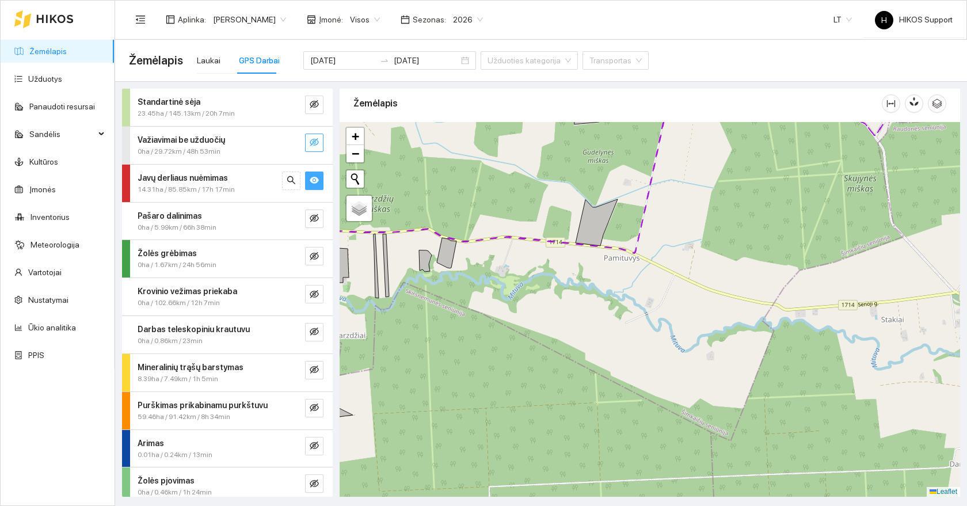
drag, startPoint x: 640, startPoint y: 322, endPoint x: 558, endPoint y: 481, distance: 178.9
click at [558, 481] on div at bounding box center [650, 309] width 620 height 375
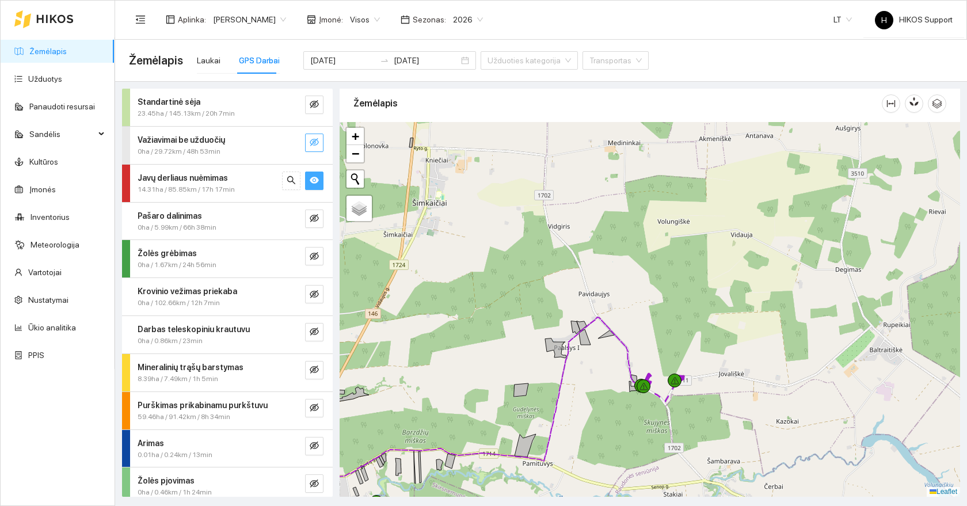
click at [257, 176] on div "Javų derliaus nuėmimas" at bounding box center [208, 178] width 141 height 13
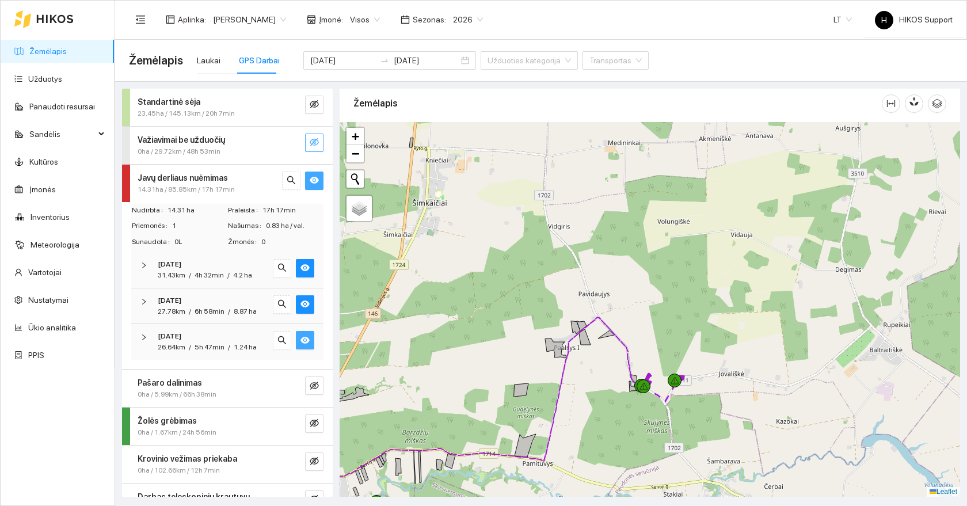
click at [304, 338] on icon "eye" at bounding box center [304, 340] width 9 height 9
click at [308, 303] on icon "eye" at bounding box center [304, 303] width 9 height 7
click at [308, 269] on icon "eye" at bounding box center [304, 268] width 9 height 7
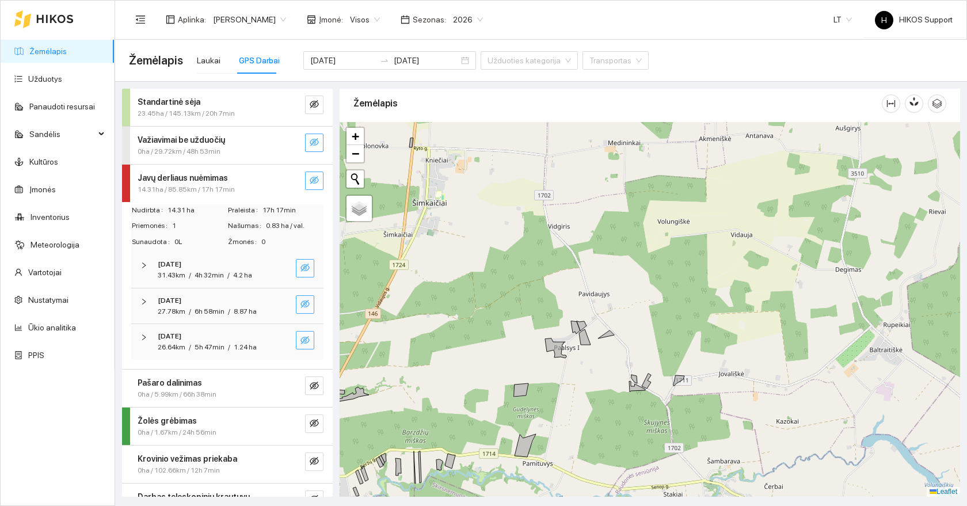
click at [306, 336] on icon "eye-invisible" at bounding box center [304, 340] width 9 height 9
click at [284, 337] on icon "search" at bounding box center [281, 340] width 9 height 9
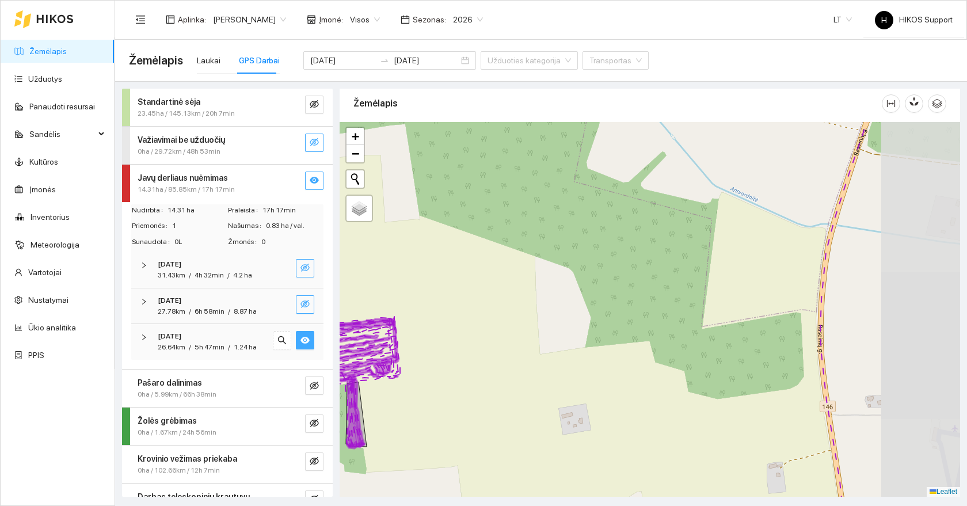
drag, startPoint x: 714, startPoint y: 436, endPoint x: 546, endPoint y: 352, distance: 187.4
click at [546, 352] on div at bounding box center [650, 309] width 620 height 375
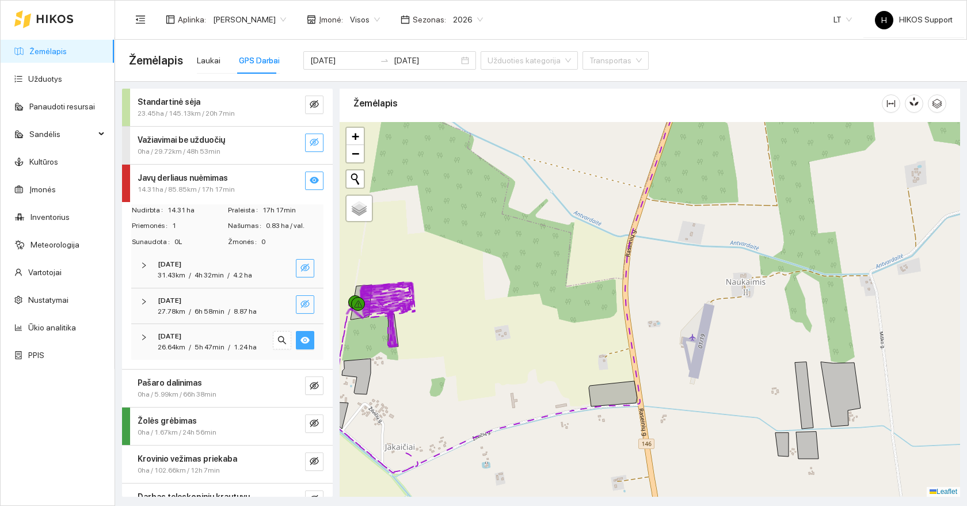
drag, startPoint x: 468, startPoint y: 344, endPoint x: 626, endPoint y: 306, distance: 162.9
click at [626, 306] on div at bounding box center [650, 309] width 620 height 375
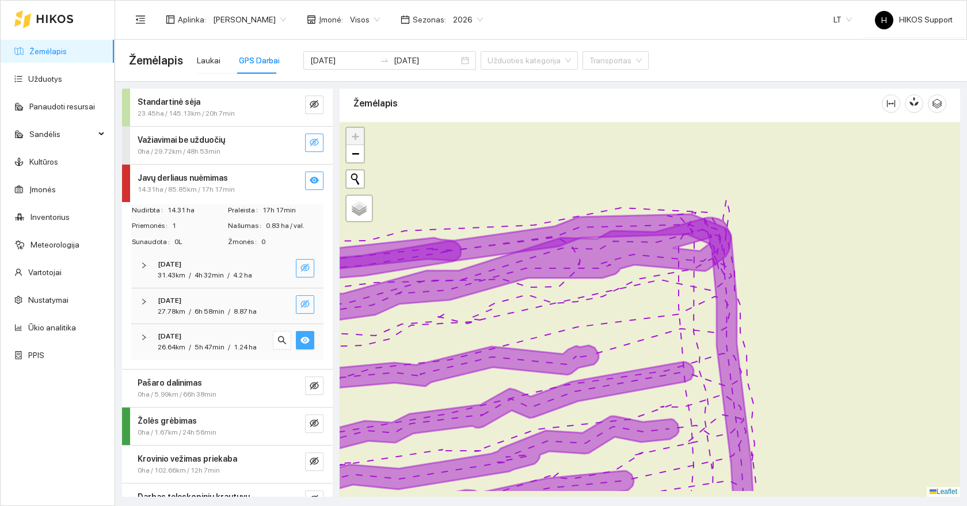
drag, startPoint x: 545, startPoint y: 341, endPoint x: 597, endPoint y: 215, distance: 135.7
click at [597, 215] on div at bounding box center [650, 309] width 620 height 375
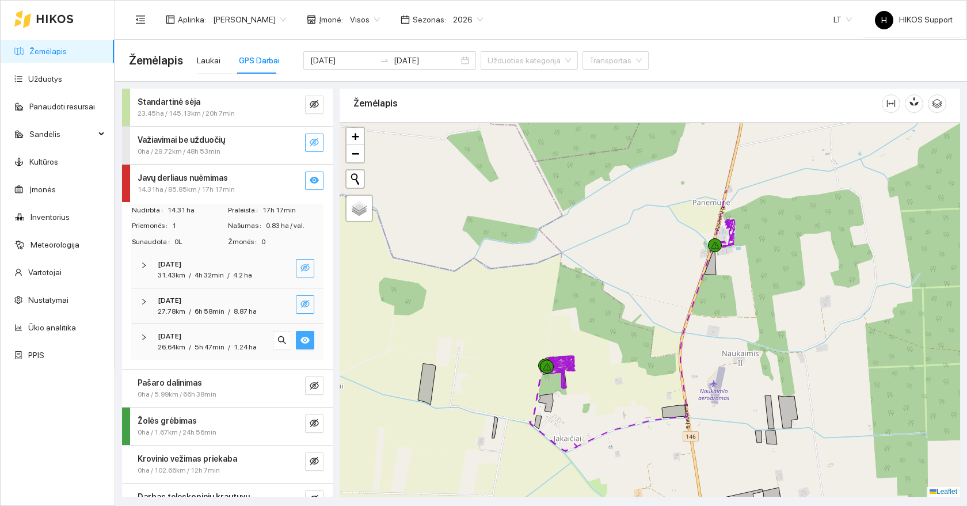
drag, startPoint x: 795, startPoint y: 214, endPoint x: 626, endPoint y: 391, distance: 244.7
click at [626, 393] on div at bounding box center [650, 309] width 620 height 375
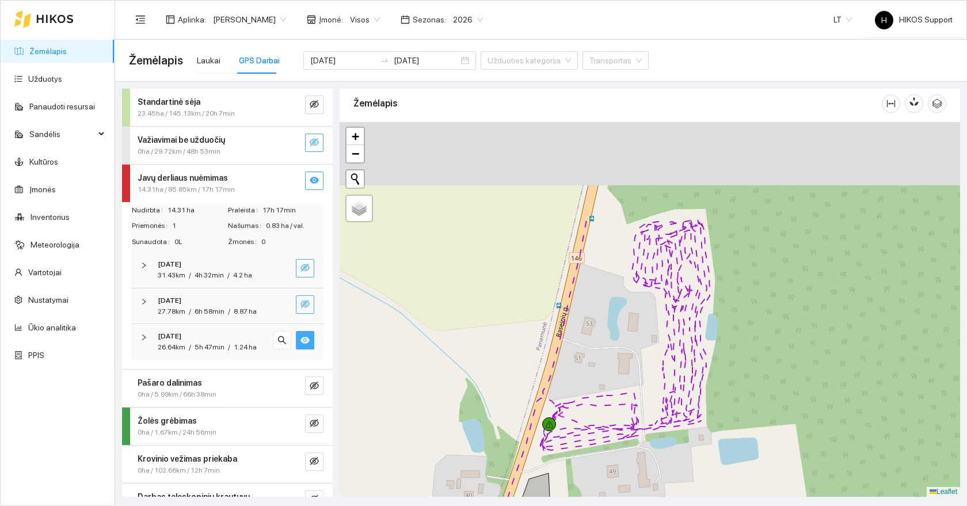
drag, startPoint x: 816, startPoint y: 198, endPoint x: 744, endPoint y: 339, distance: 158.3
click at [744, 339] on div at bounding box center [650, 309] width 620 height 375
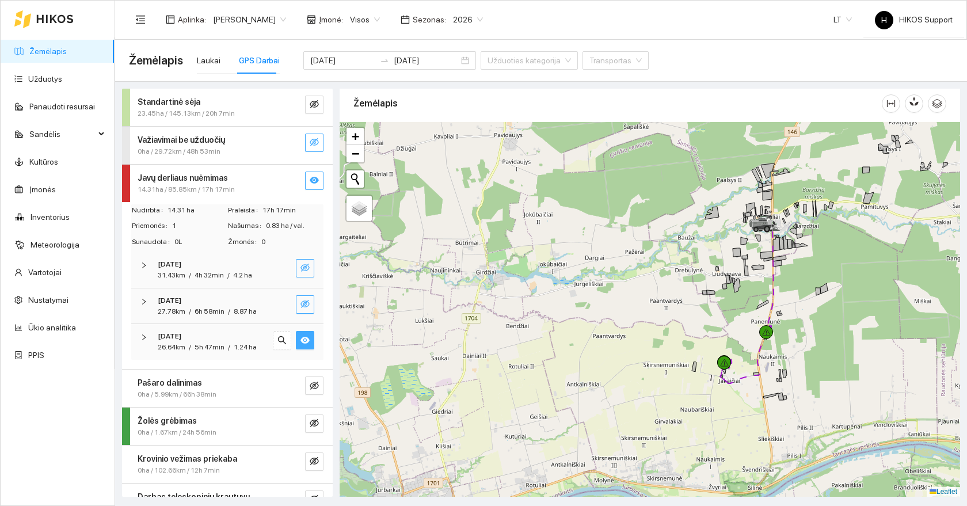
drag, startPoint x: 878, startPoint y: 272, endPoint x: 754, endPoint y: 315, distance: 131.1
click at [754, 315] on div at bounding box center [650, 309] width 620 height 375
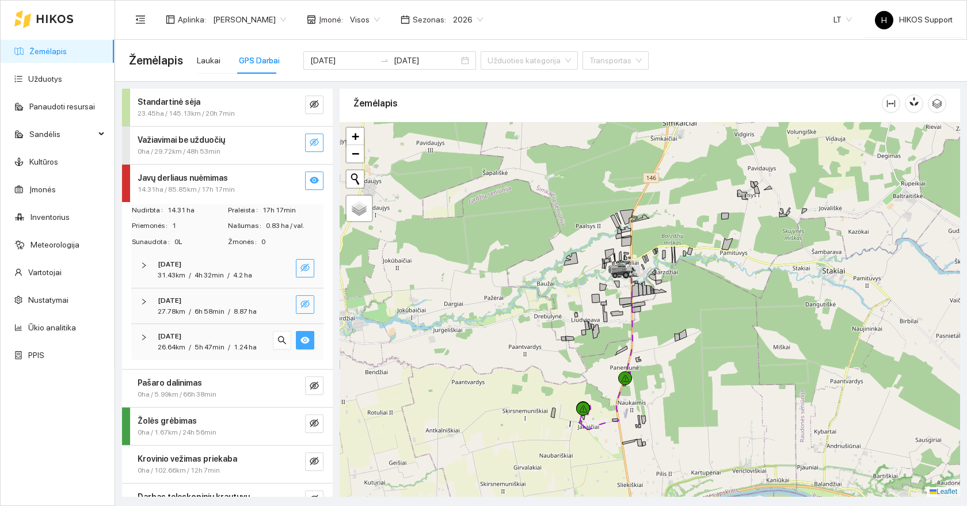
click at [37, 51] on link "Žemėlapis" at bounding box center [47, 51] width 37 height 9
